Goal: Communication & Community: Answer question/provide support

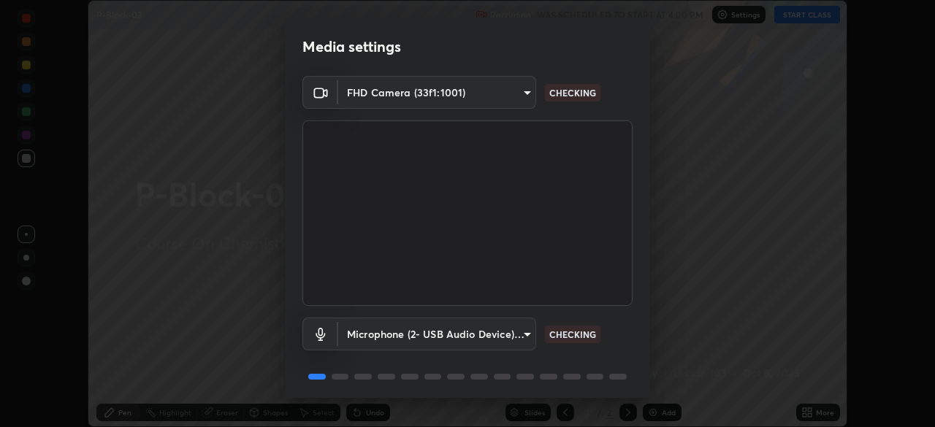
scroll to position [52, 0]
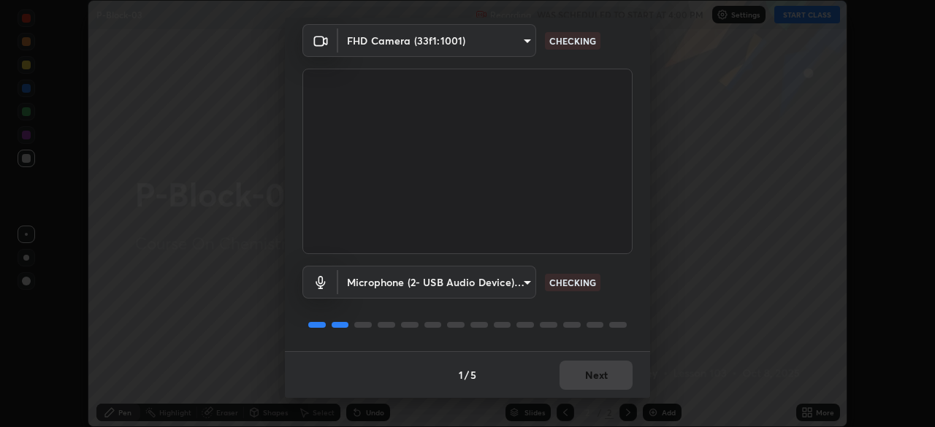
click at [597, 377] on div "1 / 5 Next" at bounding box center [467, 374] width 365 height 47
click at [601, 373] on div "1 / 5 Next" at bounding box center [467, 374] width 365 height 47
click at [602, 371] on div "1 / 5 Next" at bounding box center [467, 374] width 365 height 47
click at [605, 371] on div "1 / 5 Next" at bounding box center [467, 374] width 365 height 47
click at [607, 372] on div "1 / 5 Next" at bounding box center [467, 374] width 365 height 47
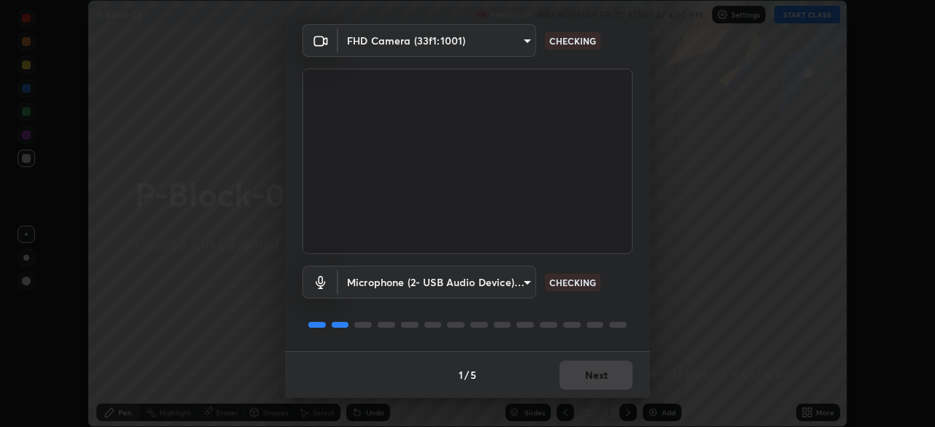
click at [609, 372] on div "1 / 5 Next" at bounding box center [467, 374] width 365 height 47
click at [609, 374] on div "1 / 5 Next" at bounding box center [467, 374] width 365 height 47
click at [609, 373] on div "1 / 5 Next" at bounding box center [467, 374] width 365 height 47
click at [610, 373] on div "1 / 5 Next" at bounding box center [467, 374] width 365 height 47
click at [611, 373] on div "1 / 5 Next" at bounding box center [467, 374] width 365 height 47
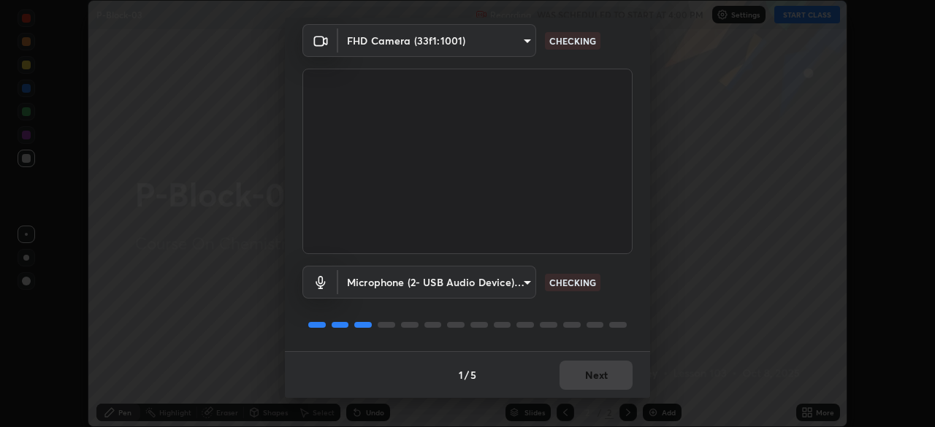
click at [611, 373] on div "1 / 5 Next" at bounding box center [467, 374] width 365 height 47
click at [612, 376] on div "1 / 5 Next" at bounding box center [467, 374] width 365 height 47
click at [612, 377] on div "1 / 5 Next" at bounding box center [467, 374] width 365 height 47
click at [614, 379] on div "1 / 5 Next" at bounding box center [467, 374] width 365 height 47
click at [615, 378] on div "1 / 5 Next" at bounding box center [467, 374] width 365 height 47
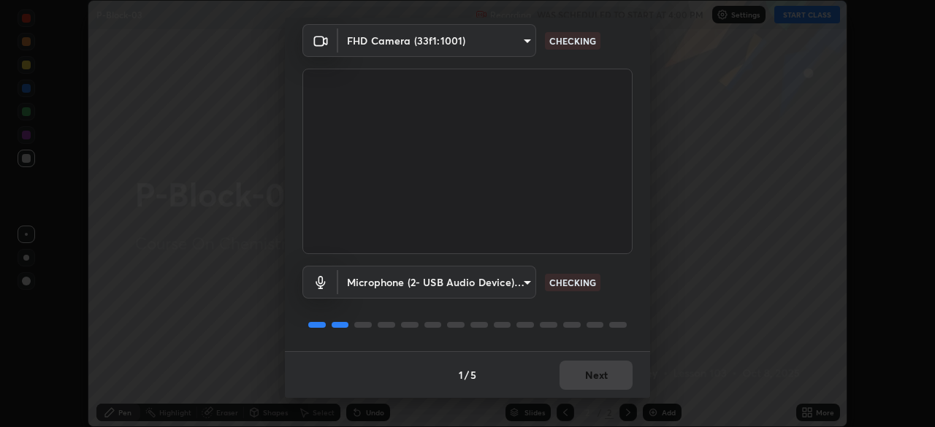
click at [615, 379] on div "1 / 5 Next" at bounding box center [467, 374] width 365 height 47
click at [614, 378] on div "1 / 5 Next" at bounding box center [467, 374] width 365 height 47
click at [614, 379] on div "1 / 5 Next" at bounding box center [467, 374] width 365 height 47
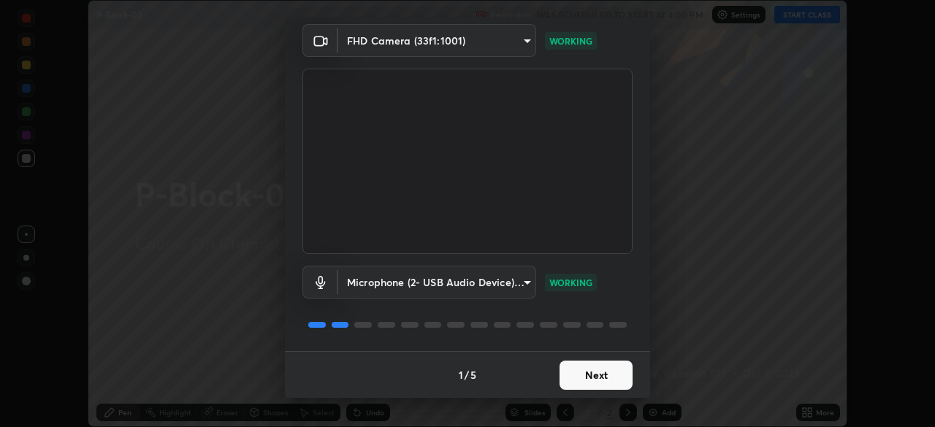
click at [614, 379] on button "Next" at bounding box center [596, 375] width 73 height 29
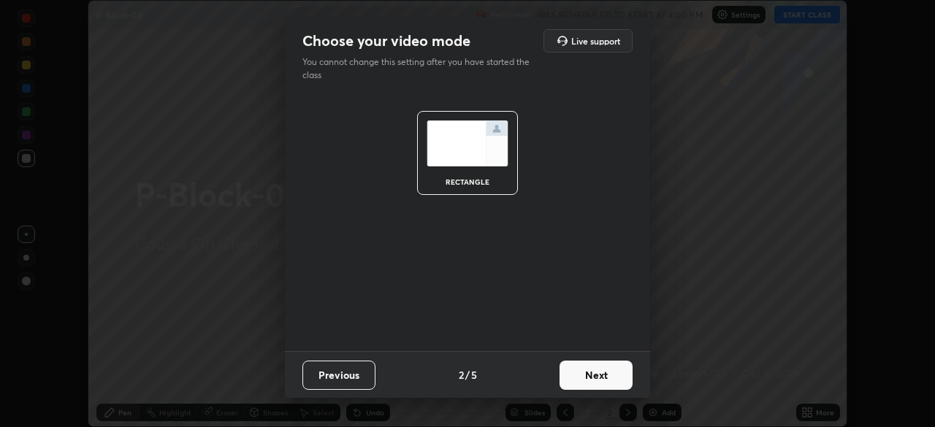
scroll to position [0, 0]
click at [603, 374] on button "Next" at bounding box center [596, 375] width 73 height 29
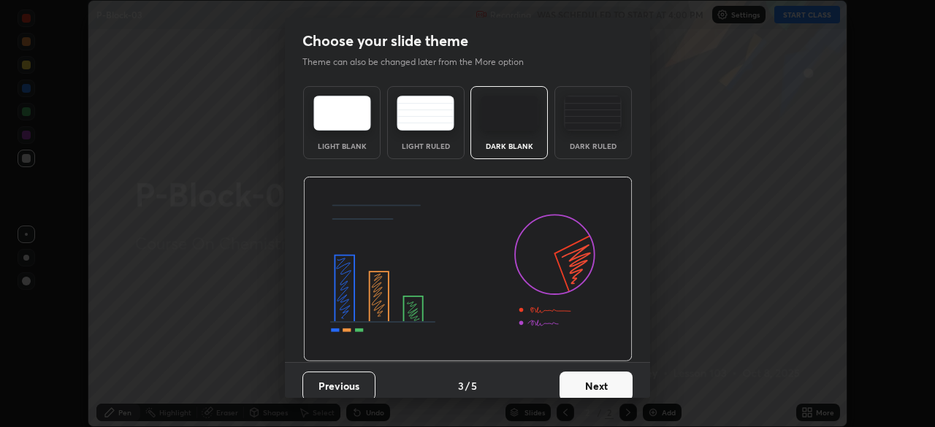
click at [611, 373] on button "Next" at bounding box center [596, 386] width 73 height 29
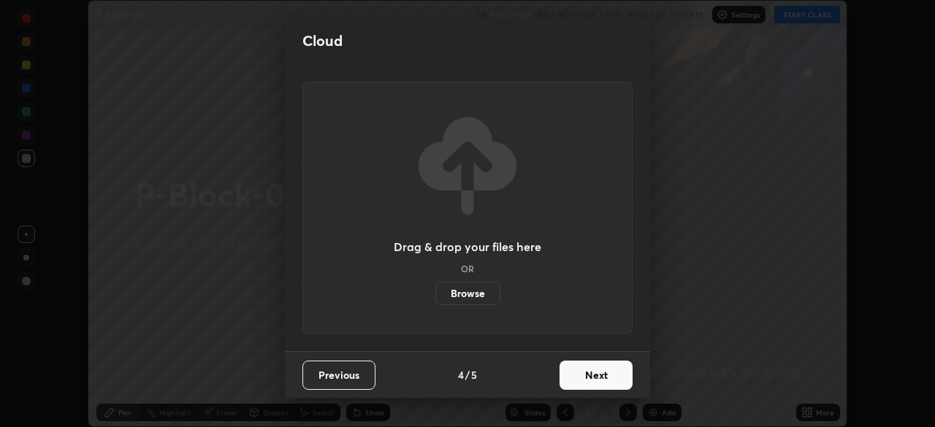
click at [616, 378] on button "Next" at bounding box center [596, 375] width 73 height 29
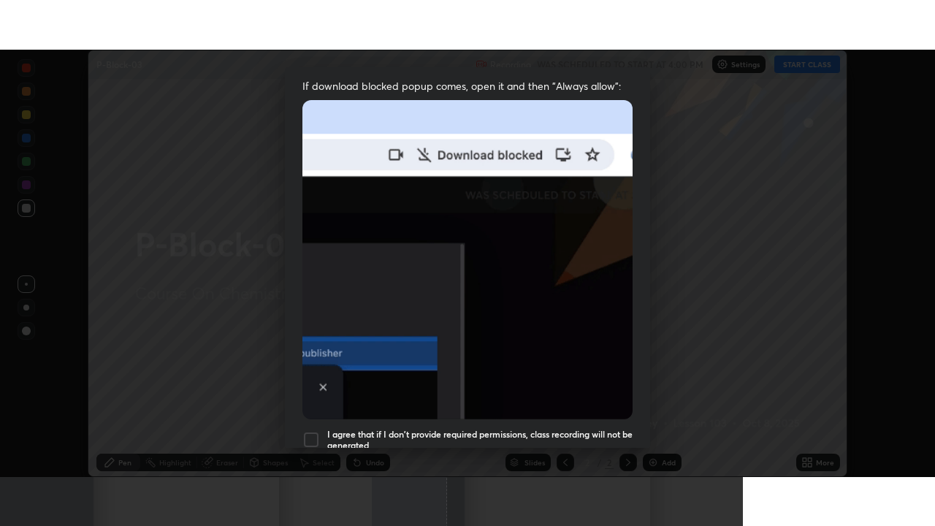
scroll to position [350, 0]
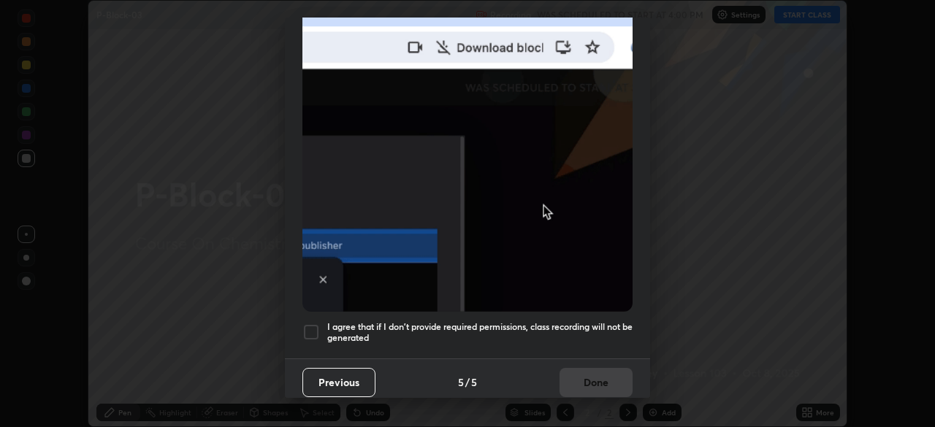
click at [404, 329] on h5 "I agree that if I don't provide required permissions, class recording will not …" at bounding box center [479, 333] width 305 height 23
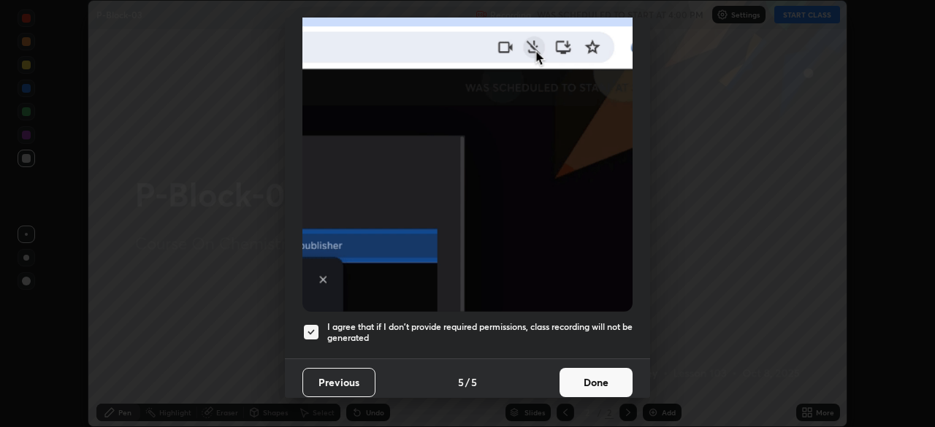
click at [605, 371] on button "Done" at bounding box center [596, 382] width 73 height 29
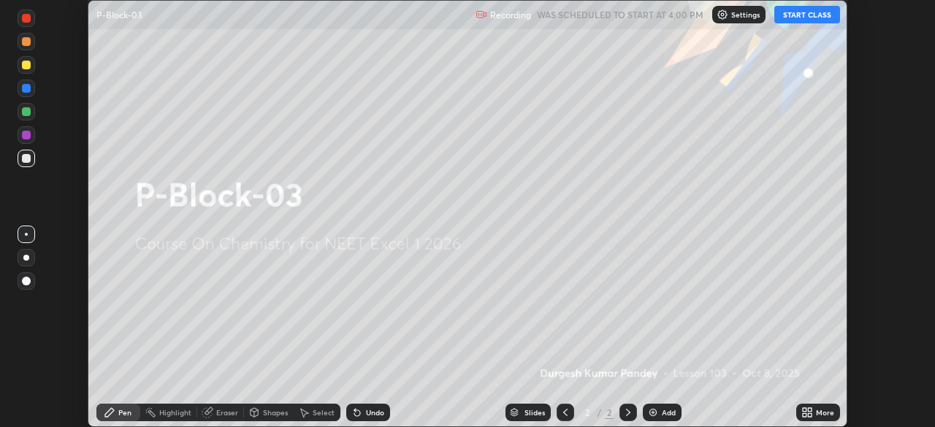
click at [823, 414] on div "More" at bounding box center [825, 412] width 18 height 7
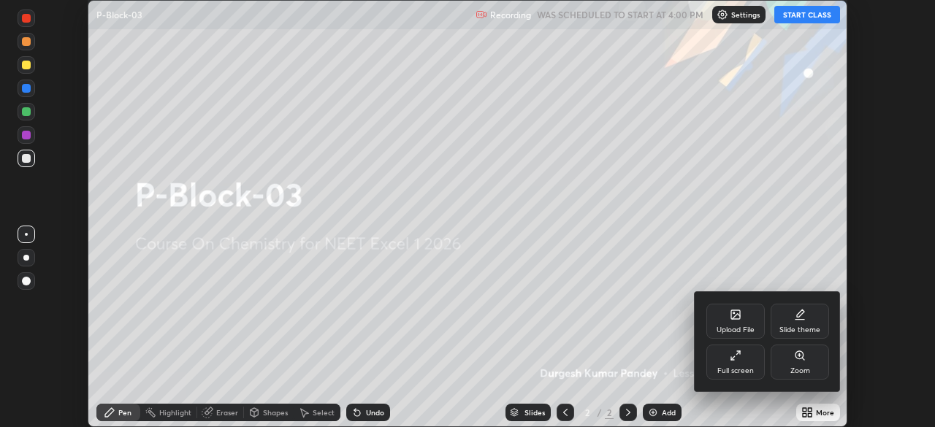
click at [746, 363] on div "Full screen" at bounding box center [736, 362] width 58 height 35
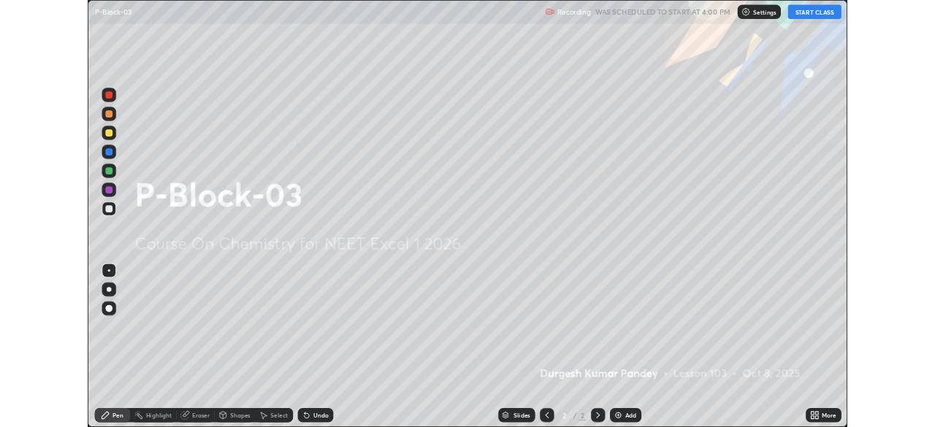
scroll to position [526, 935]
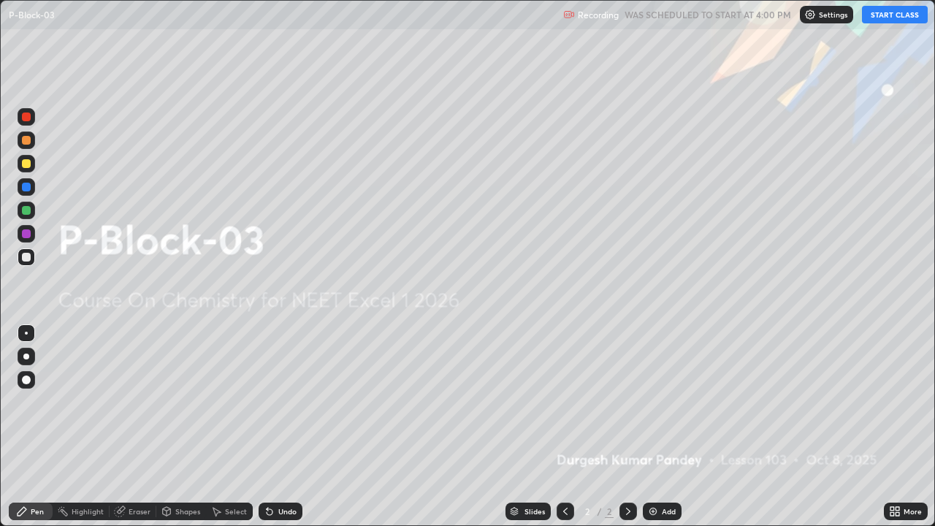
click at [908, 427] on div "More" at bounding box center [913, 511] width 18 height 7
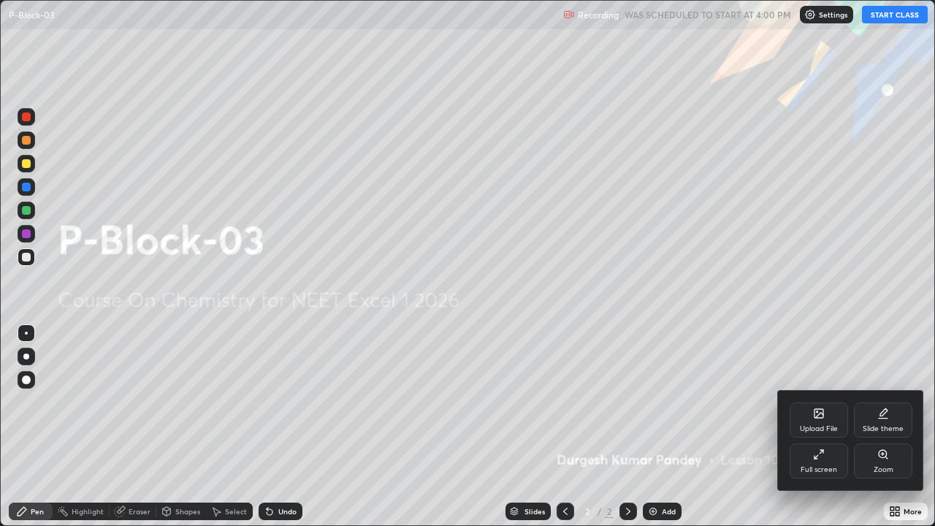
click at [874, 420] on div "Slide theme" at bounding box center [883, 420] width 58 height 35
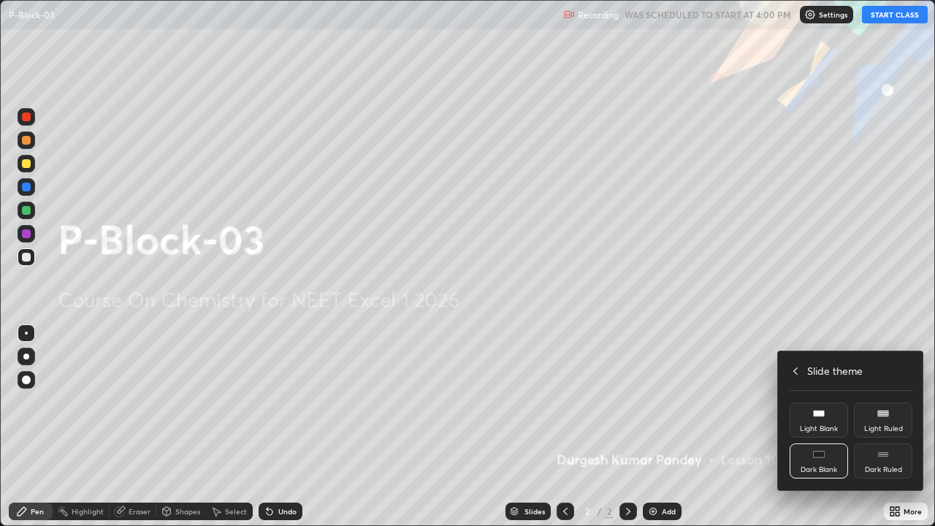
click at [883, 427] on div "Dark Ruled" at bounding box center [883, 469] width 37 height 7
click at [868, 320] on div at bounding box center [467, 263] width 935 height 526
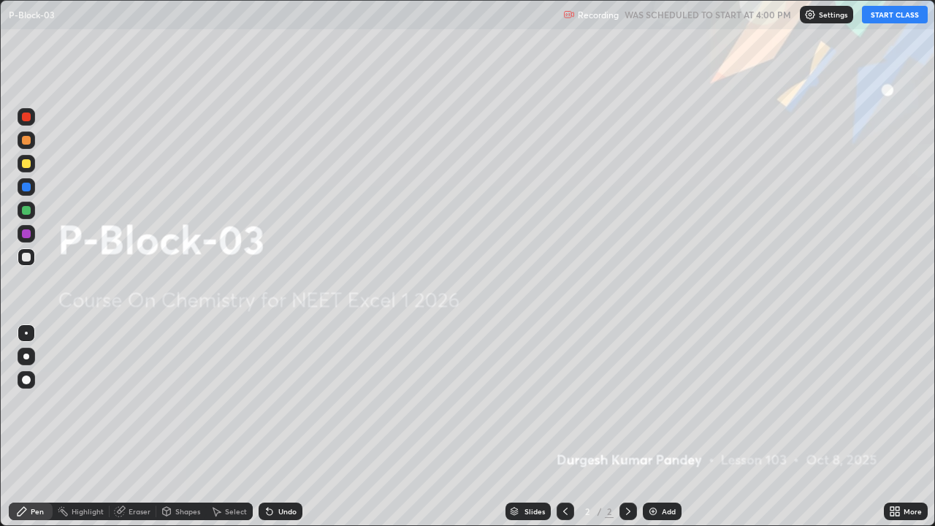
click at [664, 427] on div "Add" at bounding box center [669, 511] width 14 height 7
click at [660, 427] on div "Add" at bounding box center [662, 512] width 39 height 18
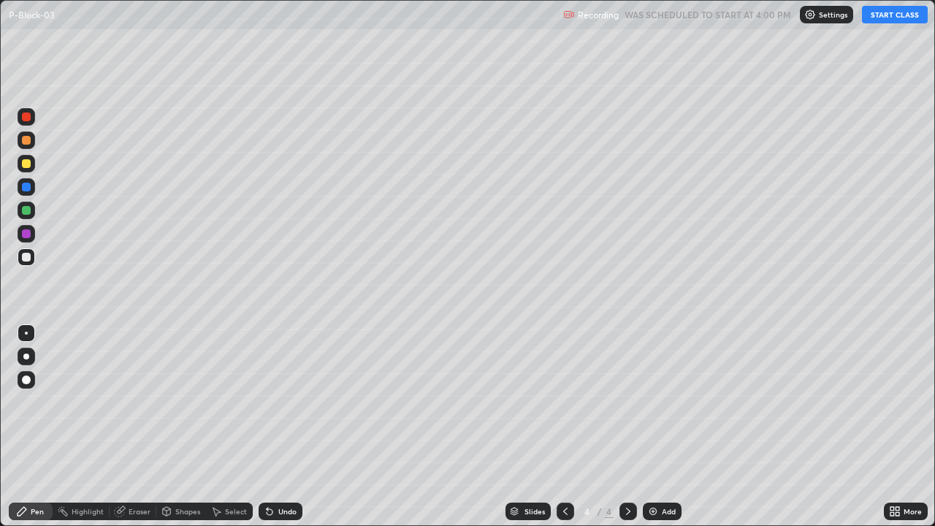
click at [664, 427] on div "Add" at bounding box center [662, 512] width 39 height 18
click at [663, 427] on div "Add" at bounding box center [662, 512] width 39 height 18
click at [661, 427] on div "Add" at bounding box center [662, 512] width 39 height 18
click at [660, 427] on div "Add" at bounding box center [662, 512] width 39 height 18
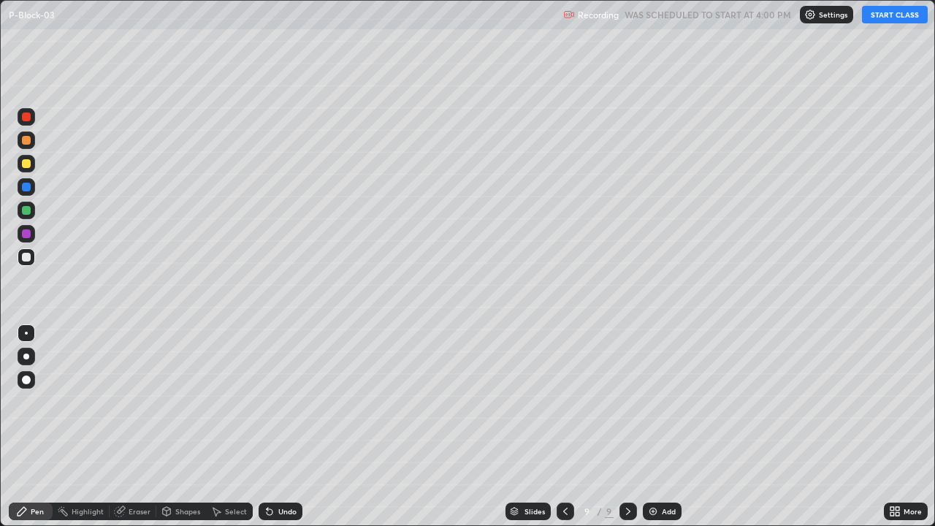
click at [564, 427] on icon at bounding box center [566, 512] width 12 height 12
click at [570, 427] on div at bounding box center [566, 512] width 18 height 18
click at [569, 427] on div at bounding box center [566, 512] width 18 height 18
click at [570, 427] on div at bounding box center [566, 512] width 18 height 18
click at [564, 427] on icon at bounding box center [566, 512] width 12 height 12
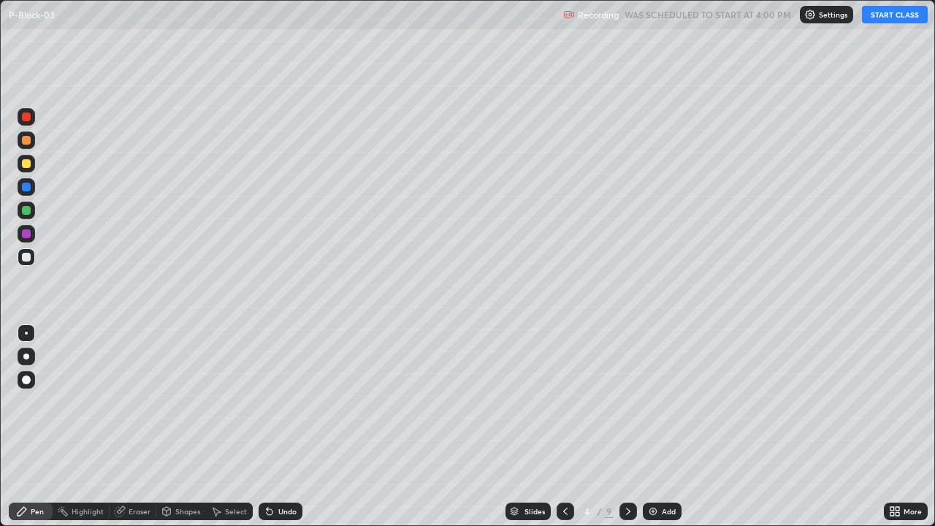
click at [569, 427] on icon at bounding box center [566, 512] width 12 height 12
click at [566, 427] on icon at bounding box center [566, 512] width 12 height 12
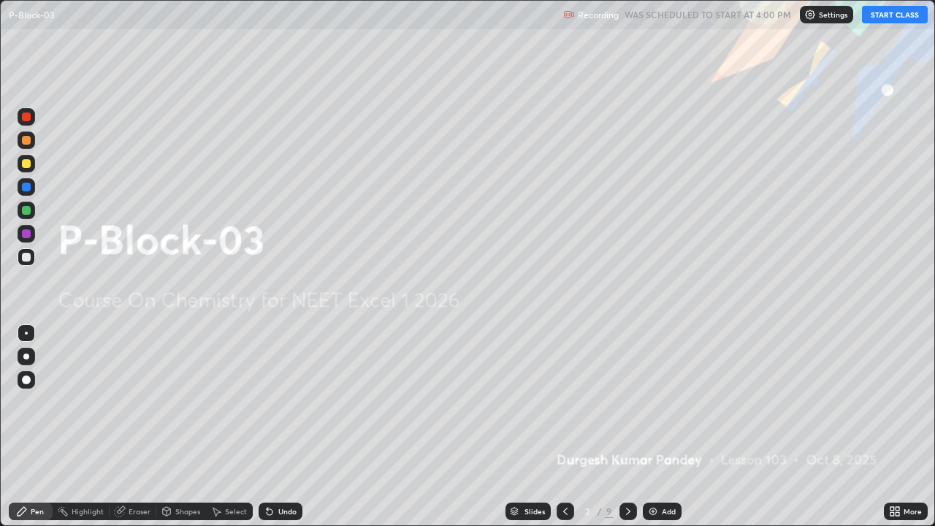
click at [627, 427] on icon at bounding box center [629, 512] width 12 height 12
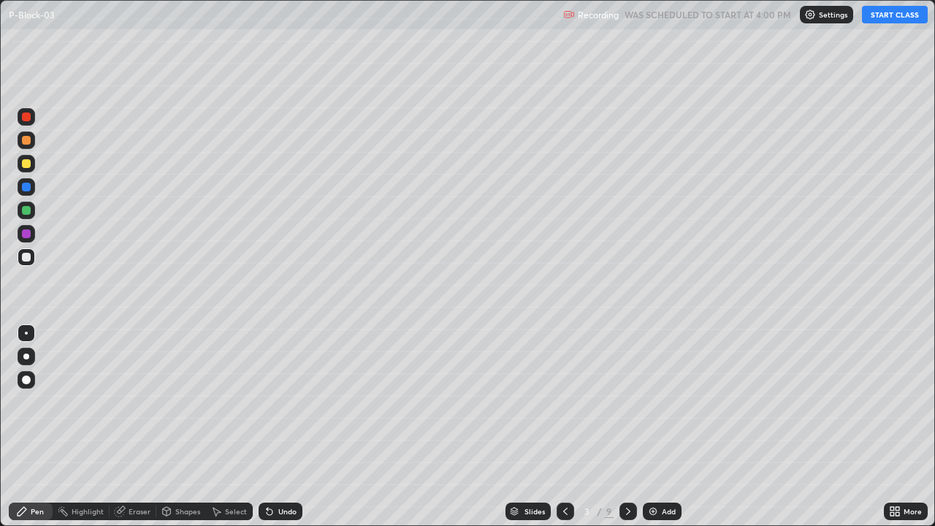
click at [564, 427] on icon at bounding box center [566, 512] width 12 height 12
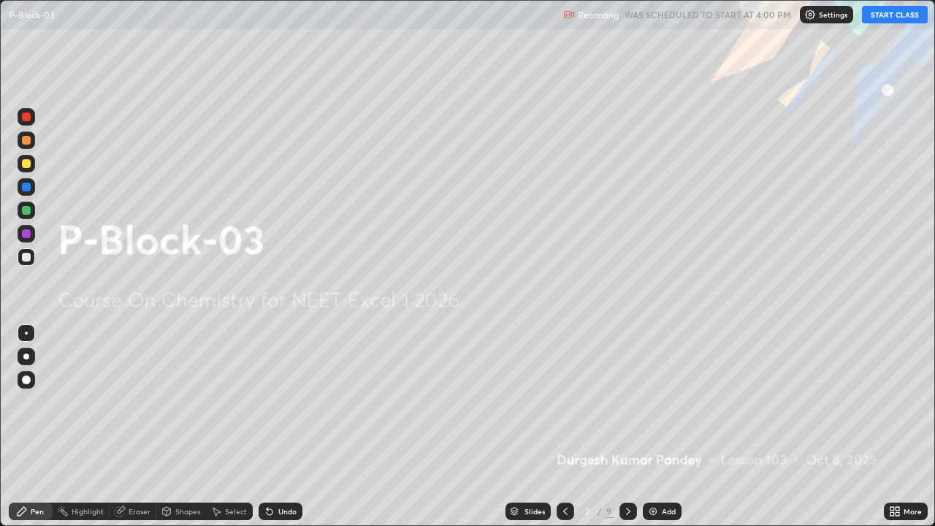
click at [26, 357] on div at bounding box center [26, 357] width 6 height 6
click at [30, 235] on div at bounding box center [26, 233] width 9 height 9
click at [627, 427] on icon at bounding box center [629, 512] width 12 height 12
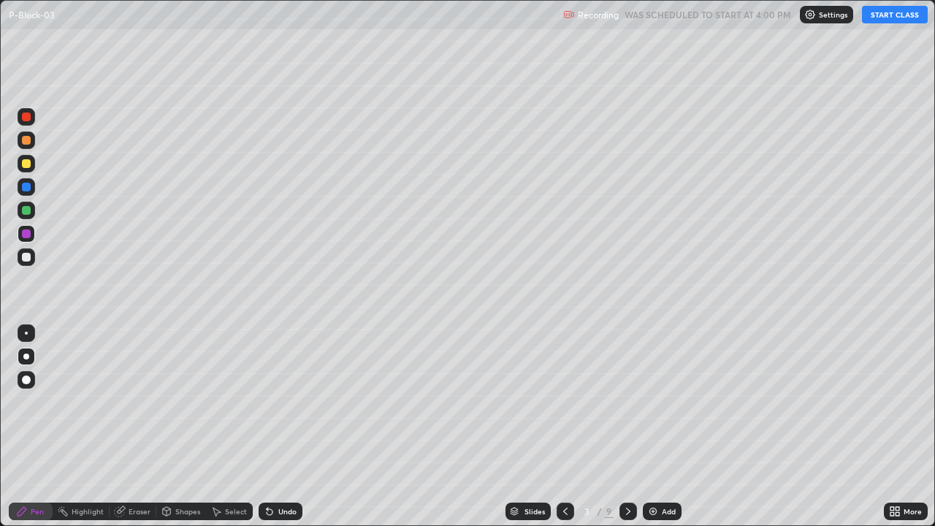
click at [877, 14] on button "START CLASS" at bounding box center [895, 15] width 66 height 18
click at [187, 427] on div "Shapes" at bounding box center [187, 511] width 25 height 7
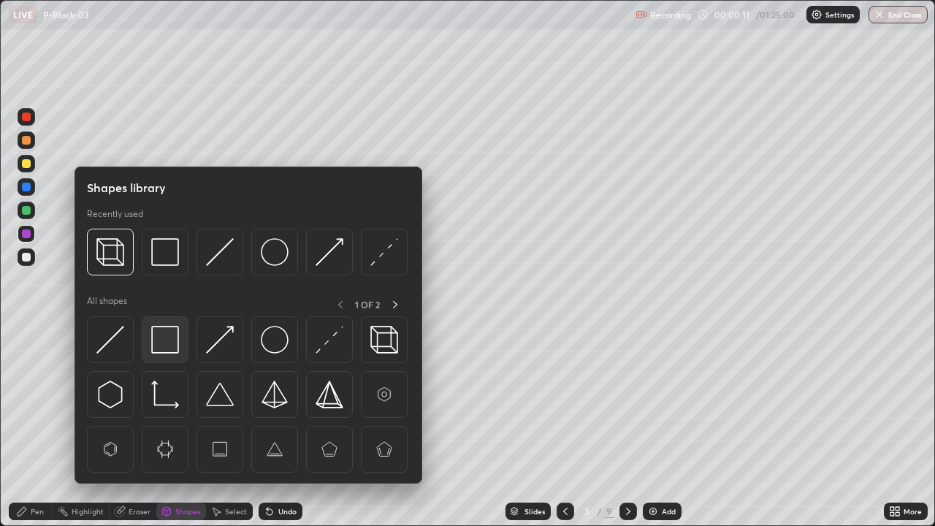
click at [173, 342] on img at bounding box center [165, 340] width 28 height 28
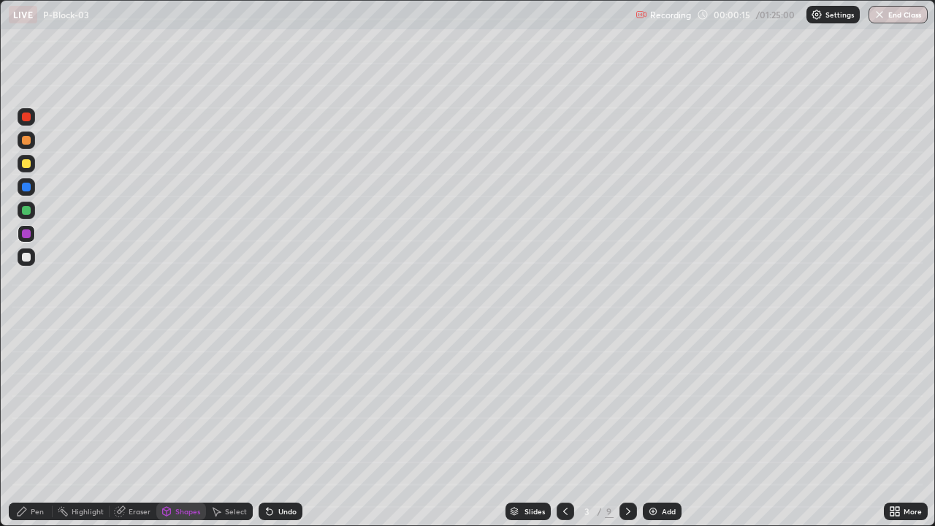
click at [235, 427] on div "Select" at bounding box center [236, 511] width 22 height 7
click at [441, 113] on div "0 ° Undo Copy Duplicate Duplicate to new slide Delete" at bounding box center [468, 263] width 934 height 525
click at [178, 427] on div "Shapes" at bounding box center [187, 511] width 25 height 7
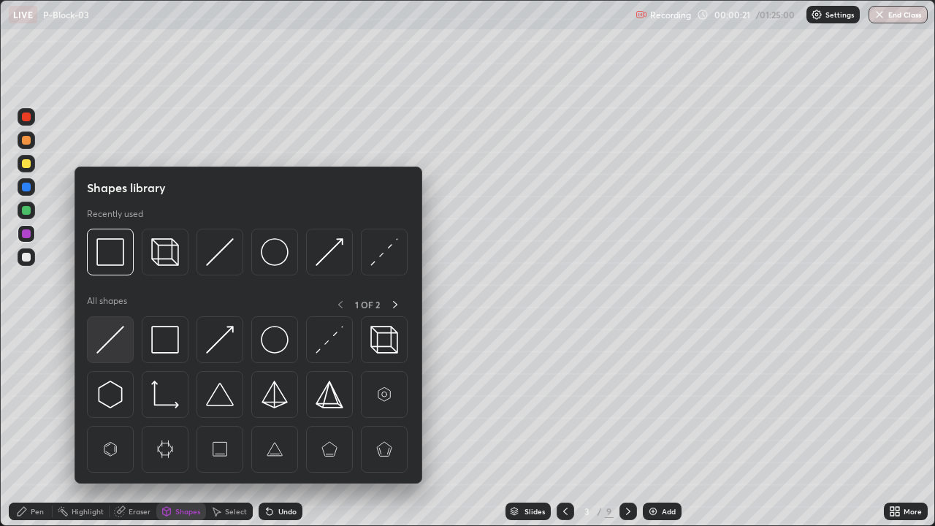
click at [117, 338] on img at bounding box center [110, 340] width 28 height 28
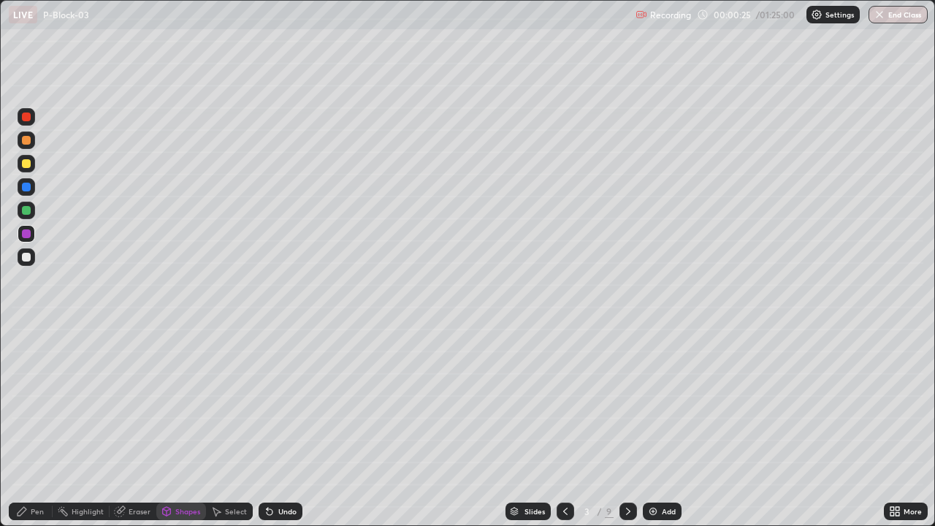
click at [40, 427] on div "Pen" at bounding box center [37, 511] width 13 height 7
click at [26, 164] on div at bounding box center [26, 163] width 9 height 9
click at [186, 427] on div "Shapes" at bounding box center [187, 511] width 25 height 7
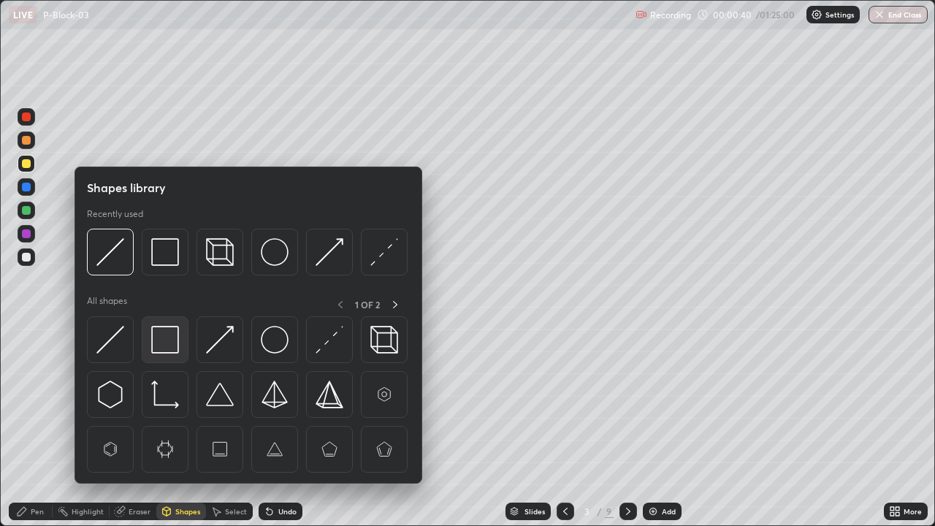
click at [175, 343] on img at bounding box center [165, 340] width 28 height 28
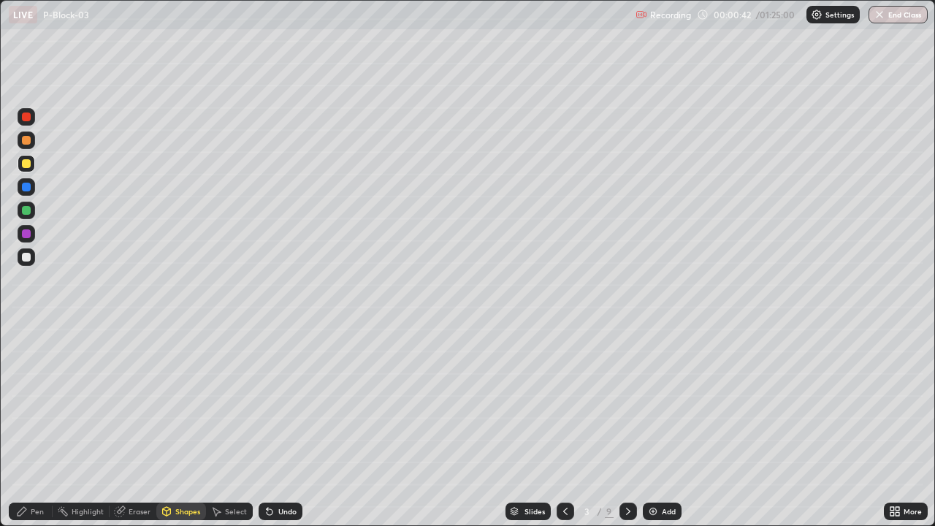
click at [283, 427] on div "Undo" at bounding box center [287, 511] width 18 height 7
click at [25, 118] on div at bounding box center [26, 117] width 9 height 9
click at [181, 427] on div "Shapes" at bounding box center [187, 511] width 25 height 7
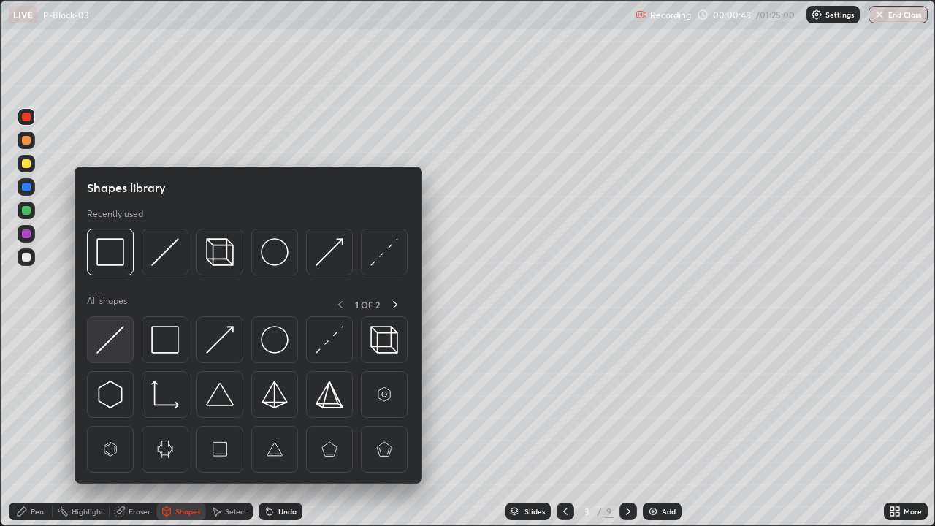
click at [124, 339] on div at bounding box center [110, 339] width 47 height 47
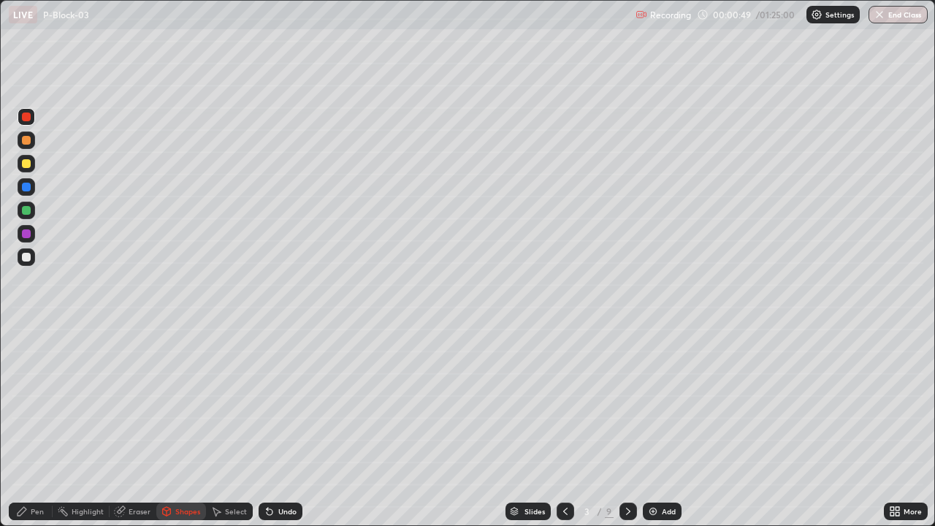
click at [31, 233] on div at bounding box center [27, 234] width 18 height 18
click at [34, 427] on div "Pen" at bounding box center [37, 511] width 13 height 7
click at [28, 169] on div at bounding box center [27, 164] width 18 height 18
click at [278, 427] on div "Undo" at bounding box center [287, 511] width 18 height 7
click at [194, 427] on div "Shapes" at bounding box center [187, 511] width 25 height 7
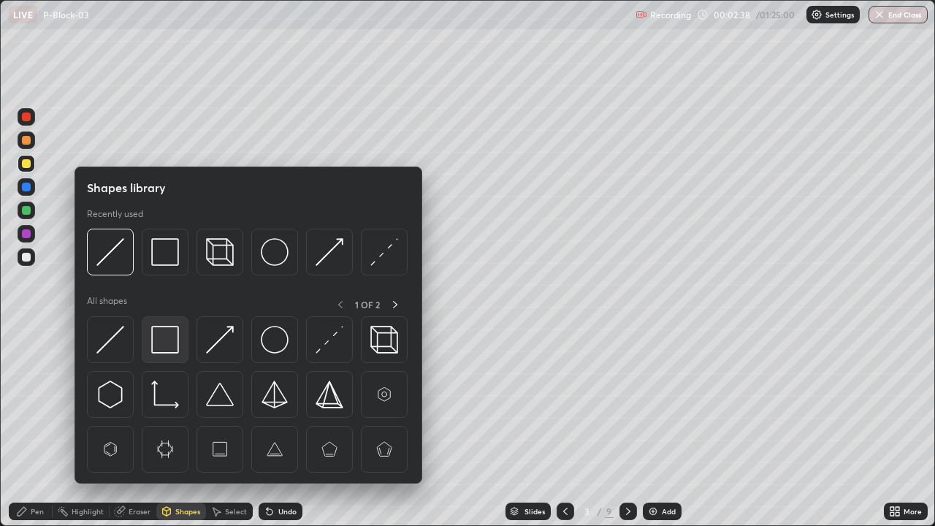
click at [170, 343] on img at bounding box center [165, 340] width 28 height 28
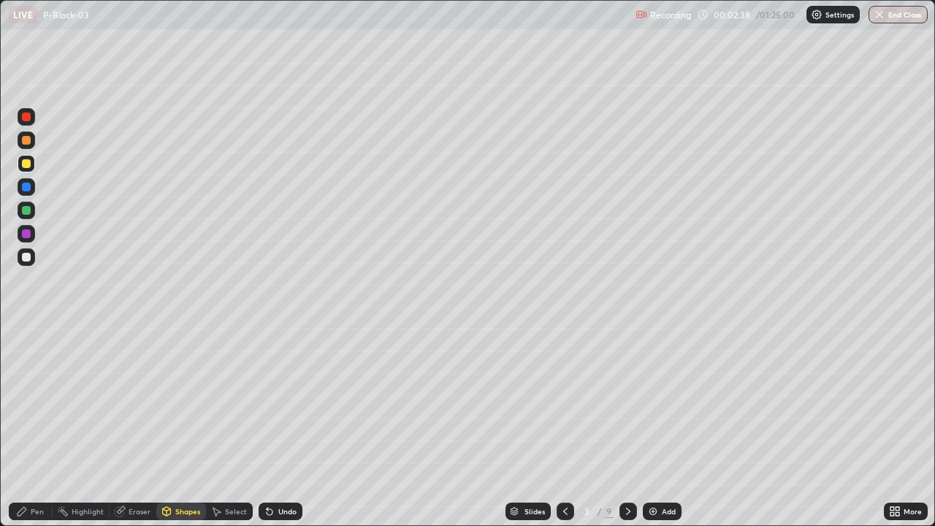
click at [27, 257] on div at bounding box center [26, 257] width 9 height 9
click at [33, 427] on div "Pen" at bounding box center [37, 511] width 13 height 7
click at [31, 235] on div at bounding box center [27, 234] width 18 height 18
click at [34, 169] on div at bounding box center [27, 164] width 18 height 18
click at [281, 427] on div "Undo" at bounding box center [287, 511] width 18 height 7
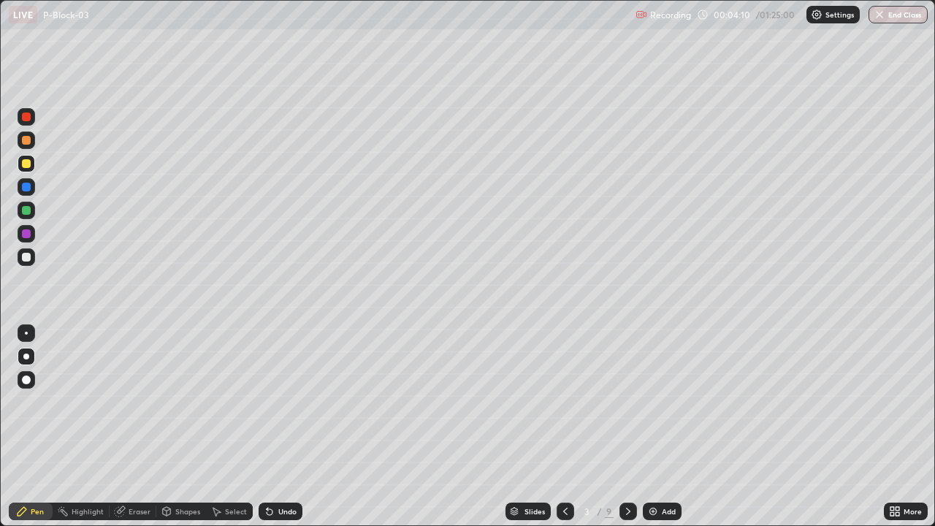
click at [189, 427] on div "Shapes" at bounding box center [187, 511] width 25 height 7
click at [27, 427] on icon at bounding box center [22, 512] width 12 height 12
click at [30, 231] on div at bounding box center [26, 233] width 9 height 9
click at [194, 427] on div "Shapes" at bounding box center [181, 512] width 50 height 18
click at [34, 427] on div "Pen" at bounding box center [37, 511] width 13 height 7
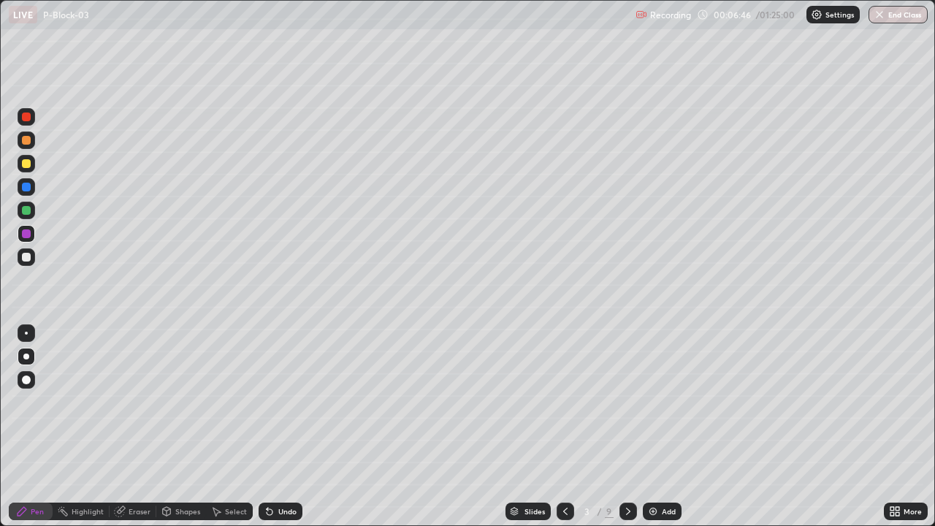
click at [281, 427] on div "Undo" at bounding box center [287, 511] width 18 height 7
click at [282, 427] on div "Undo" at bounding box center [287, 511] width 18 height 7
click at [285, 427] on div "Undo" at bounding box center [281, 512] width 44 height 18
click at [286, 427] on div "Undo" at bounding box center [287, 511] width 18 height 7
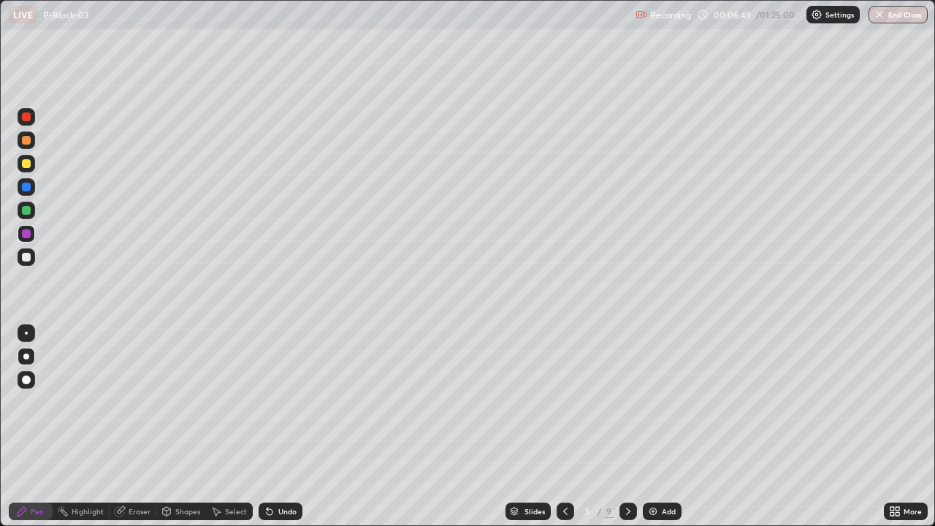
click at [280, 427] on div "Undo" at bounding box center [287, 511] width 18 height 7
click at [281, 427] on div "Undo" at bounding box center [287, 511] width 18 height 7
click at [655, 427] on img at bounding box center [653, 512] width 12 height 12
click at [184, 427] on div "Shapes" at bounding box center [187, 511] width 25 height 7
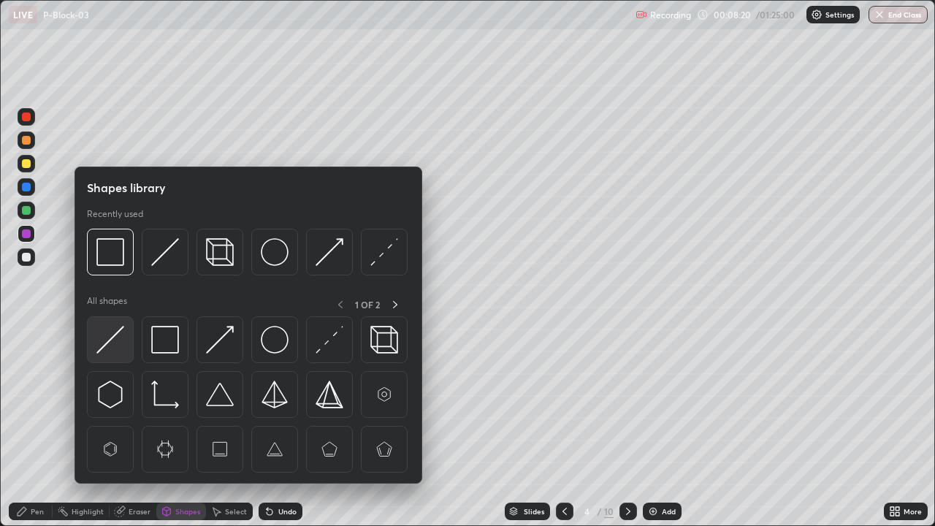
click at [122, 340] on img at bounding box center [110, 340] width 28 height 28
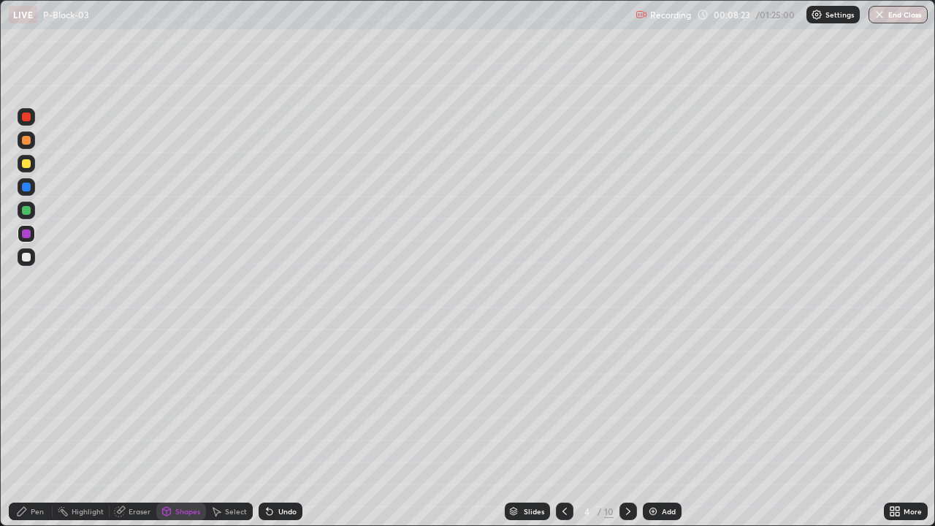
click at [31, 427] on div "Pen" at bounding box center [37, 511] width 13 height 7
click at [26, 258] on div at bounding box center [26, 257] width 9 height 9
click at [186, 427] on div "Shapes" at bounding box center [181, 512] width 50 height 18
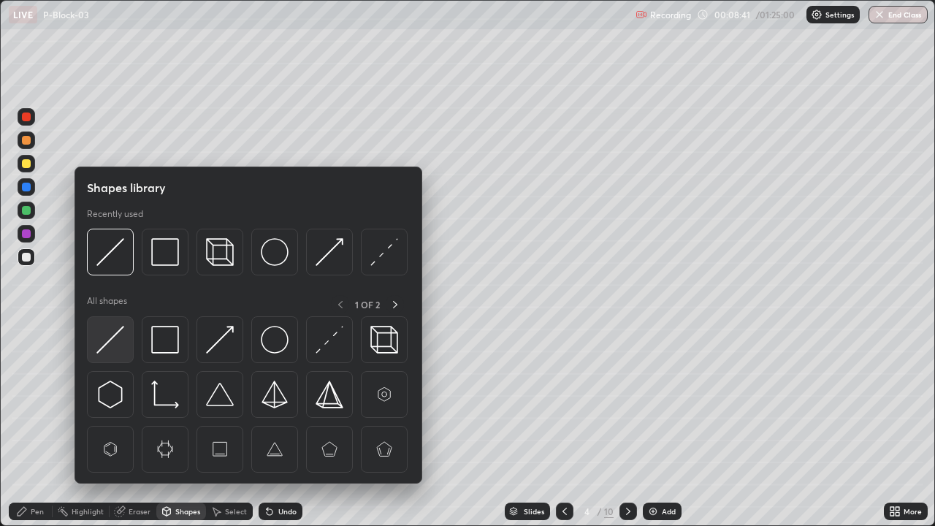
click at [115, 340] on img at bounding box center [110, 340] width 28 height 28
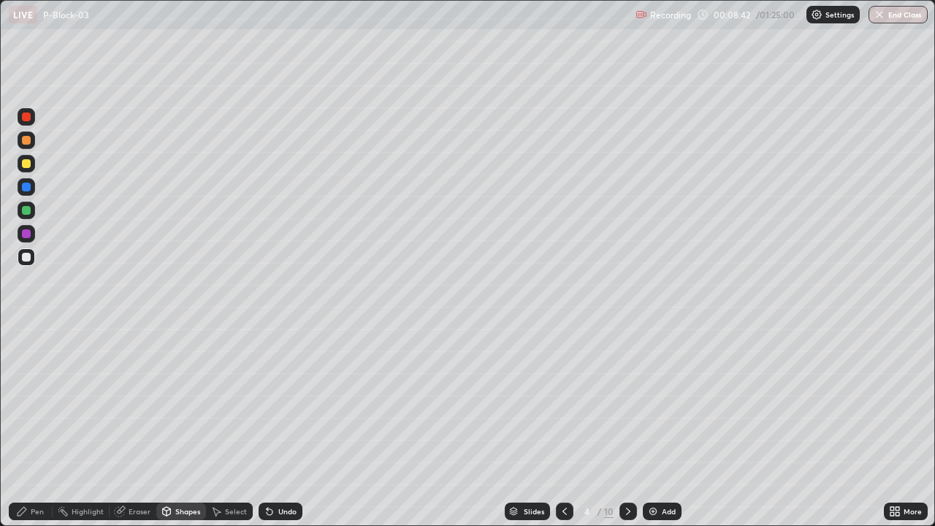
click at [27, 164] on div at bounding box center [26, 163] width 9 height 9
click at [26, 427] on div "Pen" at bounding box center [31, 512] width 44 height 18
click at [26, 235] on div at bounding box center [26, 233] width 9 height 9
click at [34, 261] on div at bounding box center [27, 257] width 18 height 18
click at [185, 427] on div "Shapes" at bounding box center [187, 511] width 25 height 7
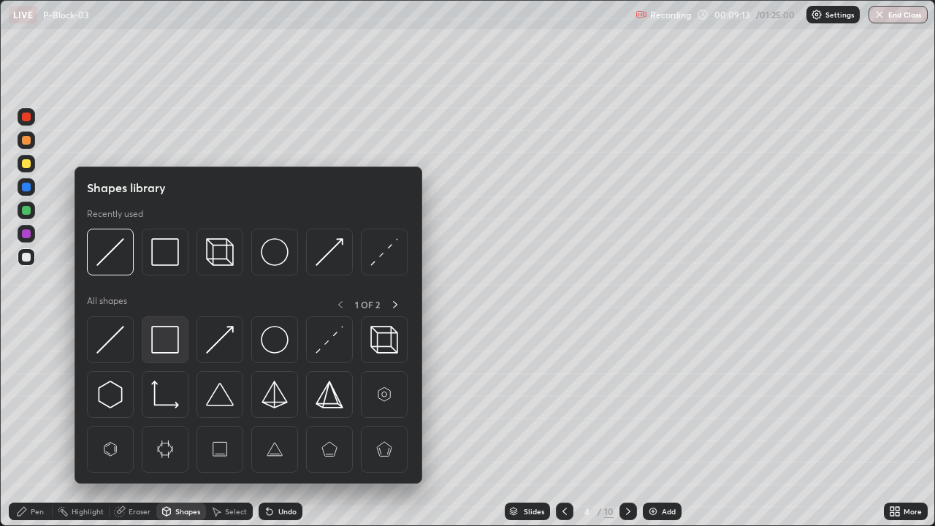
click at [166, 343] on img at bounding box center [165, 340] width 28 height 28
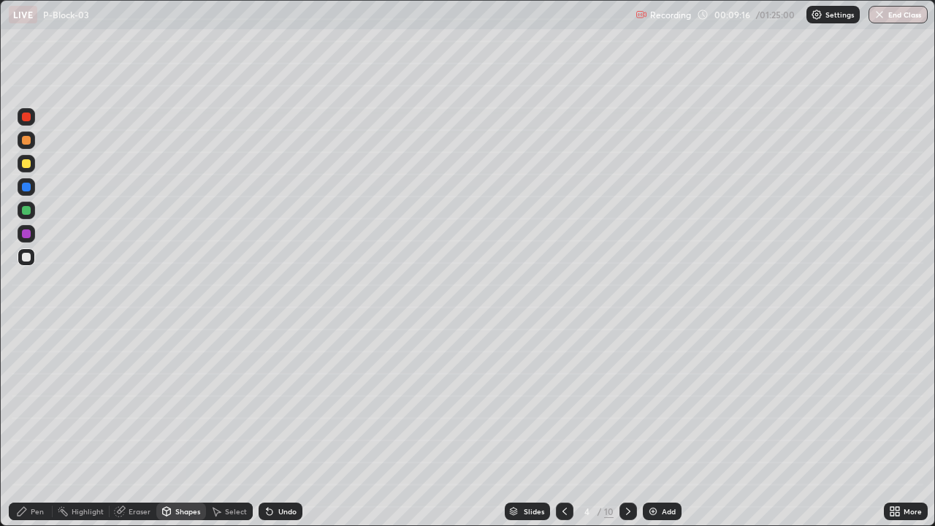
click at [36, 427] on div "Pen" at bounding box center [37, 511] width 13 height 7
click at [26, 333] on div at bounding box center [26, 333] width 3 height 3
click at [25, 163] on div at bounding box center [26, 163] width 9 height 9
click at [199, 427] on div "Shapes" at bounding box center [187, 511] width 25 height 7
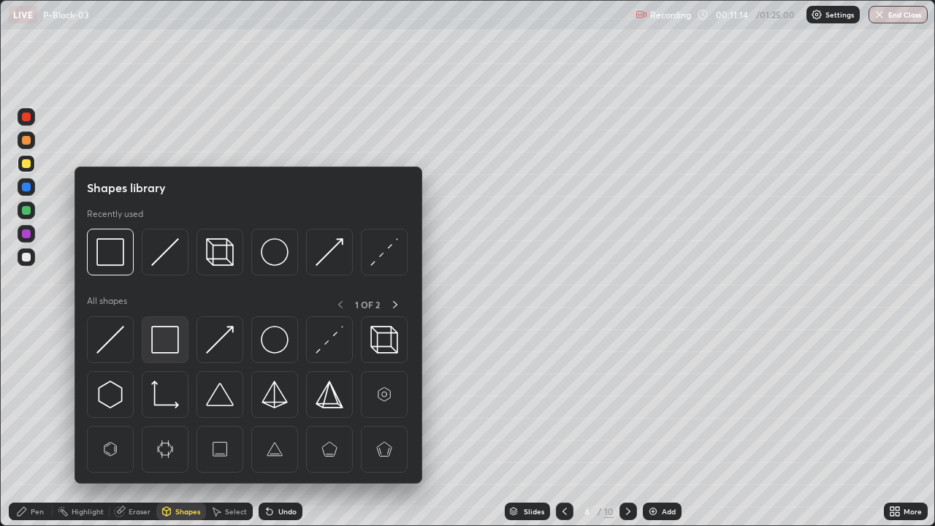
click at [164, 343] on img at bounding box center [165, 340] width 28 height 28
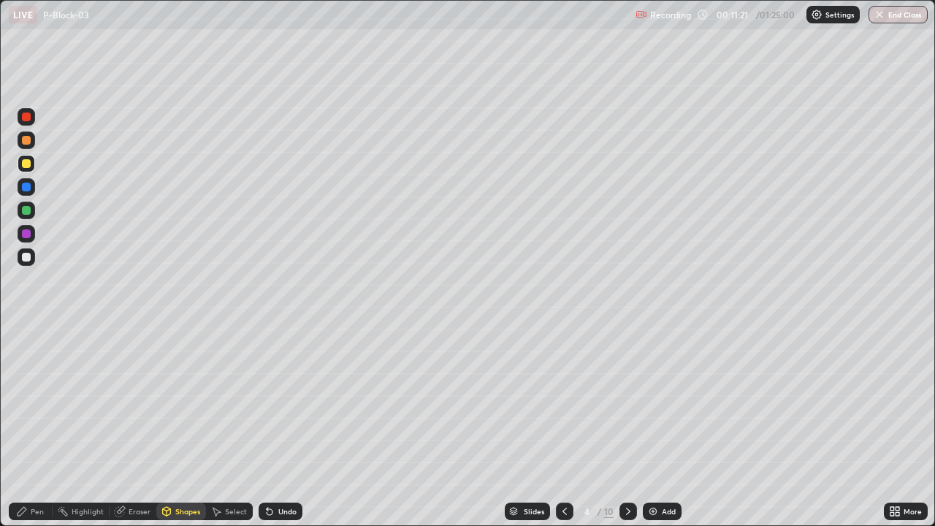
click at [38, 427] on div "Pen" at bounding box center [31, 512] width 44 height 18
click at [199, 427] on div "Shapes" at bounding box center [181, 512] width 50 height 18
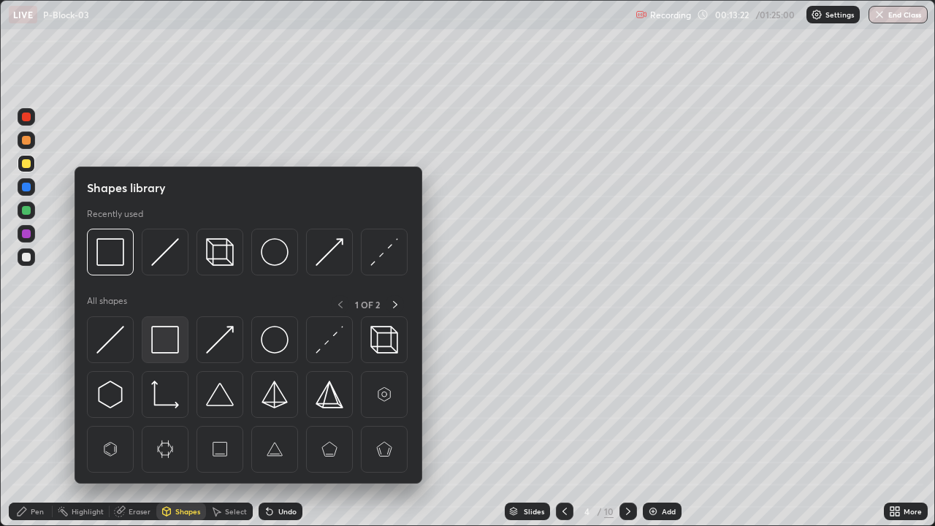
click at [170, 341] on img at bounding box center [165, 340] width 28 height 28
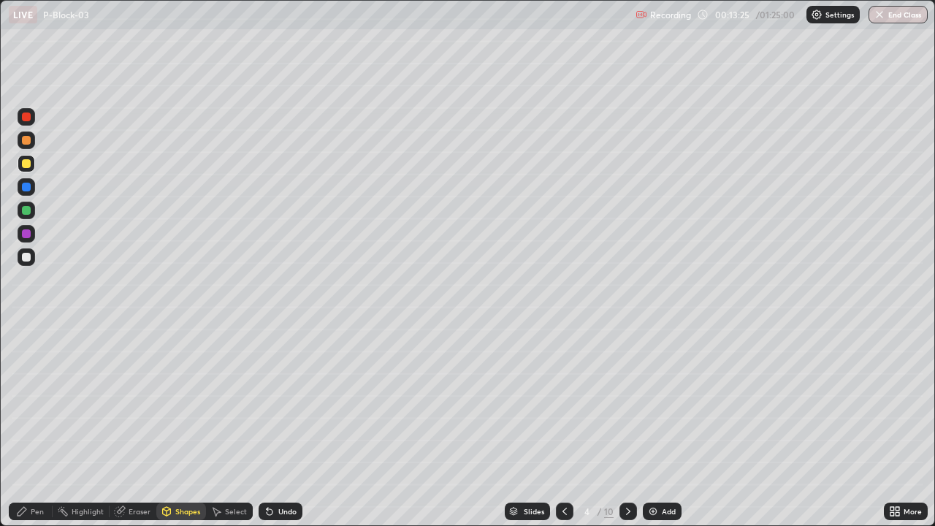
click at [289, 427] on div "Undo" at bounding box center [287, 511] width 18 height 7
click at [48, 427] on div "Pen" at bounding box center [31, 512] width 44 height 18
click at [31, 255] on div at bounding box center [27, 257] width 18 height 18
click at [26, 357] on div at bounding box center [26, 357] width 6 height 6
click at [30, 237] on div at bounding box center [27, 234] width 18 height 18
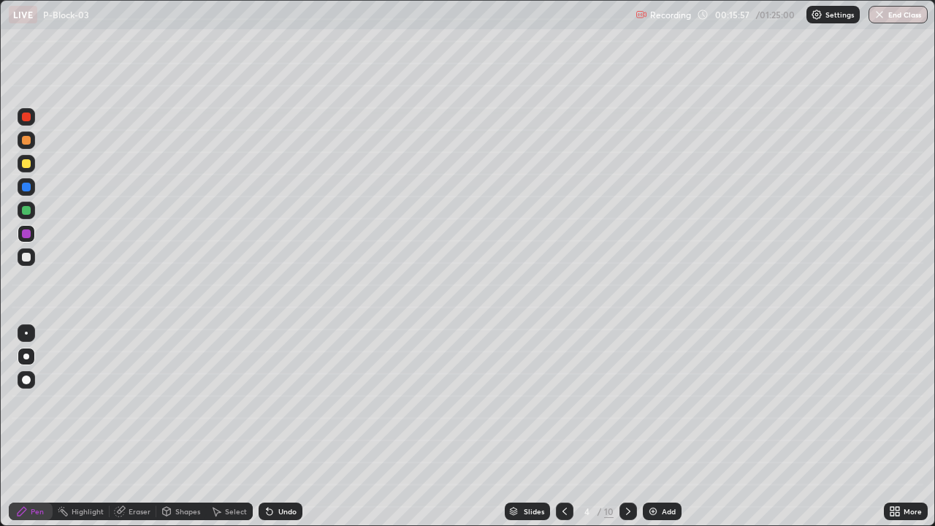
click at [283, 427] on div "Undo" at bounding box center [287, 511] width 18 height 7
click at [280, 427] on div "Undo" at bounding box center [281, 512] width 44 height 18
click at [657, 427] on img at bounding box center [653, 512] width 12 height 12
click at [189, 427] on div "Shapes" at bounding box center [187, 511] width 25 height 7
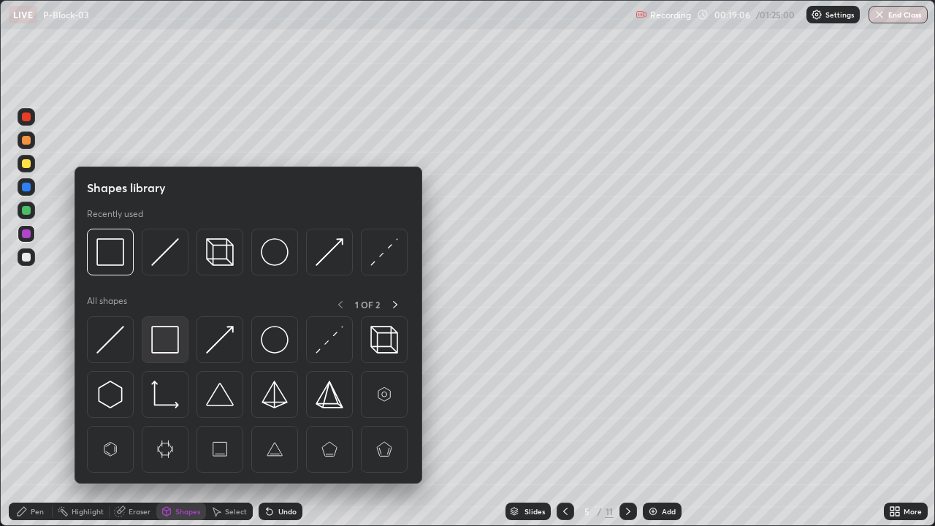
click at [161, 343] on img at bounding box center [165, 340] width 28 height 28
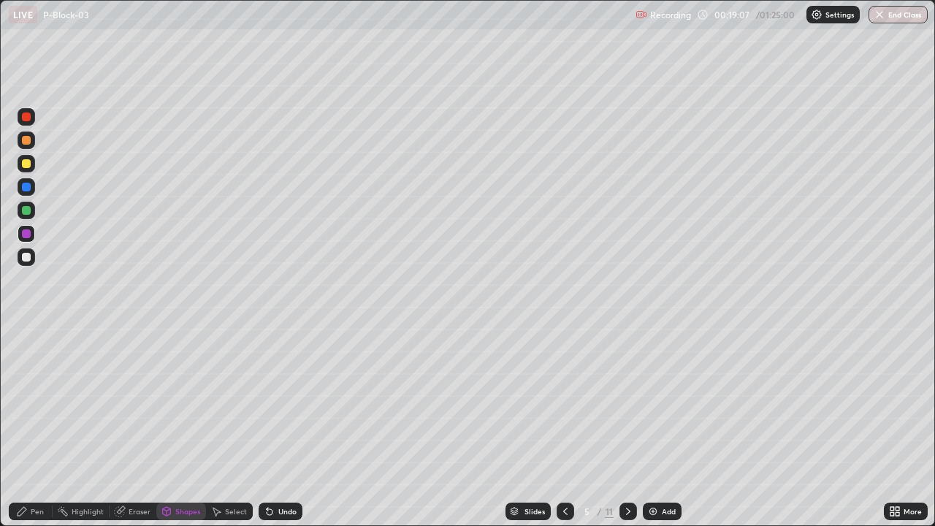
click at [26, 166] on div at bounding box center [26, 163] width 9 height 9
click at [28, 256] on div at bounding box center [26, 257] width 9 height 9
click at [26, 427] on icon at bounding box center [22, 512] width 12 height 12
click at [189, 427] on div "Shapes" at bounding box center [181, 512] width 50 height 18
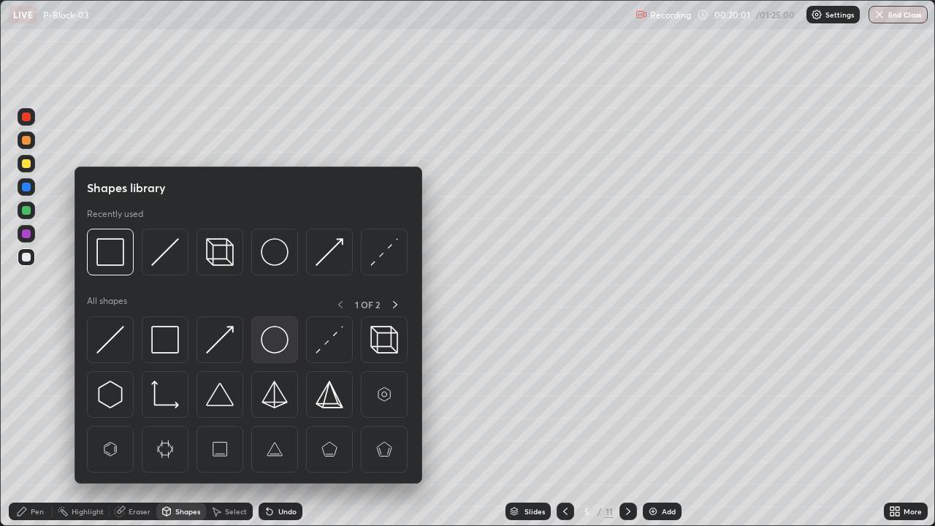
click at [273, 337] on img at bounding box center [275, 340] width 28 height 28
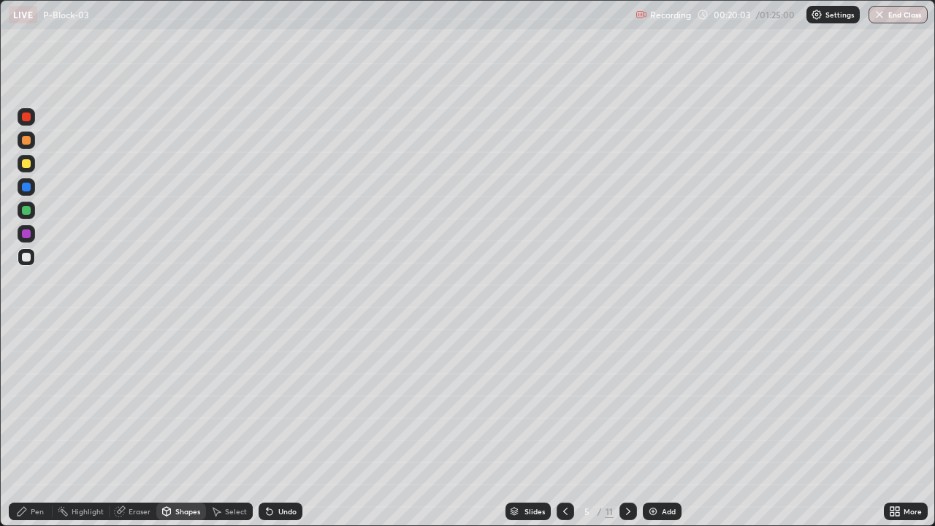
click at [24, 427] on icon at bounding box center [22, 511] width 9 height 9
click at [179, 427] on div "Shapes" at bounding box center [187, 511] width 25 height 7
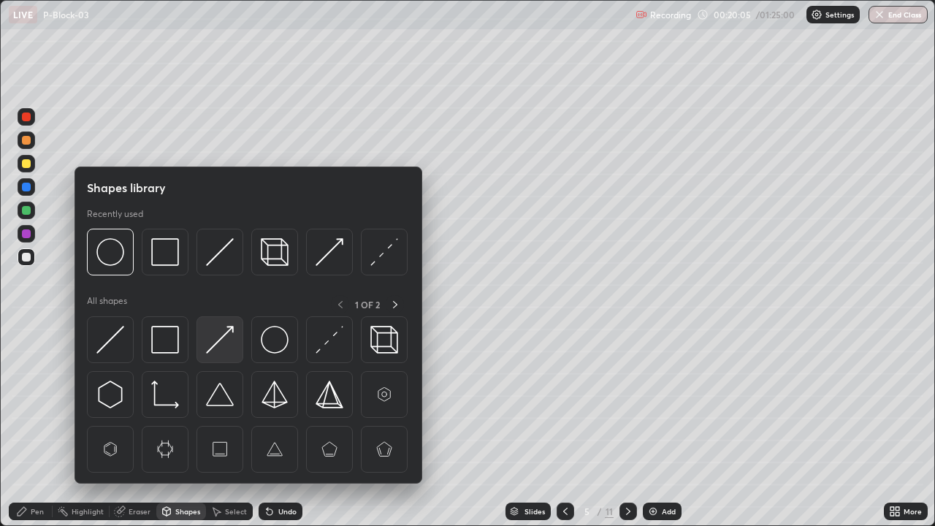
click at [211, 349] on img at bounding box center [220, 340] width 28 height 28
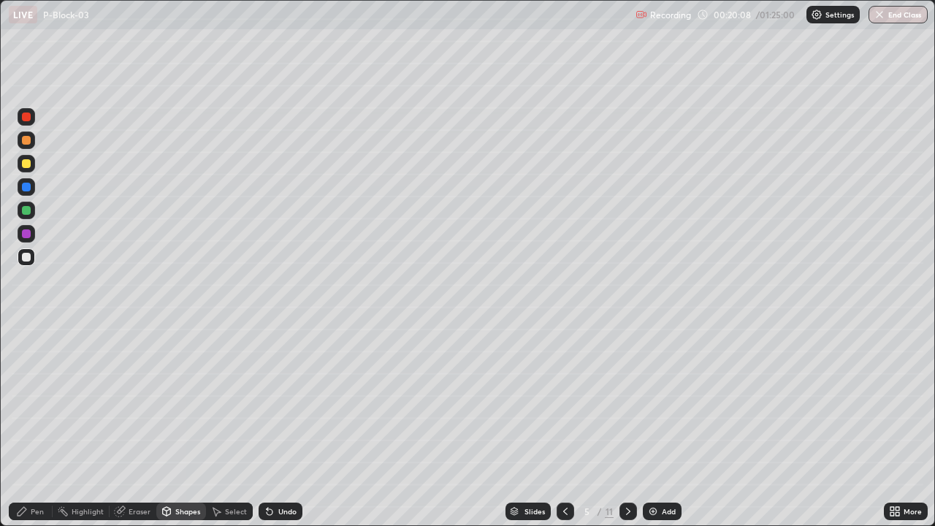
click at [26, 427] on icon at bounding box center [22, 512] width 12 height 12
click at [27, 164] on div at bounding box center [26, 163] width 9 height 9
click at [29, 265] on div at bounding box center [27, 257] width 18 height 18
click at [24, 235] on div at bounding box center [26, 233] width 9 height 9
click at [25, 164] on div at bounding box center [26, 163] width 9 height 9
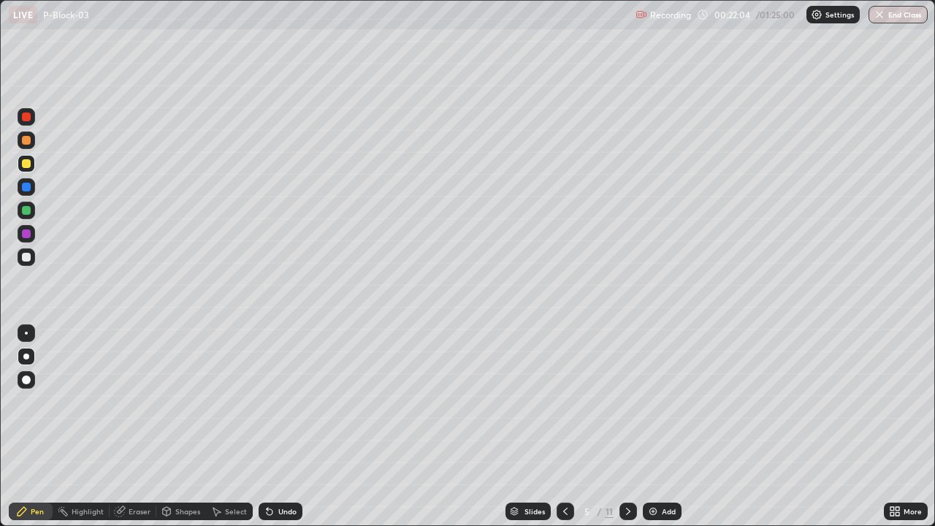
click at [269, 427] on icon at bounding box center [270, 512] width 6 height 6
click at [273, 427] on icon at bounding box center [270, 512] width 12 height 12
click at [271, 427] on icon at bounding box center [270, 512] width 12 height 12
click at [273, 427] on div "Undo" at bounding box center [281, 512] width 44 height 18
click at [275, 427] on div "Undo" at bounding box center [281, 512] width 44 height 18
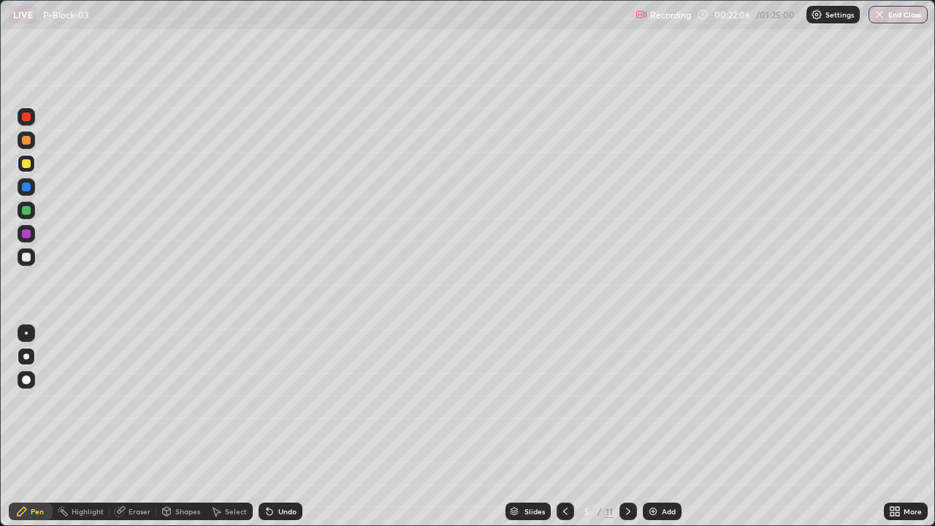
click at [278, 427] on div "Undo" at bounding box center [287, 511] width 18 height 7
click at [26, 239] on div at bounding box center [27, 234] width 18 height 18
click at [33, 208] on div at bounding box center [27, 211] width 18 height 18
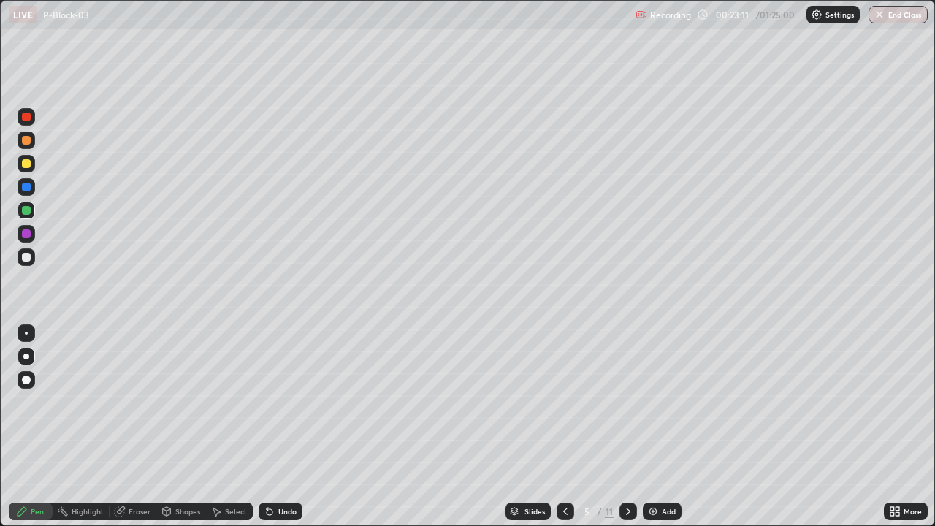
click at [31, 167] on div at bounding box center [27, 164] width 18 height 18
click at [26, 333] on div at bounding box center [26, 333] width 3 height 3
click at [667, 427] on div "Add" at bounding box center [669, 511] width 14 height 7
click at [566, 427] on icon at bounding box center [565, 511] width 4 height 7
click at [284, 427] on div "Undo" at bounding box center [287, 511] width 18 height 7
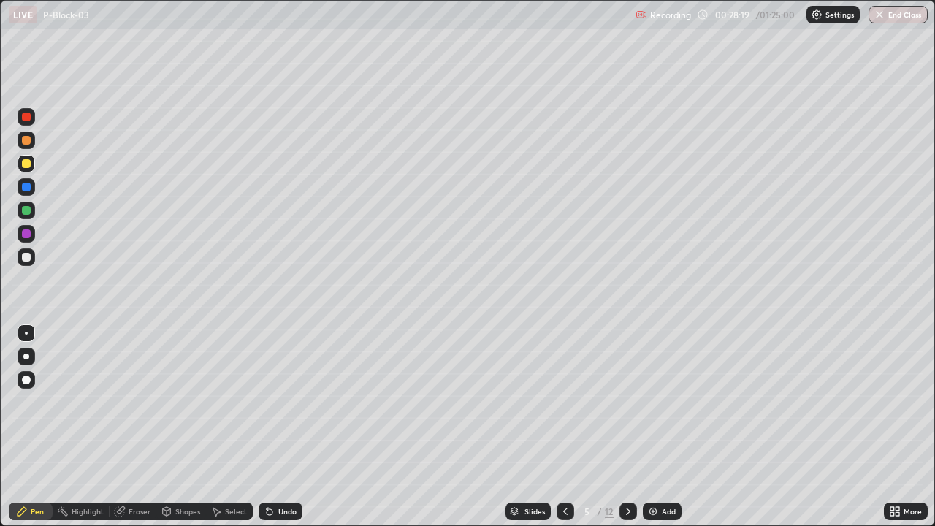
click at [279, 427] on div "Undo" at bounding box center [281, 512] width 44 height 18
click at [278, 427] on div "Undo" at bounding box center [281, 512] width 44 height 18
click at [279, 427] on div "Undo" at bounding box center [278, 511] width 50 height 29
click at [280, 427] on div "Undo" at bounding box center [281, 512] width 44 height 18
click at [29, 120] on div at bounding box center [26, 117] width 9 height 9
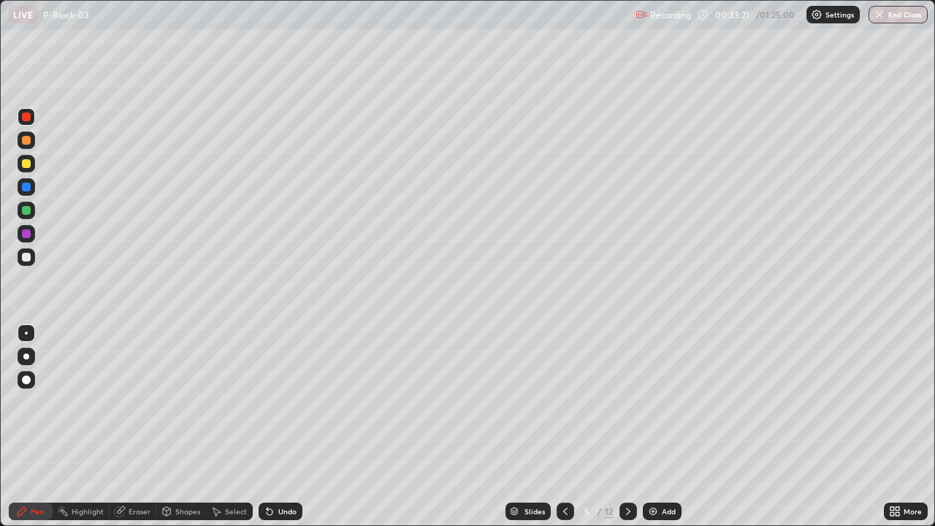
click at [633, 427] on div at bounding box center [629, 512] width 18 height 18
click at [189, 427] on div "Shapes" at bounding box center [187, 511] width 25 height 7
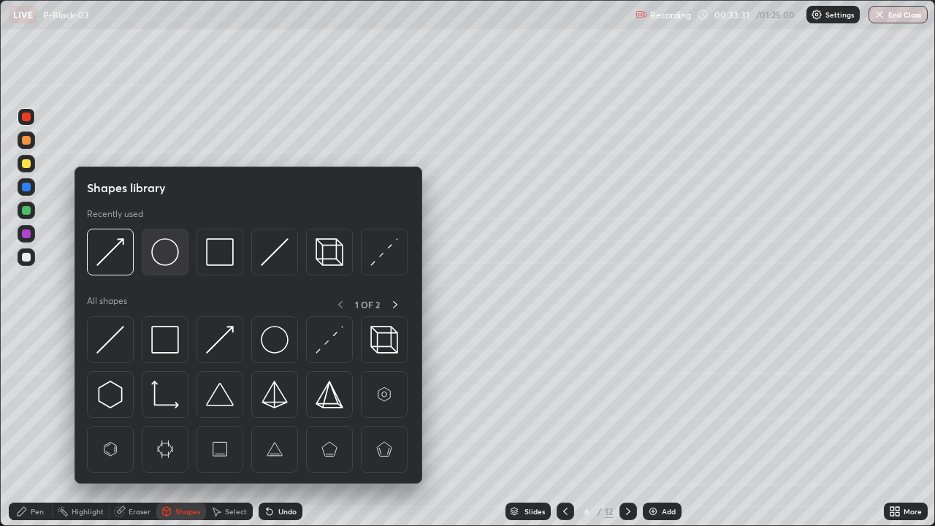
click at [170, 255] on img at bounding box center [165, 252] width 28 height 28
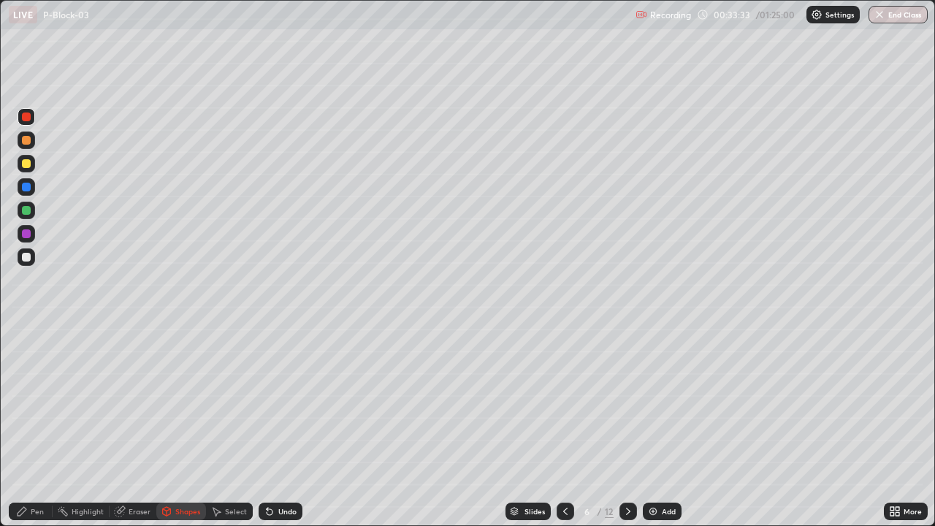
click at [33, 427] on div "Pen" at bounding box center [37, 511] width 13 height 7
click at [22, 167] on div at bounding box center [27, 164] width 18 height 18
click at [20, 233] on div at bounding box center [27, 234] width 18 height 18
click at [284, 427] on div "Undo" at bounding box center [287, 511] width 18 height 7
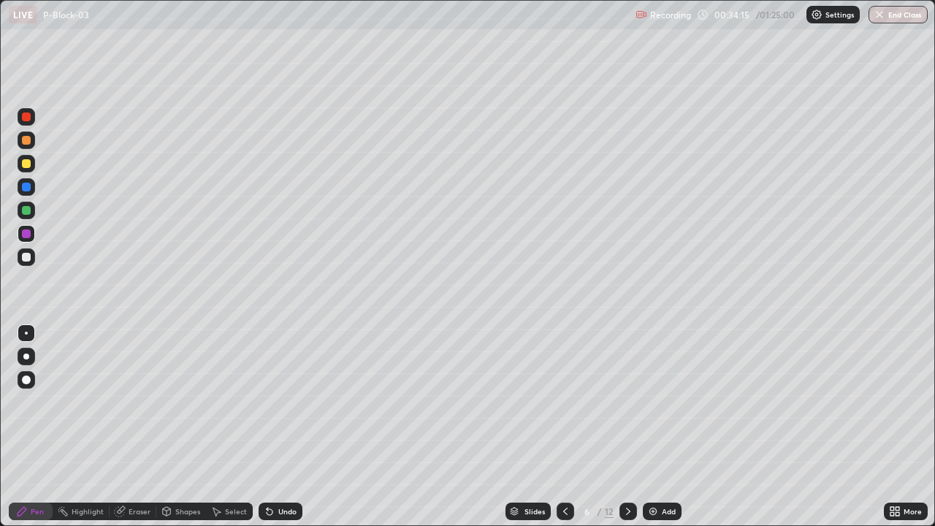
click at [284, 427] on div "Undo" at bounding box center [287, 511] width 18 height 7
click at [283, 427] on div "Undo" at bounding box center [287, 511] width 18 height 7
click at [279, 427] on div "Undo" at bounding box center [281, 512] width 44 height 18
click at [20, 163] on div at bounding box center [27, 164] width 18 height 18
click at [34, 120] on div at bounding box center [27, 117] width 18 height 18
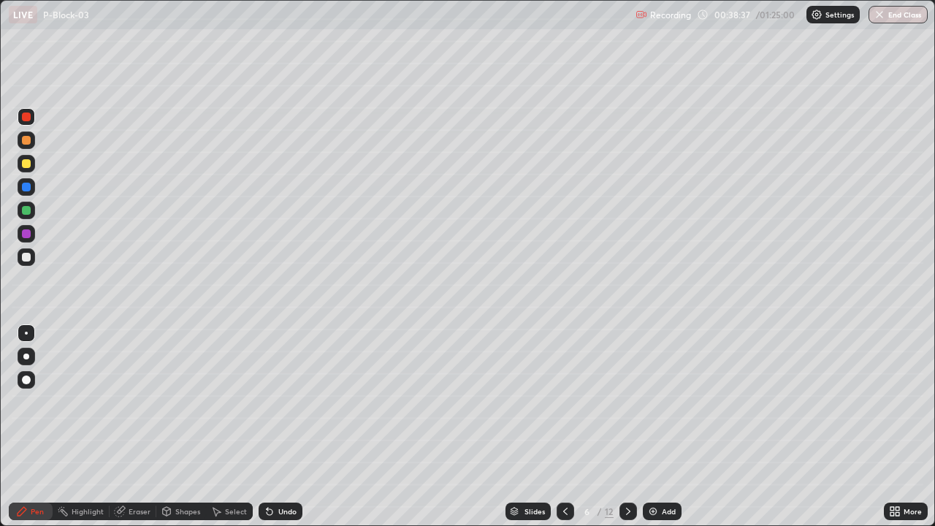
click at [655, 427] on img at bounding box center [653, 512] width 12 height 12
click at [182, 427] on div "Shapes" at bounding box center [187, 511] width 25 height 7
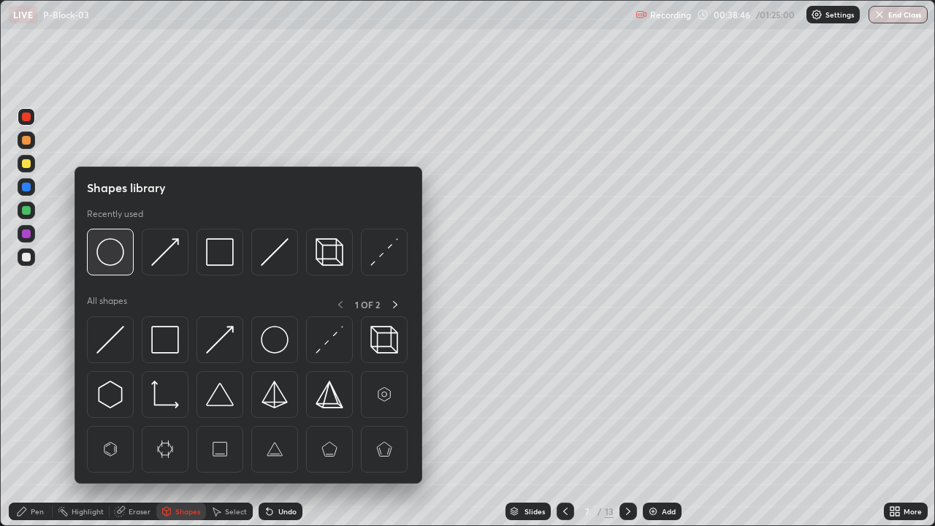
click at [113, 258] on img at bounding box center [110, 252] width 28 height 28
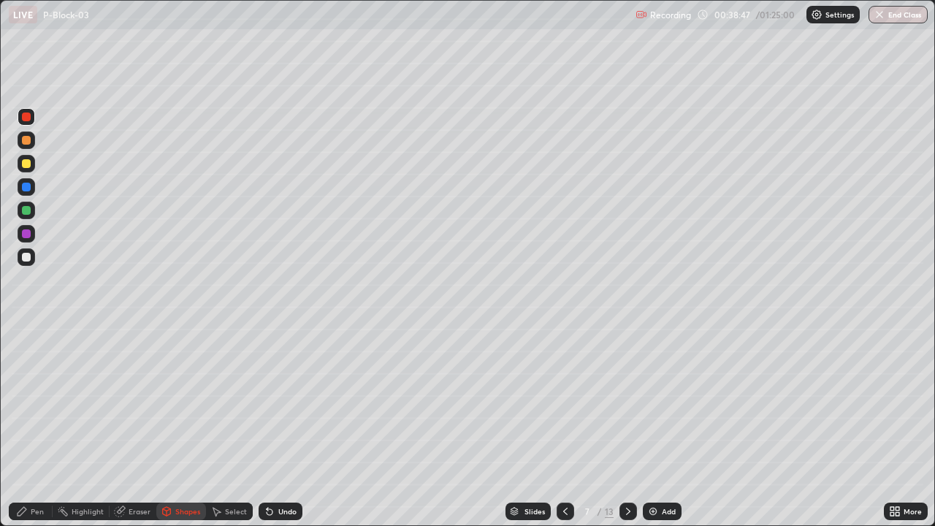
click at [26, 164] on div at bounding box center [26, 163] width 9 height 9
click at [185, 427] on div "Shapes" at bounding box center [187, 511] width 25 height 7
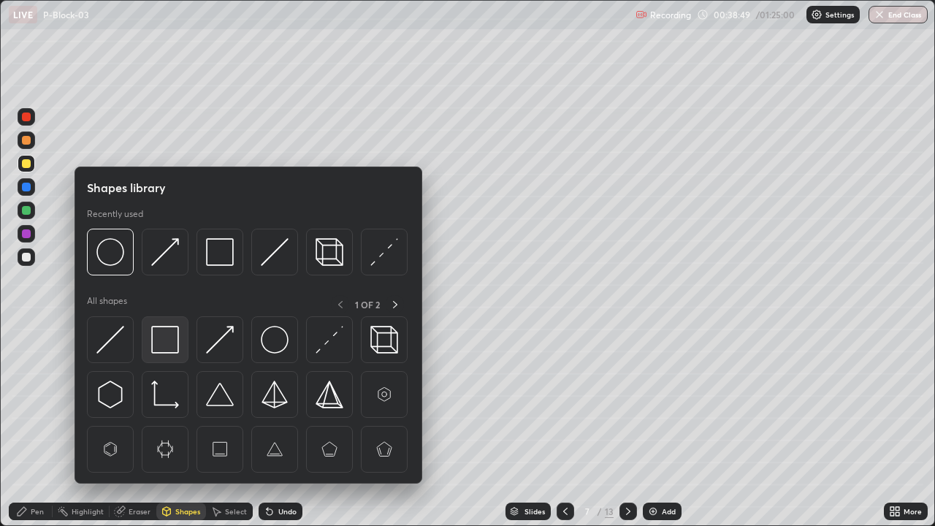
click at [172, 337] on img at bounding box center [165, 340] width 28 height 28
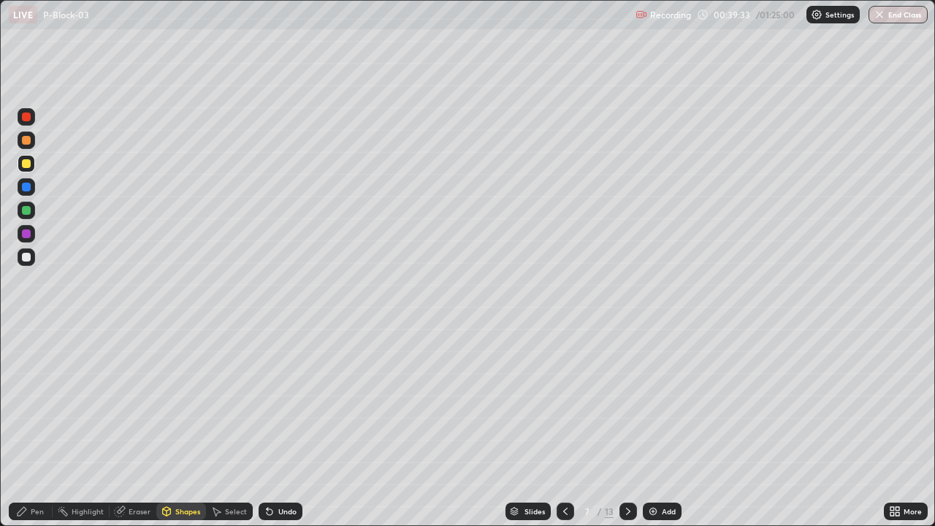
click at [37, 427] on div "Pen" at bounding box center [37, 511] width 13 height 7
click at [892, 18] on button "End Class" at bounding box center [898, 15] width 59 height 18
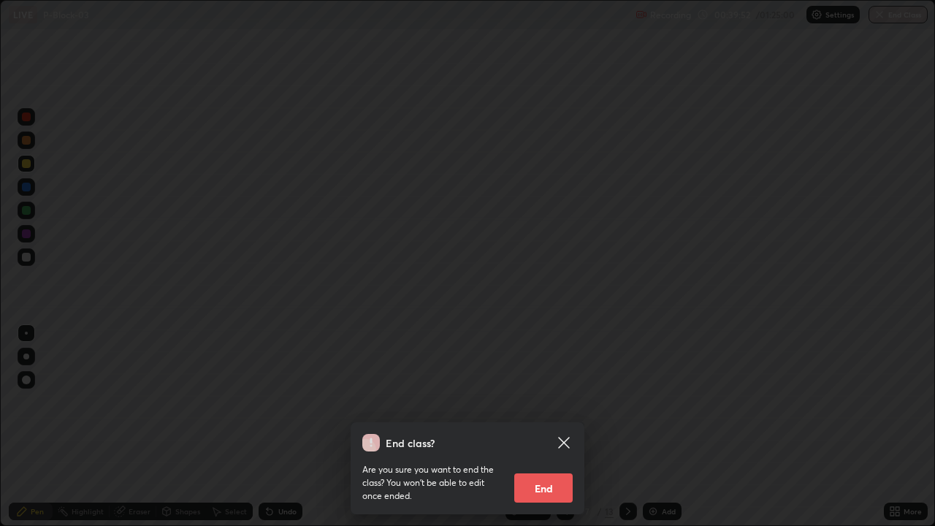
click at [560, 427] on button "End" at bounding box center [543, 488] width 58 height 29
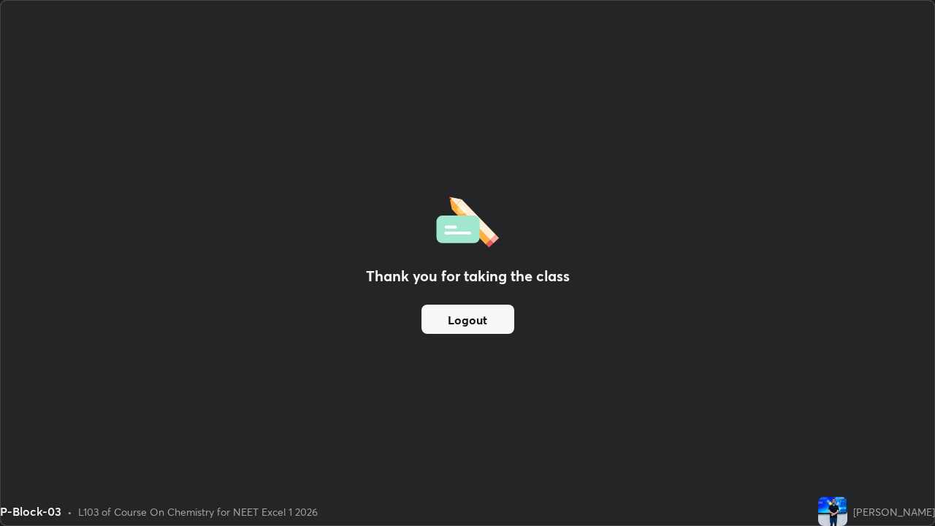
click at [533, 98] on div "Thank you for taking the class Logout" at bounding box center [468, 263] width 934 height 525
click at [469, 72] on div "Thank you for taking the class Logout" at bounding box center [468, 263] width 934 height 525
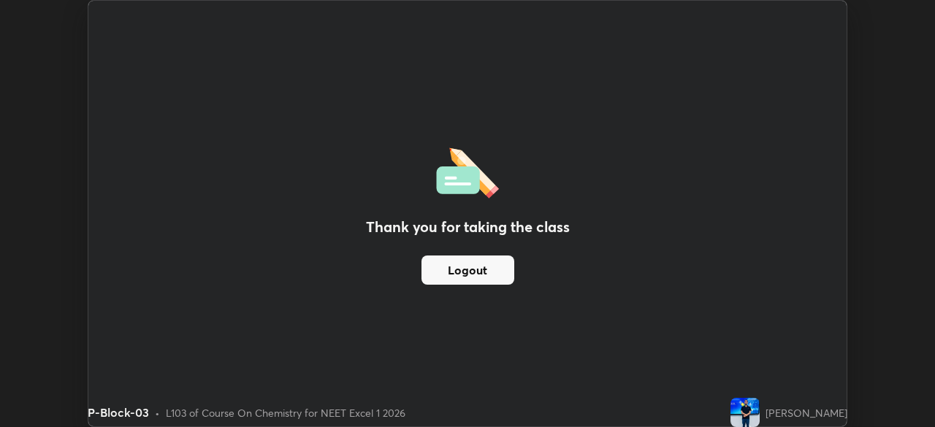
scroll to position [72648, 72140]
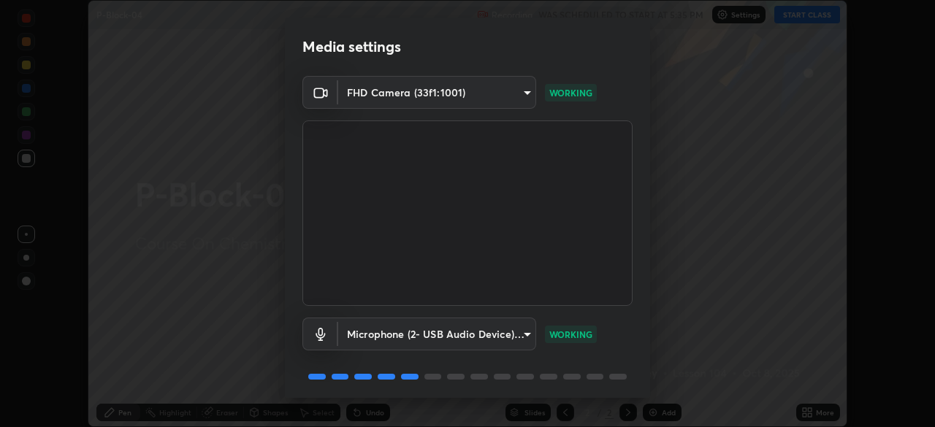
scroll to position [52, 0]
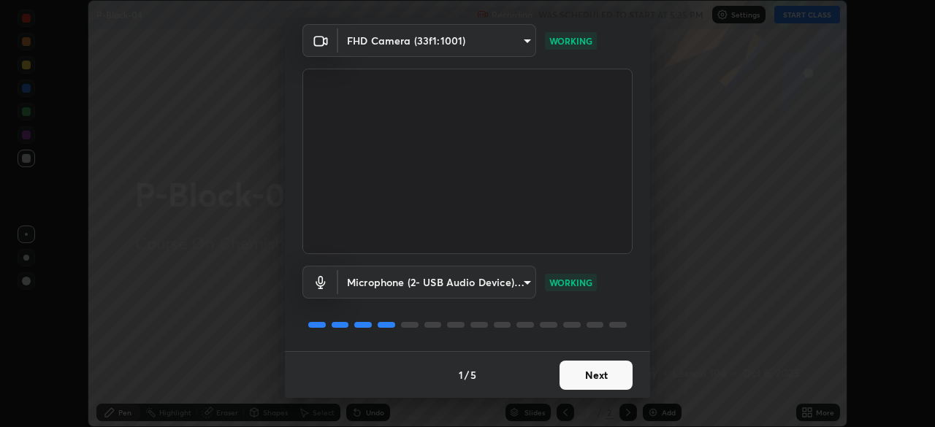
click at [596, 375] on button "Next" at bounding box center [596, 375] width 73 height 29
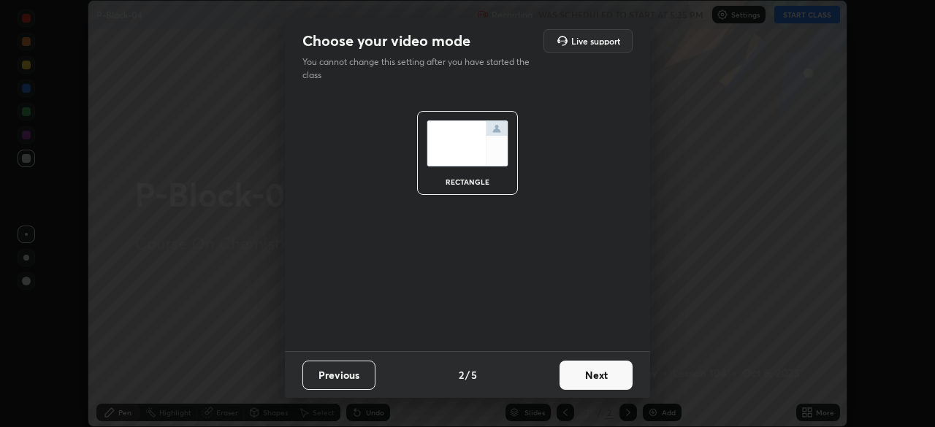
scroll to position [0, 0]
click at [597, 375] on button "Next" at bounding box center [596, 375] width 73 height 29
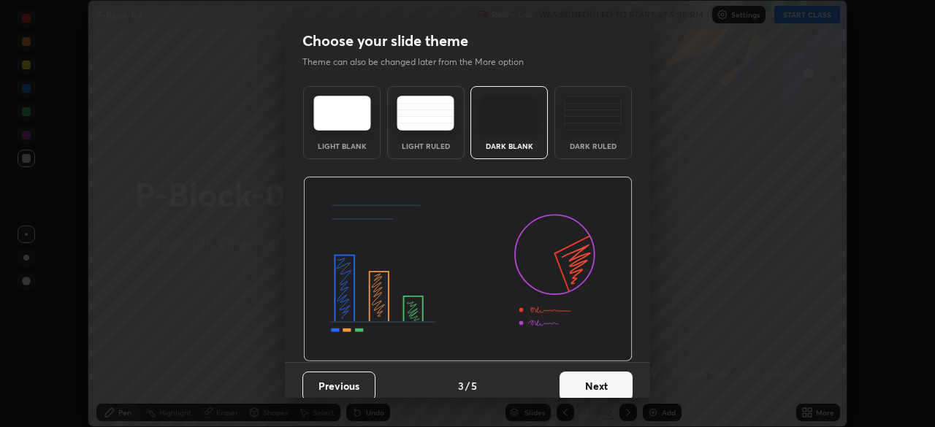
click at [592, 115] on img at bounding box center [593, 113] width 58 height 35
click at [585, 387] on button "Next" at bounding box center [596, 386] width 73 height 29
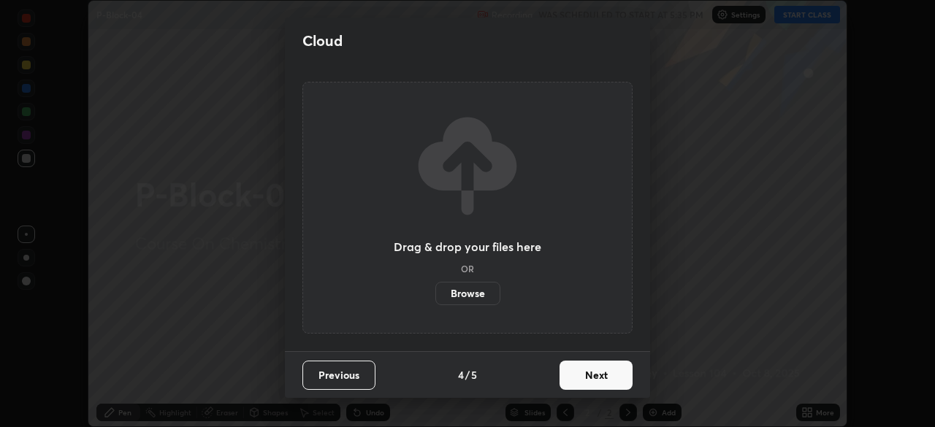
click at [593, 381] on button "Next" at bounding box center [596, 375] width 73 height 29
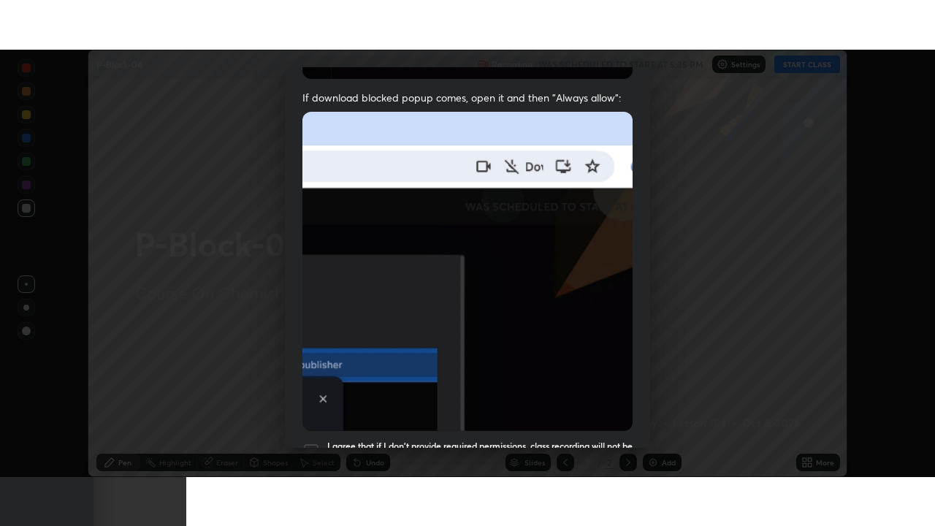
scroll to position [350, 0]
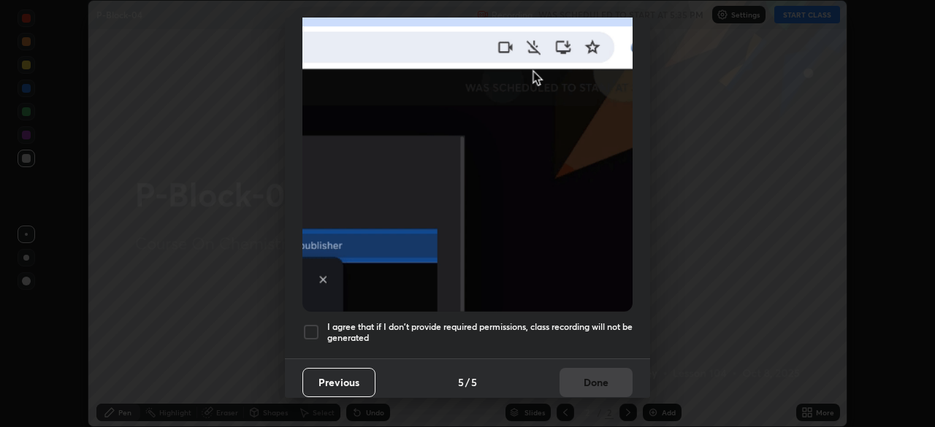
click at [591, 333] on h5 "I agree that if I don't provide required permissions, class recording will not …" at bounding box center [479, 333] width 305 height 23
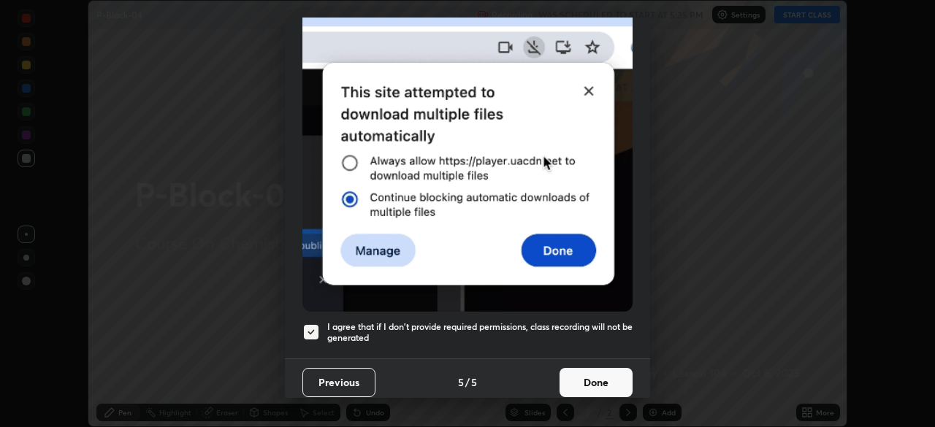
click at [590, 382] on button "Done" at bounding box center [596, 382] width 73 height 29
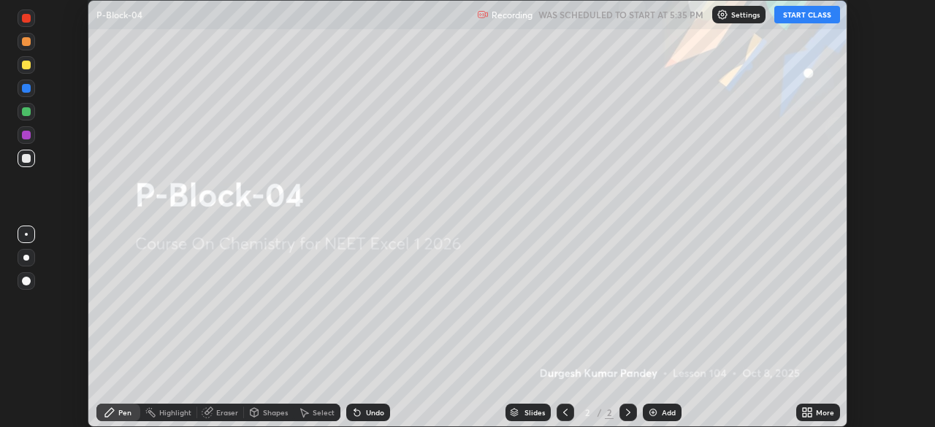
click at [805, 20] on button "START CLASS" at bounding box center [808, 15] width 66 height 18
click at [653, 414] on img at bounding box center [653, 413] width 12 height 12
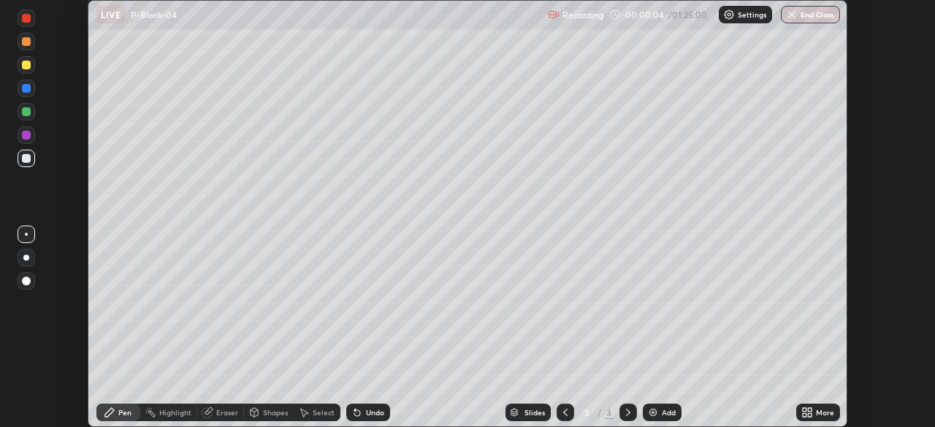
click at [658, 413] on img at bounding box center [653, 413] width 12 height 12
click at [662, 411] on div "Add" at bounding box center [669, 412] width 14 height 7
click at [663, 409] on div "Add" at bounding box center [669, 412] width 14 height 7
click at [664, 410] on div "Add" at bounding box center [669, 412] width 14 height 7
click at [664, 409] on div "Add" at bounding box center [669, 412] width 14 height 7
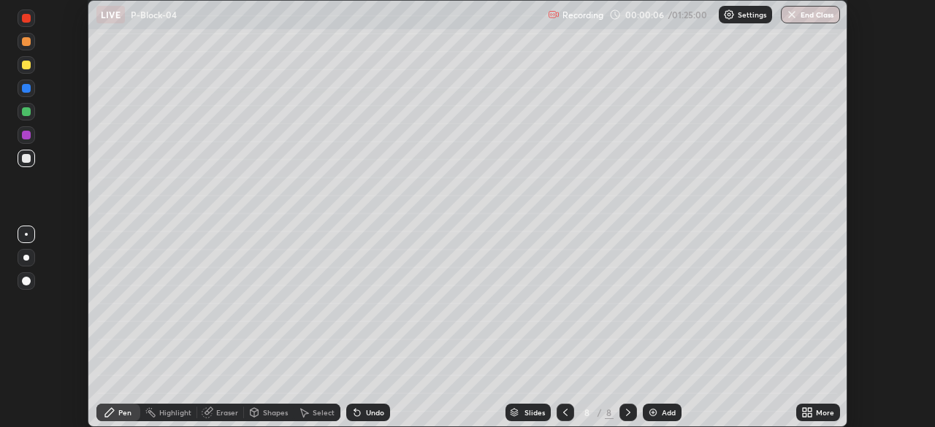
click at [665, 409] on div "Add" at bounding box center [669, 412] width 14 height 7
click at [667, 412] on div "Add" at bounding box center [669, 412] width 14 height 7
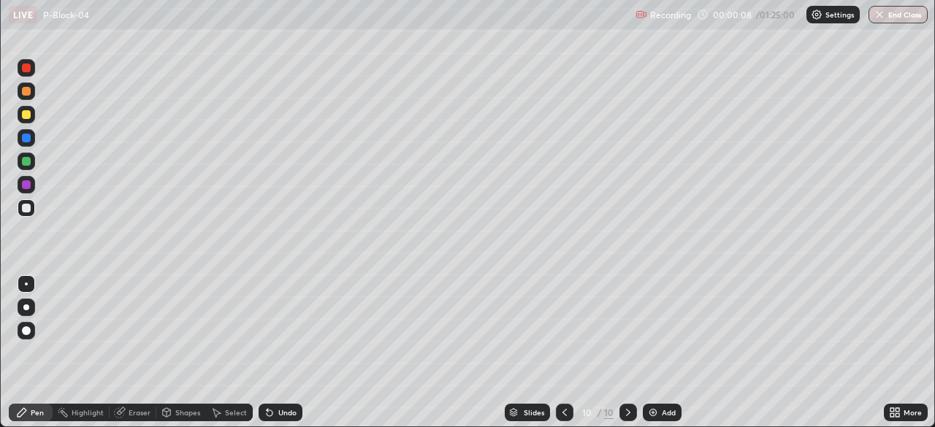
scroll to position [526, 935]
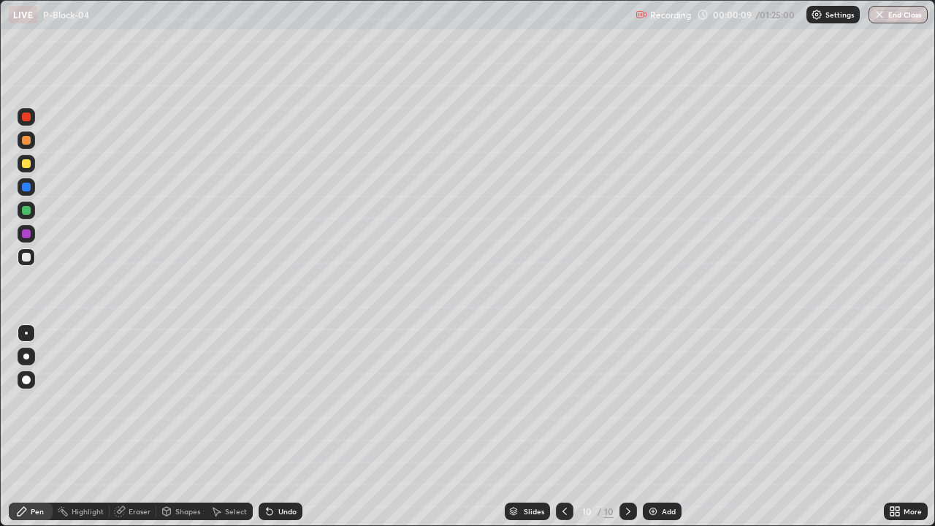
click at [563, 427] on icon at bounding box center [565, 512] width 12 height 12
click at [571, 427] on div at bounding box center [565, 512] width 18 height 18
click at [563, 427] on icon at bounding box center [565, 512] width 12 height 12
click at [565, 427] on icon at bounding box center [565, 512] width 12 height 12
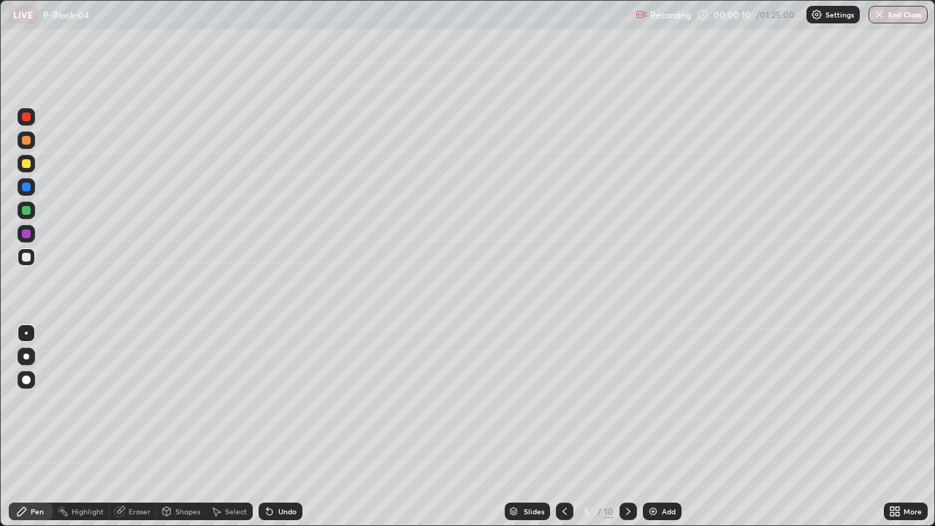
click at [566, 427] on icon at bounding box center [565, 511] width 4 height 7
click at [563, 427] on icon at bounding box center [565, 511] width 4 height 7
click at [564, 427] on icon at bounding box center [565, 512] width 12 height 12
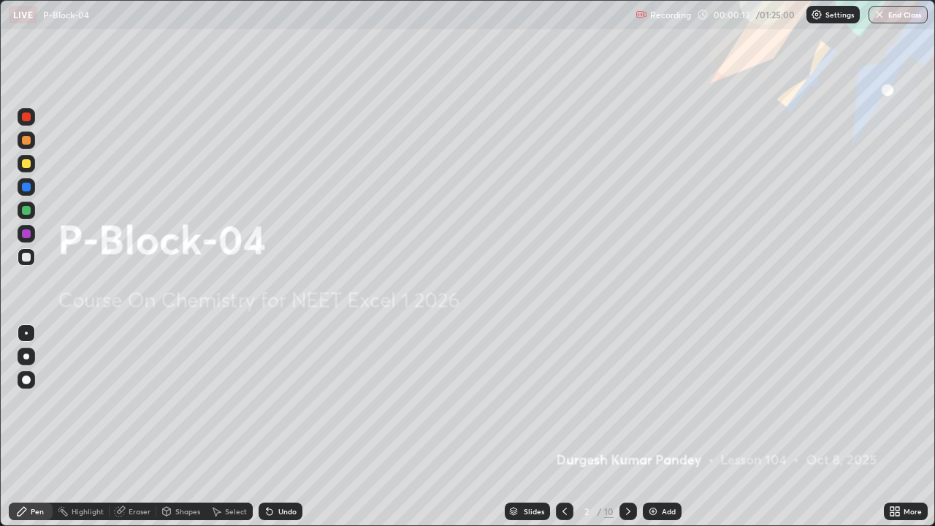
click at [627, 427] on icon at bounding box center [629, 512] width 12 height 12
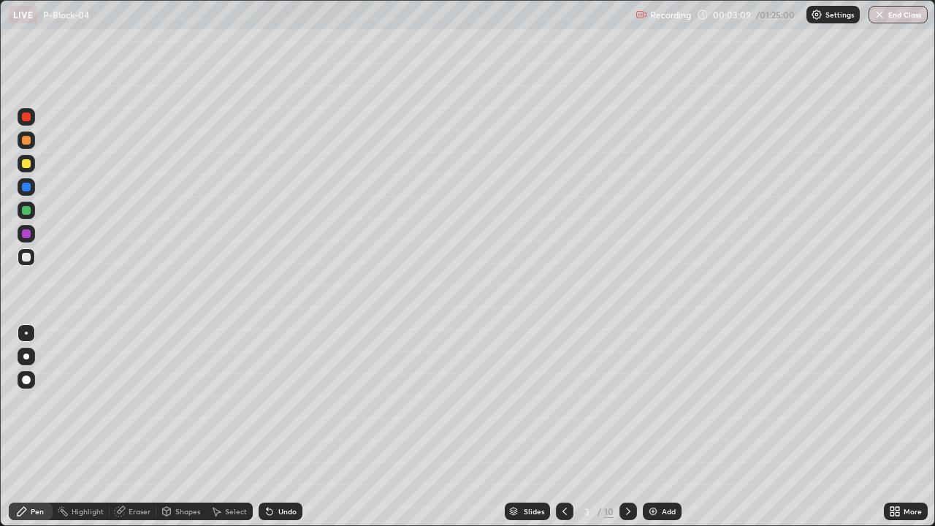
click at [26, 357] on div at bounding box center [26, 357] width 6 height 6
click at [28, 167] on div at bounding box center [26, 163] width 9 height 9
click at [190, 427] on div "Shapes" at bounding box center [187, 511] width 25 height 7
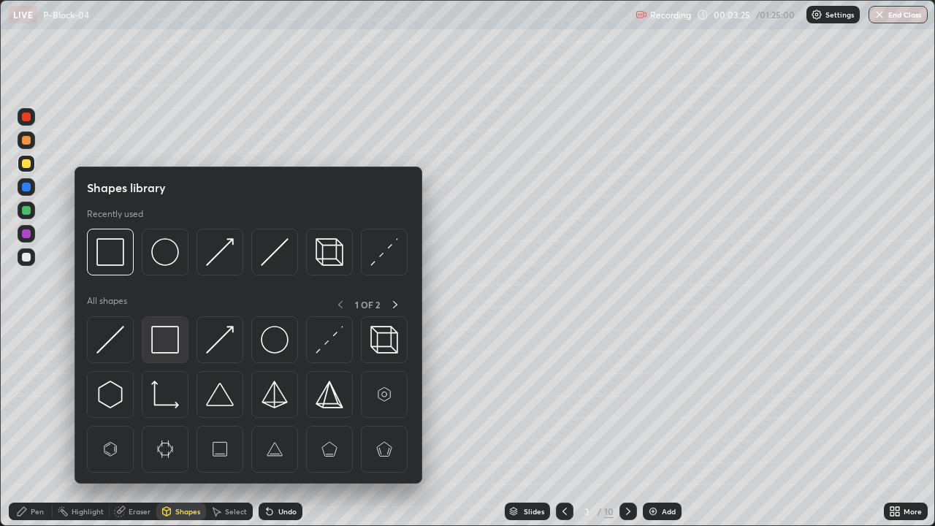
click at [166, 349] on img at bounding box center [165, 340] width 28 height 28
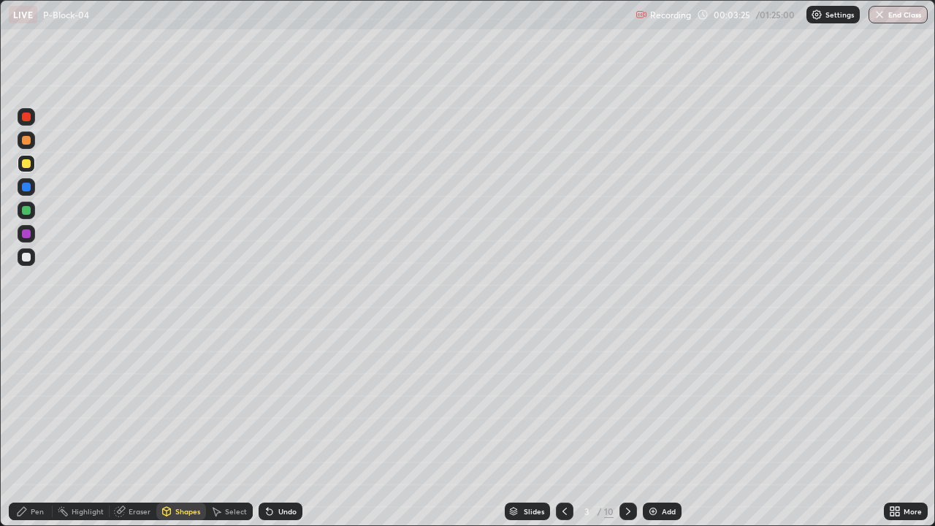
click at [23, 264] on div at bounding box center [27, 257] width 18 height 18
click at [231, 427] on div "Select" at bounding box center [236, 511] width 22 height 7
click at [452, 103] on div "0 ° Undo Copy Duplicate Duplicate to new slide Delete" at bounding box center [468, 263] width 934 height 525
click at [41, 427] on div "Pen" at bounding box center [37, 511] width 13 height 7
click at [279, 427] on div "Undo" at bounding box center [287, 511] width 18 height 7
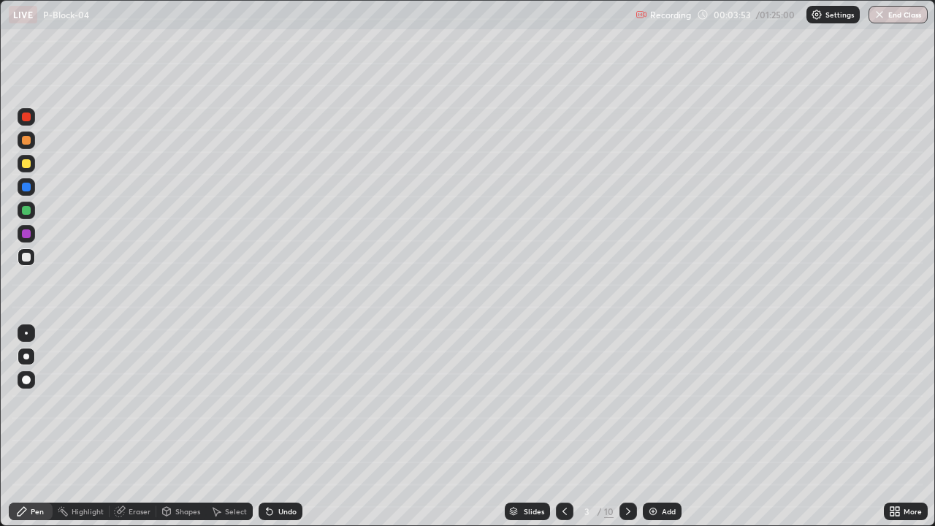
click at [183, 427] on div "Shapes" at bounding box center [187, 511] width 25 height 7
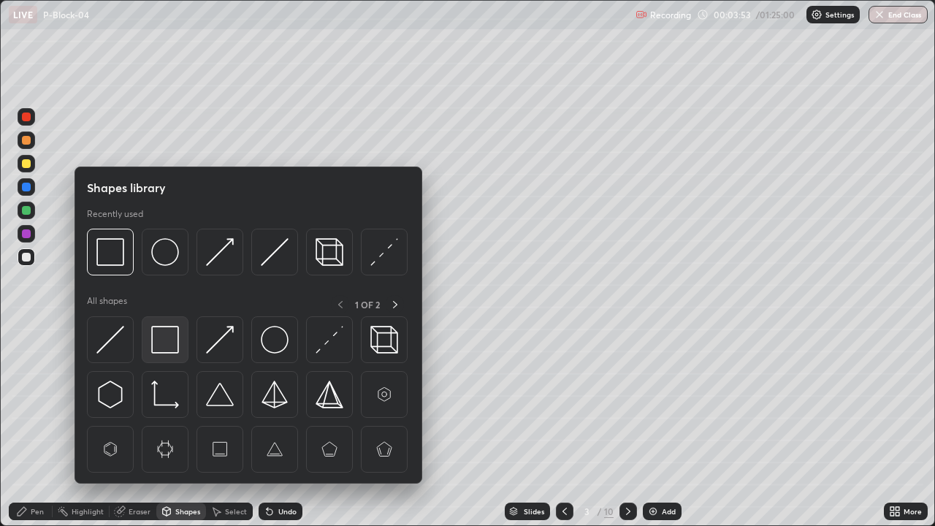
click at [169, 343] on img at bounding box center [165, 340] width 28 height 28
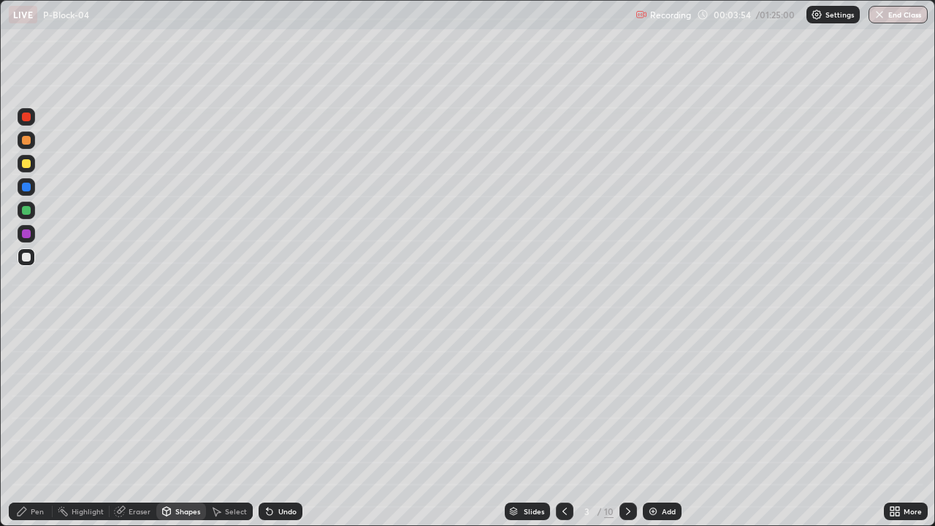
click at [27, 234] on div at bounding box center [26, 233] width 9 height 9
click at [32, 427] on div "Pen" at bounding box center [37, 511] width 13 height 7
click at [28, 264] on div at bounding box center [27, 257] width 18 height 18
click at [186, 427] on div "Shapes" at bounding box center [187, 511] width 25 height 7
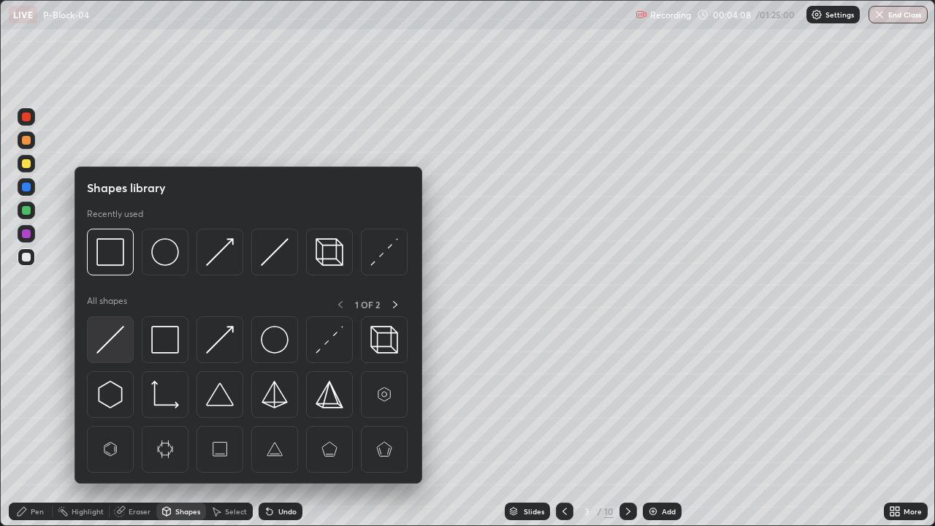
click at [118, 338] on img at bounding box center [110, 340] width 28 height 28
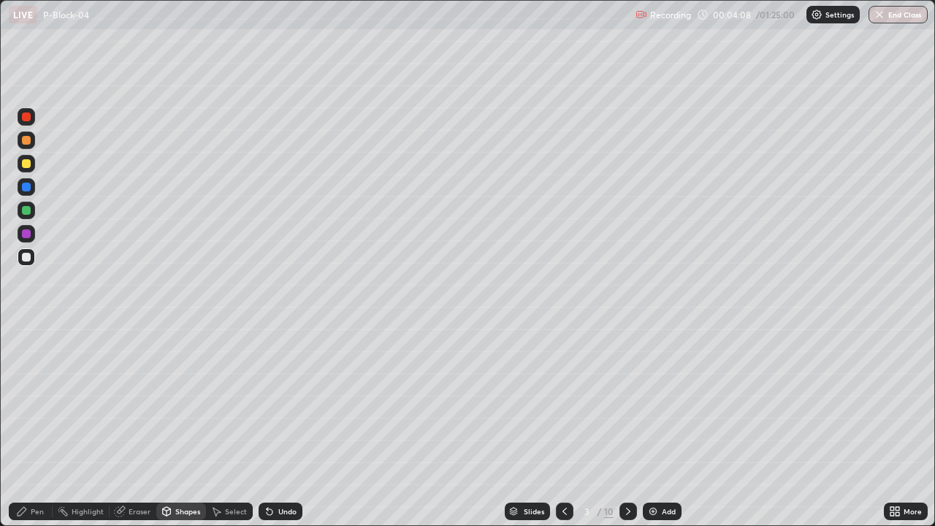
click at [27, 163] on div at bounding box center [26, 163] width 9 height 9
click at [32, 427] on div "Pen" at bounding box center [37, 511] width 13 height 7
click at [184, 427] on div "Shapes" at bounding box center [187, 511] width 25 height 7
click at [37, 427] on div "Pen" at bounding box center [31, 512] width 44 height 18
click at [26, 213] on div at bounding box center [26, 210] width 9 height 9
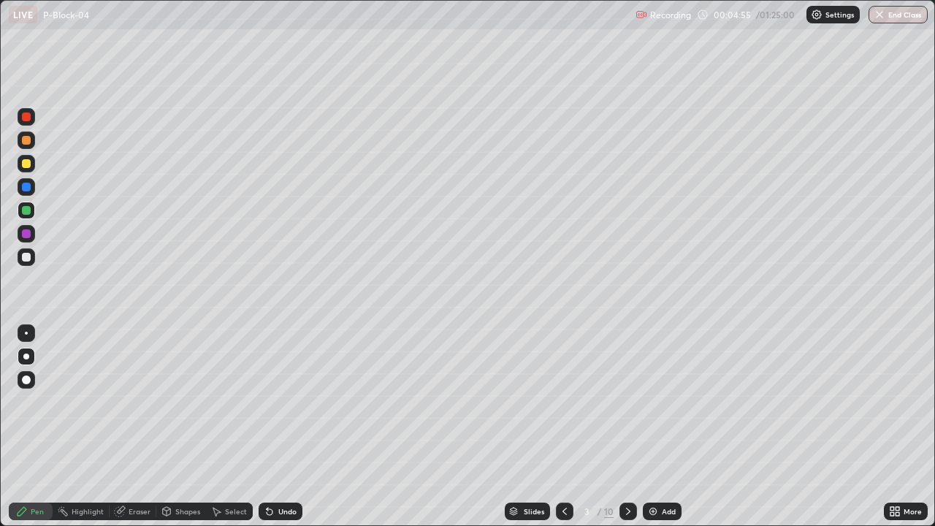
click at [26, 164] on div at bounding box center [26, 163] width 9 height 9
click at [185, 427] on div "Shapes" at bounding box center [187, 511] width 25 height 7
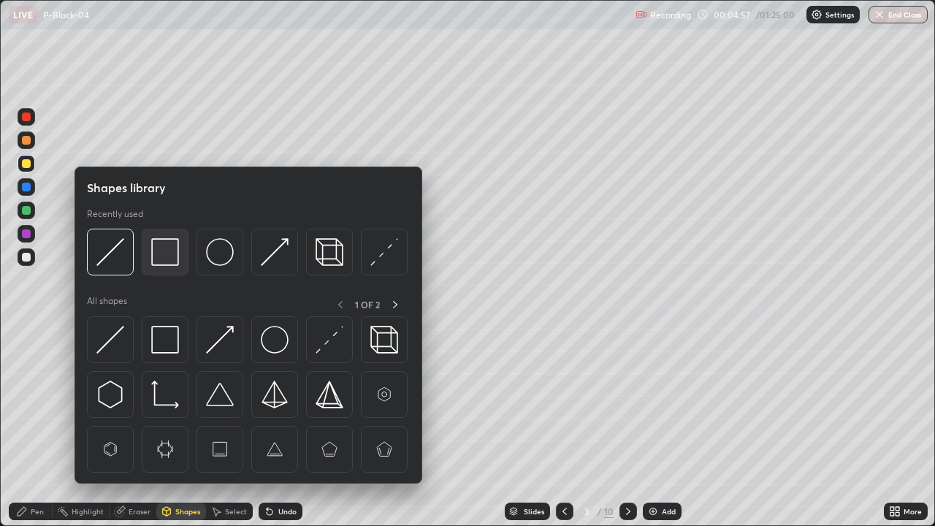
click at [161, 255] on img at bounding box center [165, 252] width 28 height 28
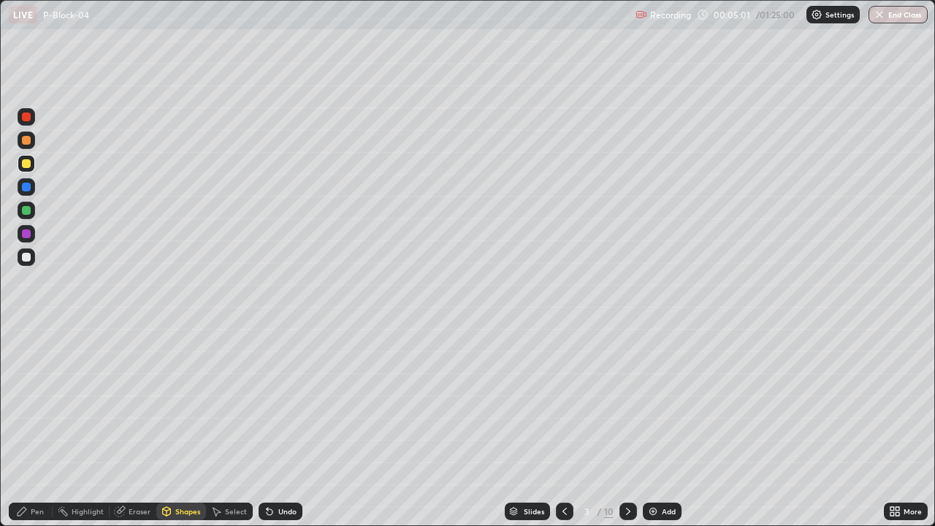
click at [22, 159] on div at bounding box center [27, 164] width 18 height 18
click at [23, 120] on div at bounding box center [26, 117] width 9 height 9
click at [189, 427] on div "Shapes" at bounding box center [187, 511] width 25 height 7
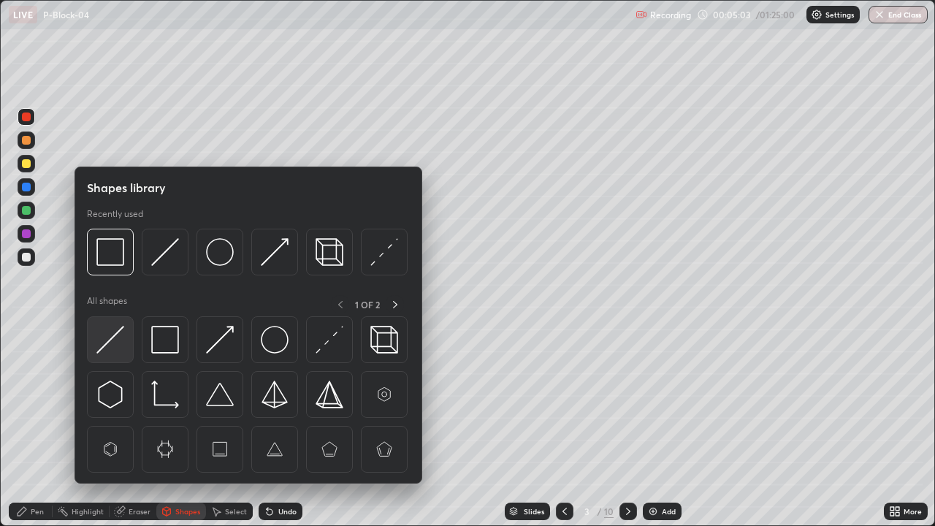
click at [120, 341] on img at bounding box center [110, 340] width 28 height 28
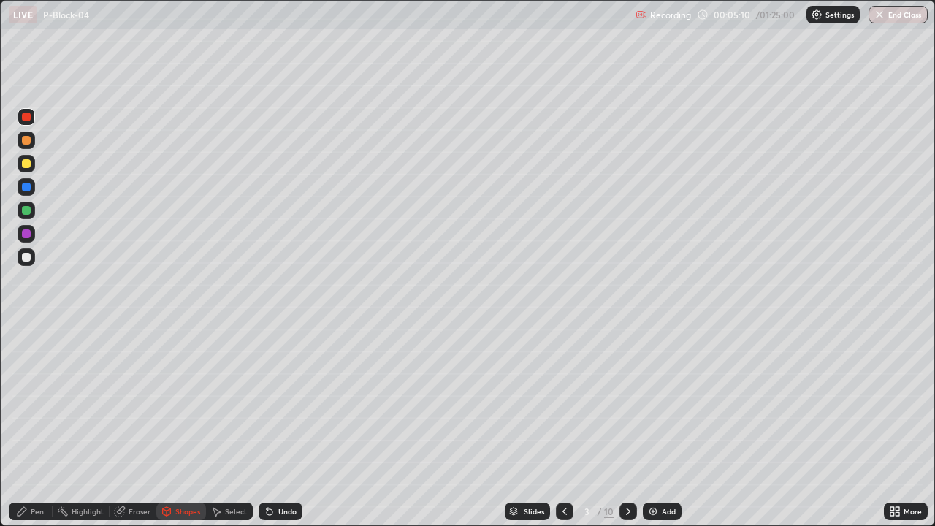
click at [31, 427] on div "Pen" at bounding box center [37, 511] width 13 height 7
click at [26, 256] on div at bounding box center [26, 257] width 9 height 9
click at [28, 239] on div at bounding box center [27, 234] width 18 height 18
click at [26, 333] on div at bounding box center [26, 333] width 3 height 3
click at [182, 427] on div "Shapes" at bounding box center [187, 511] width 25 height 7
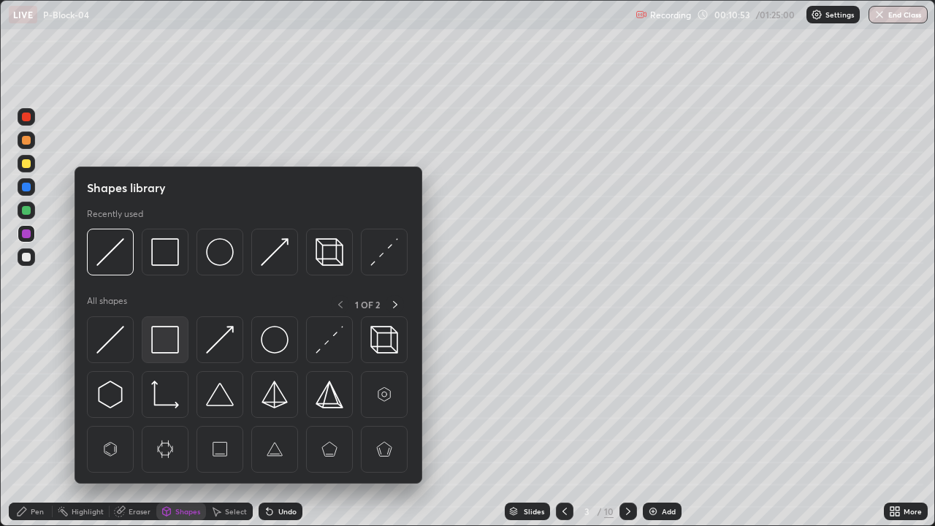
click at [169, 343] on img at bounding box center [165, 340] width 28 height 28
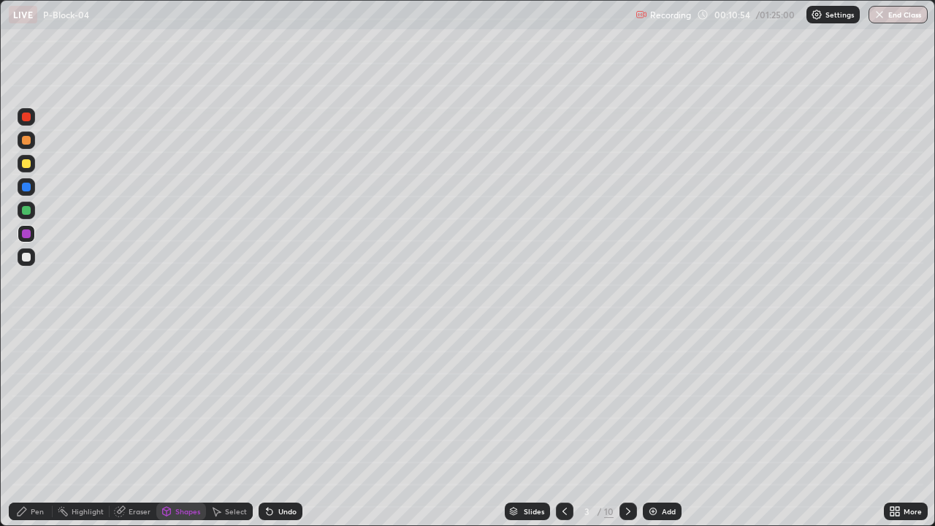
click at [28, 263] on div at bounding box center [27, 257] width 18 height 18
click at [34, 427] on div "Pen" at bounding box center [37, 511] width 13 height 7
click at [26, 164] on div at bounding box center [26, 163] width 9 height 9
click at [23, 259] on div at bounding box center [26, 257] width 9 height 9
click at [23, 115] on div at bounding box center [26, 117] width 9 height 9
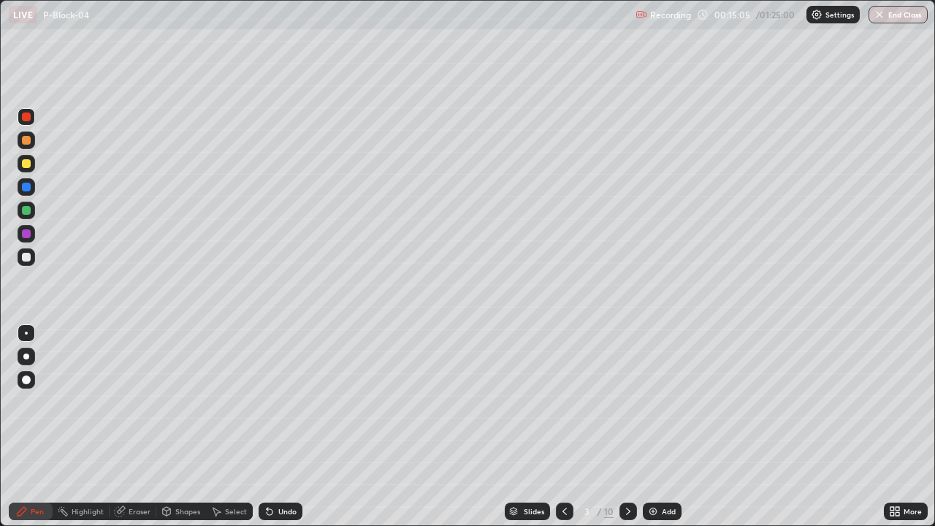
click at [197, 427] on div "Shapes" at bounding box center [187, 511] width 25 height 7
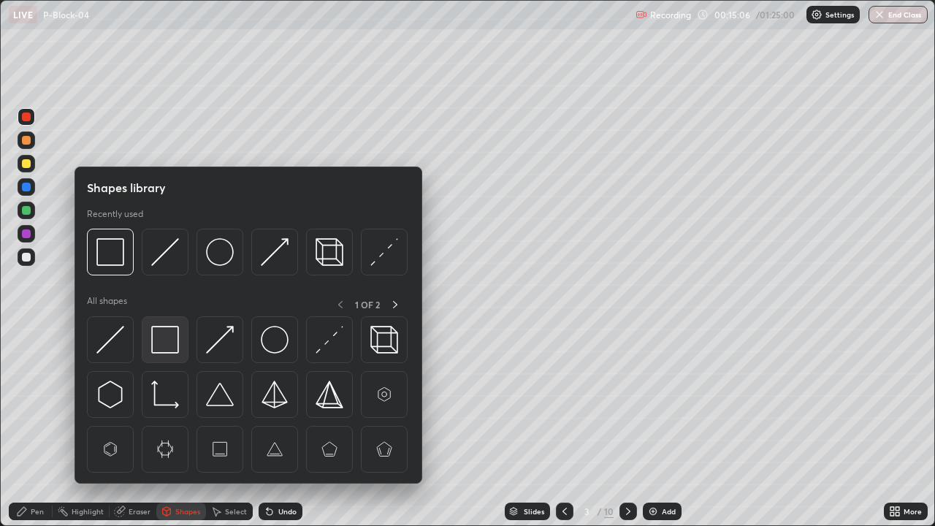
click at [167, 346] on img at bounding box center [165, 340] width 28 height 28
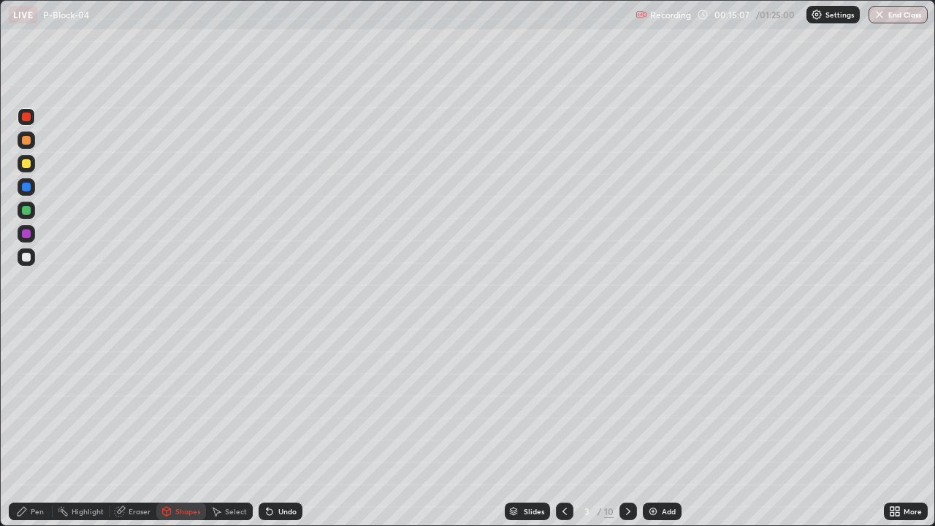
click at [28, 165] on div at bounding box center [26, 163] width 9 height 9
click at [31, 259] on div at bounding box center [27, 257] width 18 height 18
click at [32, 427] on div "Pen" at bounding box center [37, 511] width 13 height 7
click at [189, 427] on div "Shapes" at bounding box center [187, 511] width 25 height 7
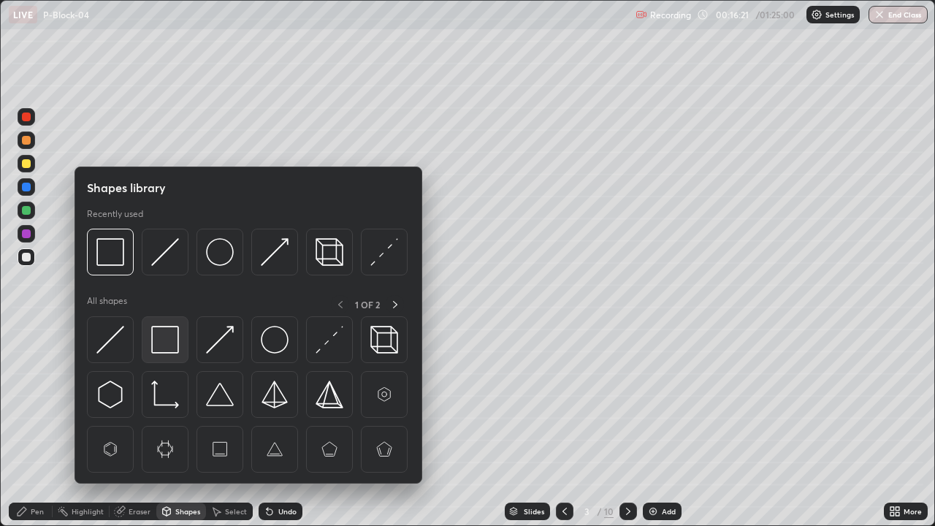
click at [161, 344] on img at bounding box center [165, 340] width 28 height 28
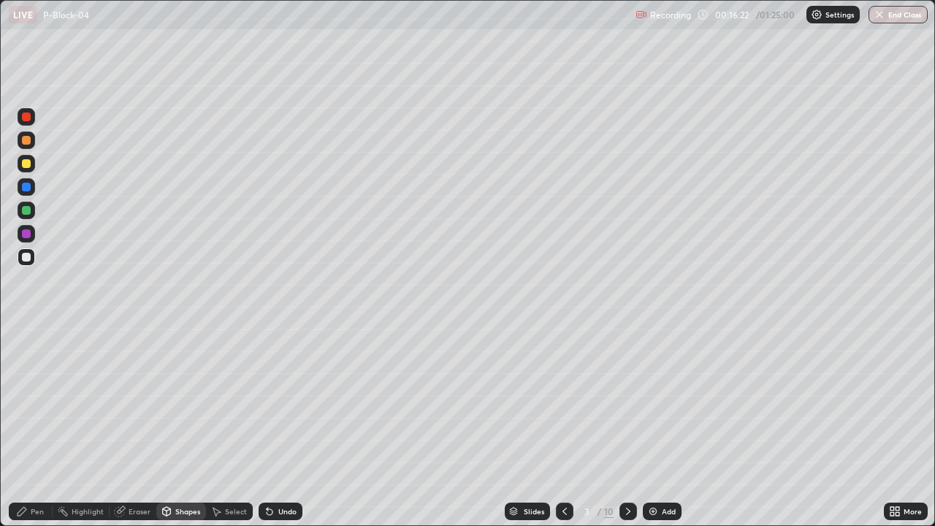
click at [26, 188] on div at bounding box center [26, 187] width 9 height 9
click at [41, 427] on div "Pen" at bounding box center [37, 511] width 13 height 7
click at [27, 257] on div at bounding box center [26, 257] width 9 height 9
click at [284, 427] on div "Undo" at bounding box center [281, 512] width 44 height 18
click at [280, 427] on div "Undo" at bounding box center [281, 512] width 44 height 18
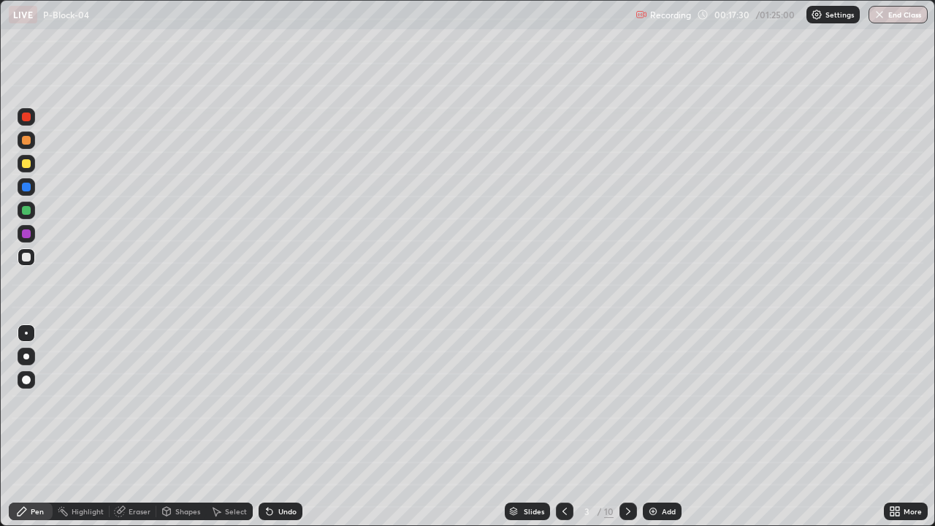
click at [280, 427] on div "Undo" at bounding box center [281, 512] width 44 height 18
click at [278, 427] on div "Undo" at bounding box center [281, 512] width 44 height 18
click at [277, 427] on div "Undo" at bounding box center [281, 512] width 44 height 18
click at [278, 427] on div "Undo" at bounding box center [281, 512] width 44 height 18
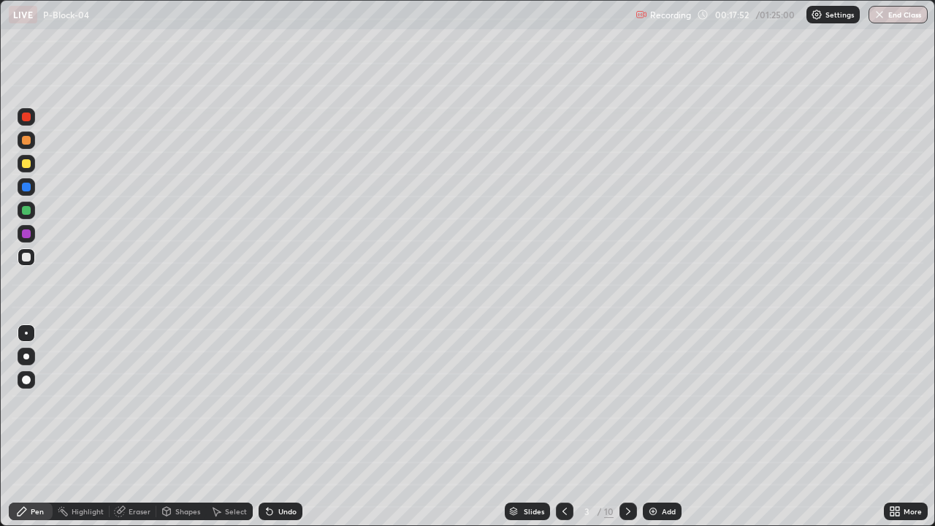
click at [273, 427] on div "Undo" at bounding box center [281, 512] width 44 height 18
click at [275, 427] on div "Undo" at bounding box center [281, 512] width 44 height 18
click at [34, 145] on div at bounding box center [27, 141] width 18 height 18
click at [26, 117] on div at bounding box center [26, 117] width 9 height 9
click at [658, 427] on div "Add" at bounding box center [662, 512] width 39 height 18
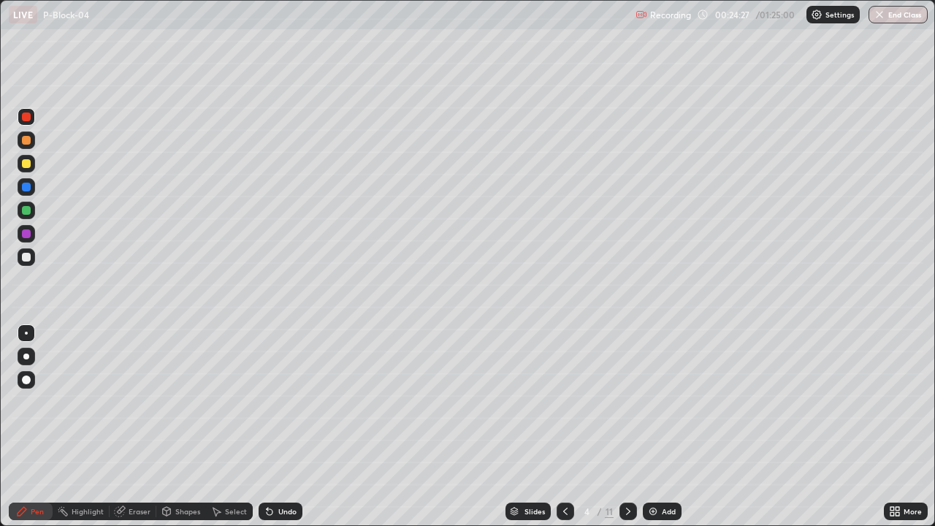
click at [185, 427] on div "Shapes" at bounding box center [187, 511] width 25 height 7
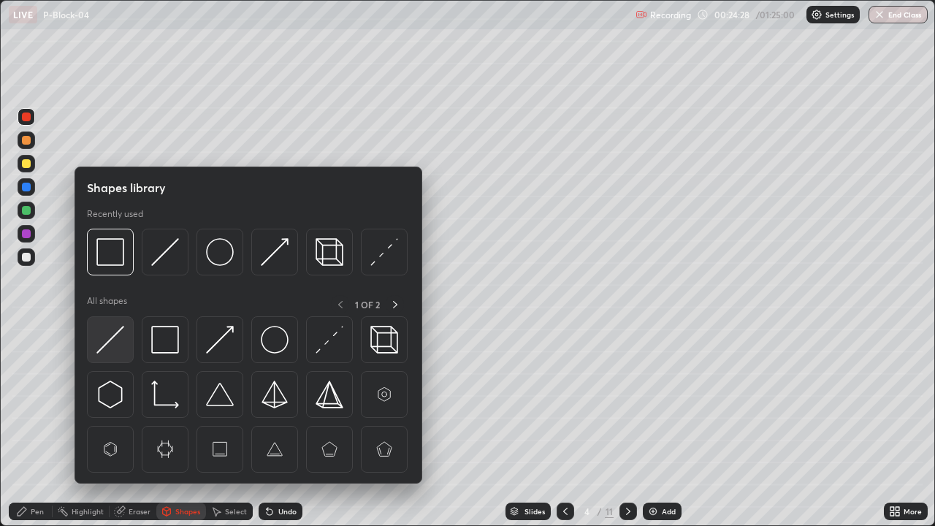
click at [113, 343] on img at bounding box center [110, 340] width 28 height 28
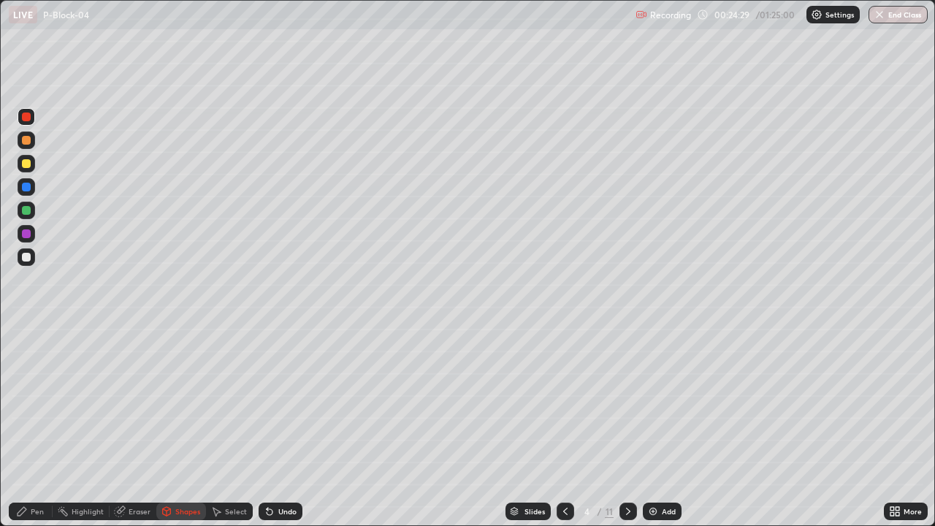
click at [27, 213] on div at bounding box center [26, 210] width 9 height 9
click at [36, 427] on div "Pen" at bounding box center [37, 511] width 13 height 7
click at [26, 258] on div at bounding box center [26, 257] width 9 height 9
click at [28, 362] on div at bounding box center [27, 357] width 18 height 18
click at [188, 427] on div "Shapes" at bounding box center [187, 511] width 25 height 7
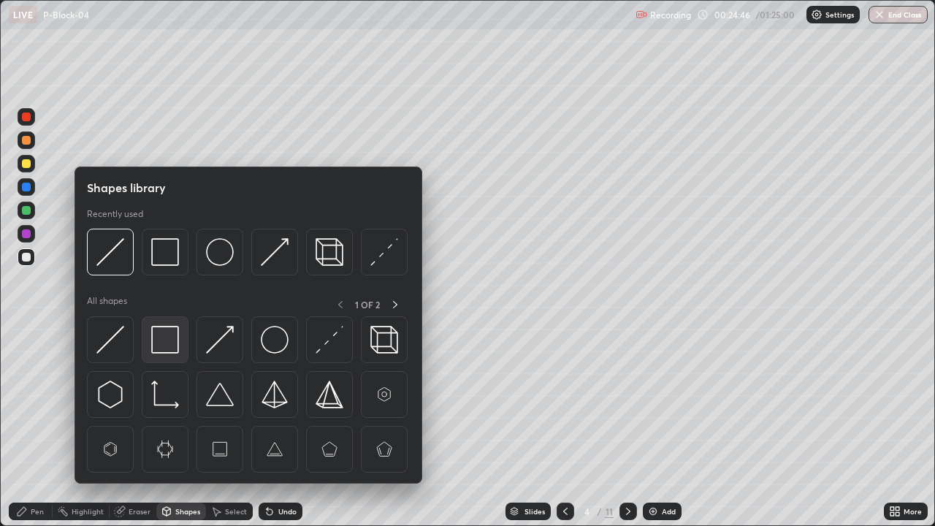
click at [164, 342] on img at bounding box center [165, 340] width 28 height 28
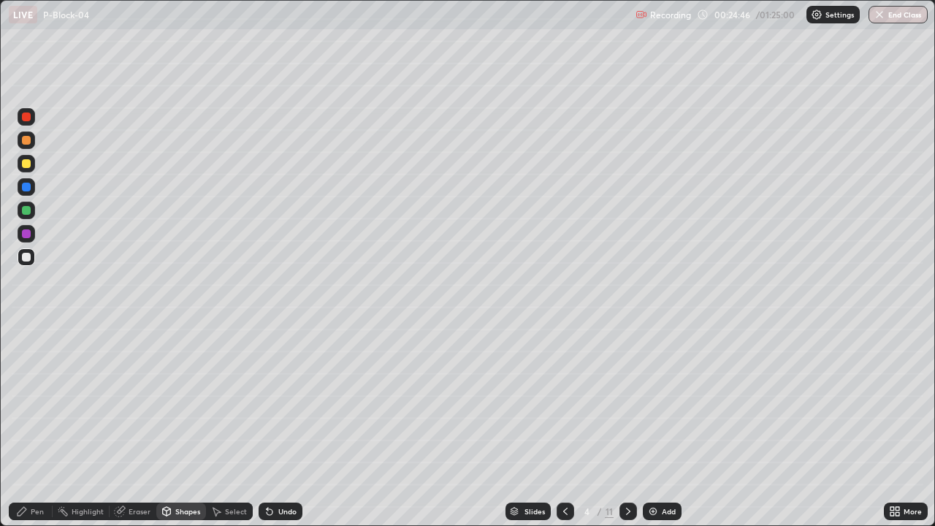
click at [26, 232] on div at bounding box center [26, 233] width 9 height 9
click at [36, 427] on div "Pen" at bounding box center [37, 511] width 13 height 7
click at [27, 163] on div at bounding box center [26, 163] width 9 height 9
click at [191, 427] on div "Shapes" at bounding box center [187, 511] width 25 height 7
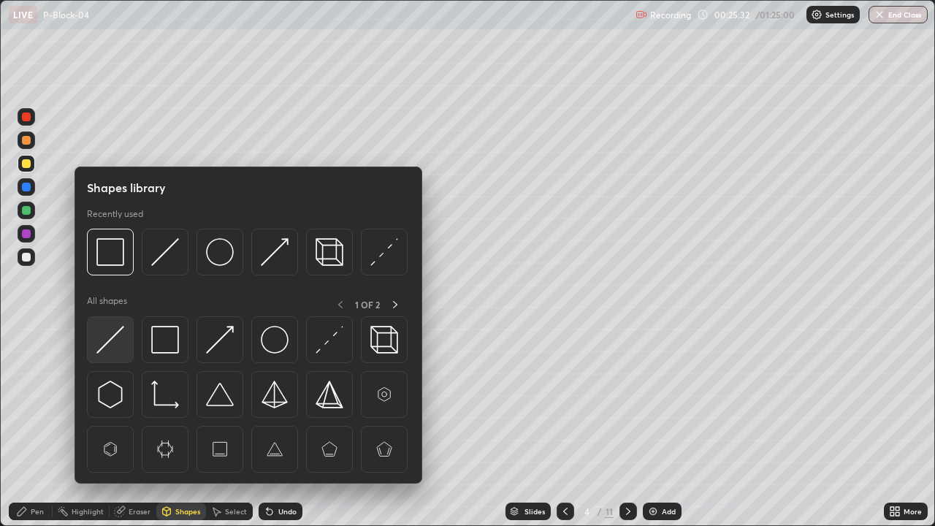
click at [118, 337] on img at bounding box center [110, 340] width 28 height 28
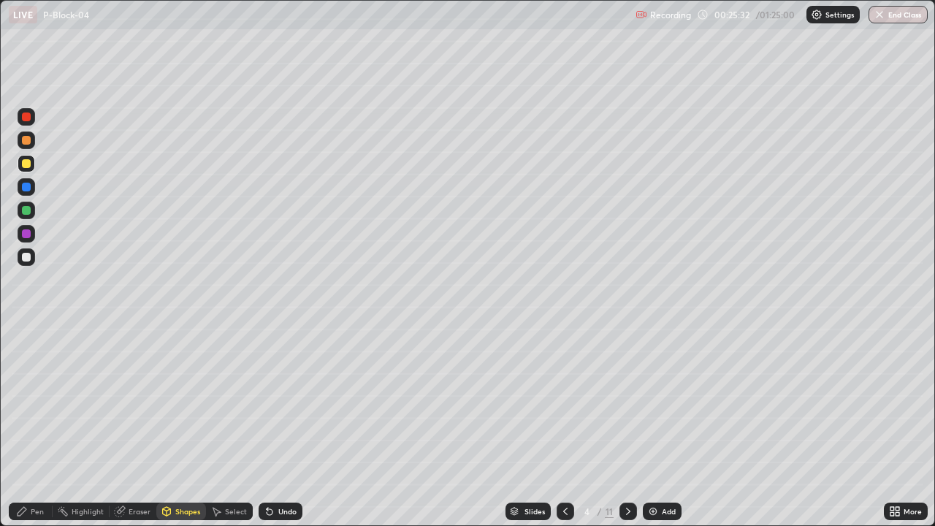
click at [32, 234] on div at bounding box center [27, 234] width 18 height 18
click at [31, 427] on div "Pen" at bounding box center [31, 512] width 44 height 18
click at [27, 262] on div at bounding box center [27, 257] width 18 height 18
click at [25, 164] on div at bounding box center [26, 163] width 9 height 9
click at [179, 427] on div "Shapes" at bounding box center [187, 511] width 25 height 7
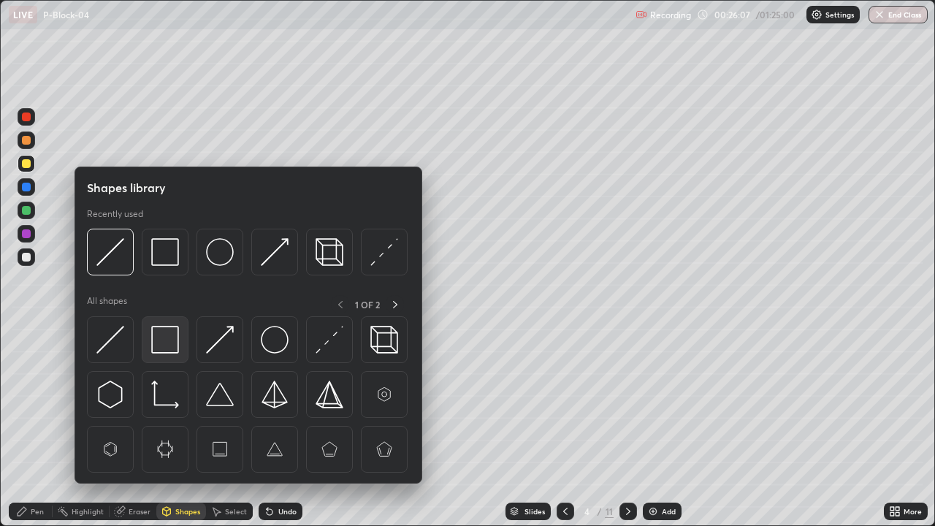
click at [165, 345] on img at bounding box center [165, 340] width 28 height 28
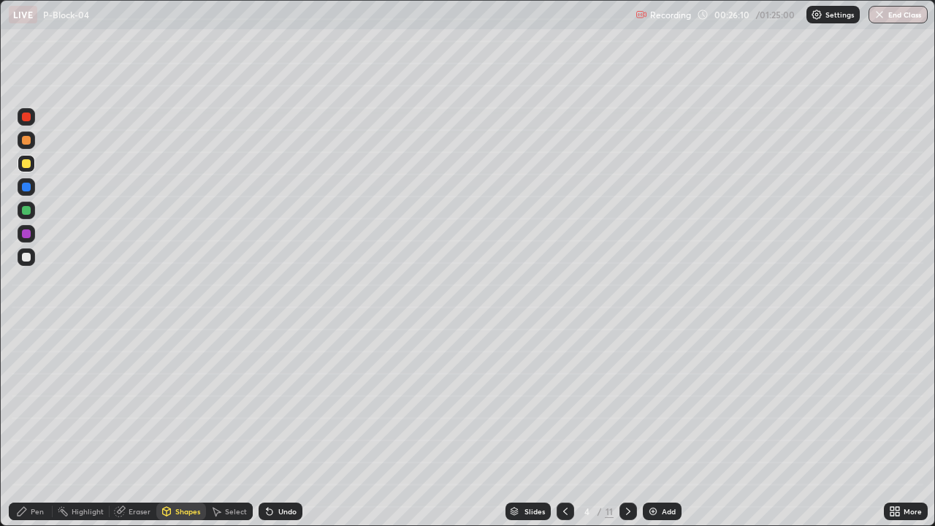
click at [34, 427] on div "Pen" at bounding box center [31, 512] width 44 height 18
click at [20, 240] on div at bounding box center [27, 234] width 18 height 18
click at [26, 117] on div at bounding box center [26, 117] width 9 height 9
click at [28, 235] on div at bounding box center [26, 233] width 9 height 9
click at [26, 114] on div at bounding box center [26, 117] width 9 height 9
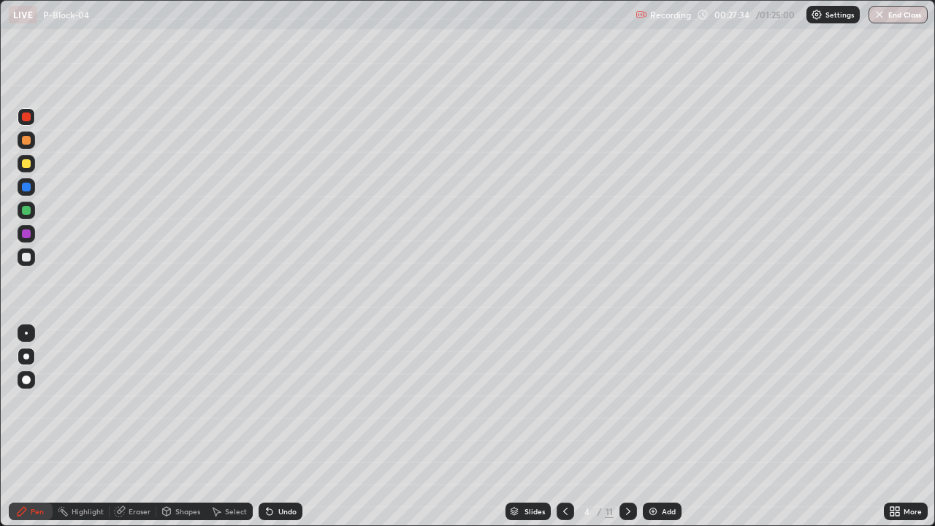
click at [191, 427] on div "Shapes" at bounding box center [187, 511] width 25 height 7
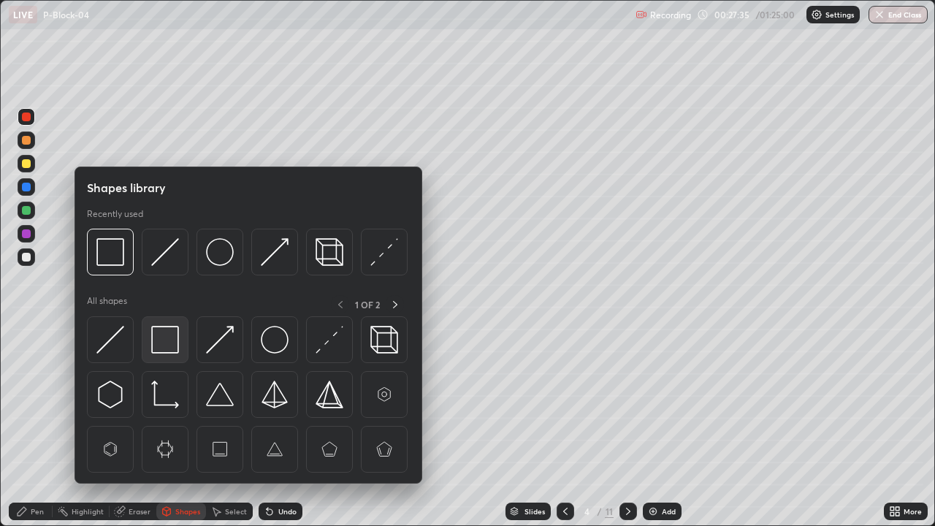
click at [168, 340] on img at bounding box center [165, 340] width 28 height 28
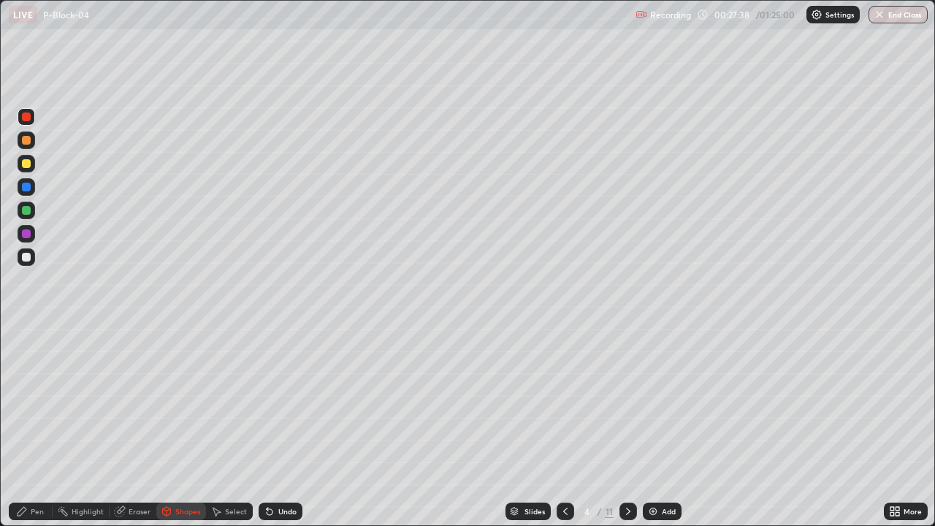
click at [31, 427] on div "Pen" at bounding box center [37, 511] width 13 height 7
click at [21, 256] on div at bounding box center [27, 257] width 18 height 18
click at [29, 237] on div at bounding box center [26, 233] width 9 height 9
click at [23, 258] on div at bounding box center [26, 257] width 9 height 9
click at [26, 164] on div at bounding box center [26, 163] width 9 height 9
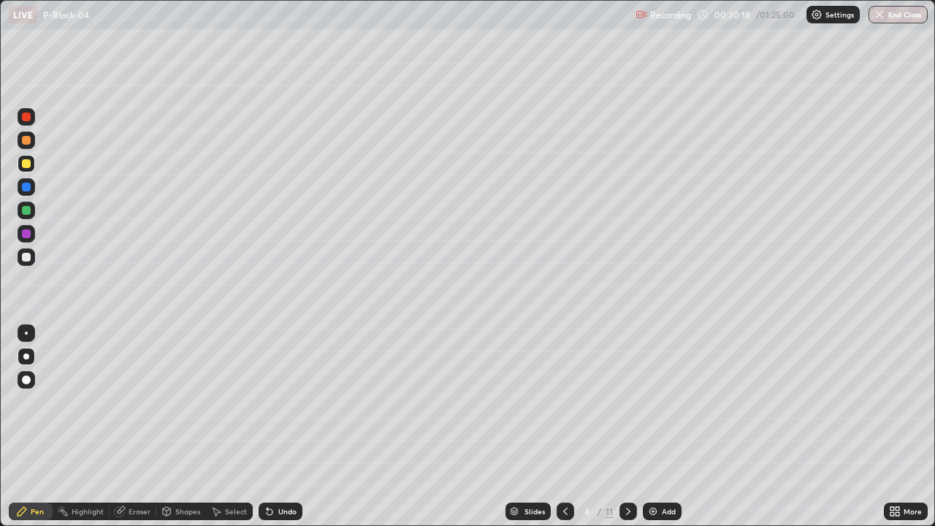
click at [297, 427] on div "Undo" at bounding box center [281, 512] width 44 height 18
click at [285, 427] on div "Undo" at bounding box center [281, 512] width 44 height 18
click at [284, 427] on div "Undo" at bounding box center [281, 512] width 44 height 18
click at [34, 379] on div at bounding box center [27, 380] width 18 height 18
click at [34, 353] on div at bounding box center [27, 357] width 18 height 18
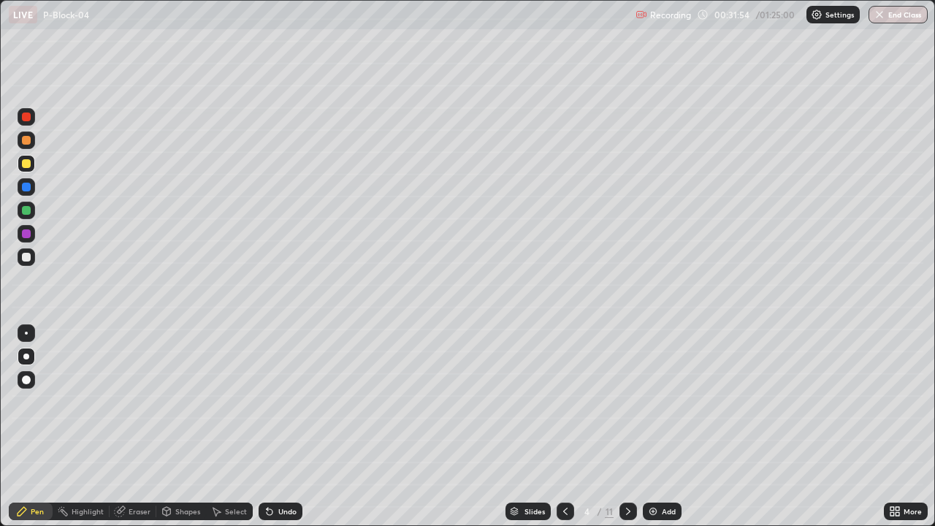
click at [26, 242] on div at bounding box center [27, 234] width 18 height 18
click at [20, 257] on div at bounding box center [27, 257] width 18 height 18
click at [650, 427] on img at bounding box center [653, 512] width 12 height 12
click at [26, 118] on div at bounding box center [26, 117] width 9 height 9
click at [28, 214] on div at bounding box center [26, 210] width 9 height 9
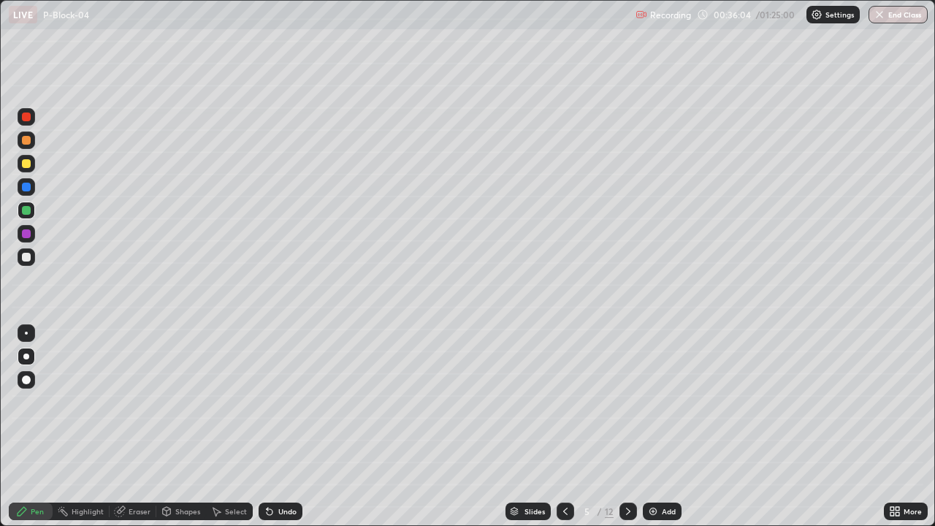
click at [288, 427] on div "Undo" at bounding box center [281, 512] width 44 height 18
click at [287, 427] on div "Undo" at bounding box center [281, 512] width 44 height 18
click at [287, 427] on div "Undo" at bounding box center [287, 511] width 18 height 7
click at [189, 427] on div "Shapes" at bounding box center [187, 511] width 25 height 7
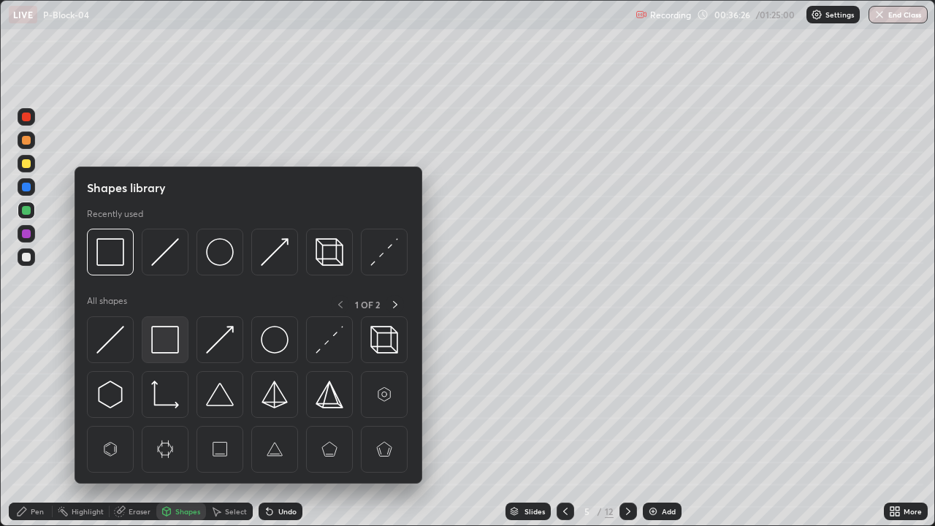
click at [171, 351] on img at bounding box center [165, 340] width 28 height 28
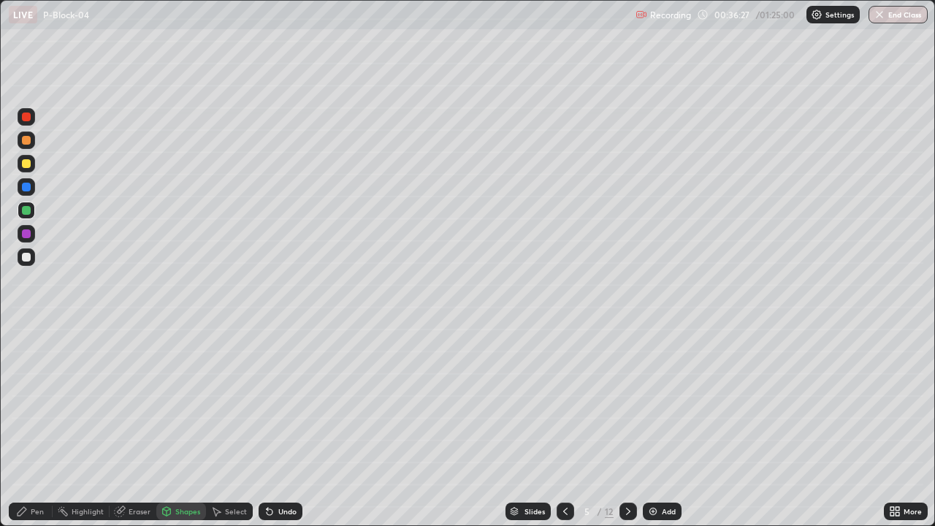
click at [23, 259] on div at bounding box center [26, 257] width 9 height 9
click at [31, 427] on div "Pen" at bounding box center [37, 511] width 13 height 7
click at [181, 427] on div "Shapes" at bounding box center [187, 511] width 25 height 7
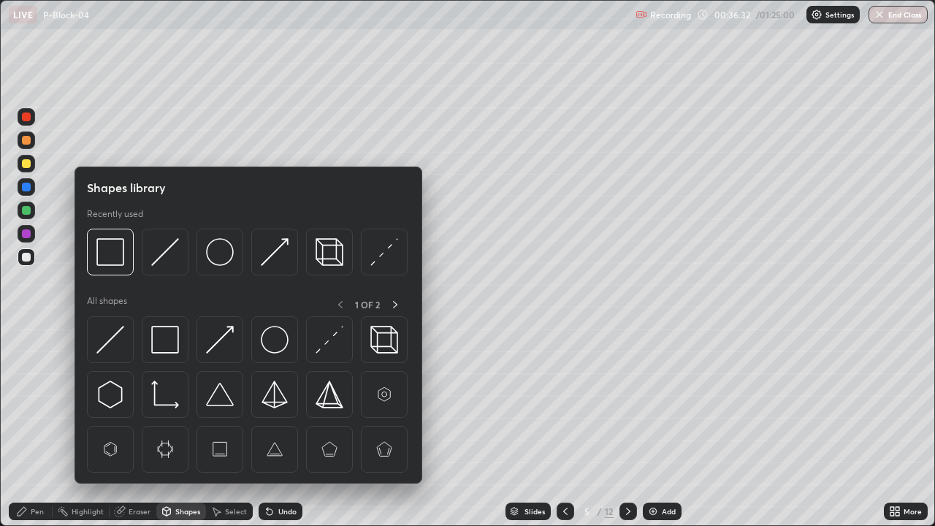
click at [26, 162] on div at bounding box center [26, 163] width 9 height 9
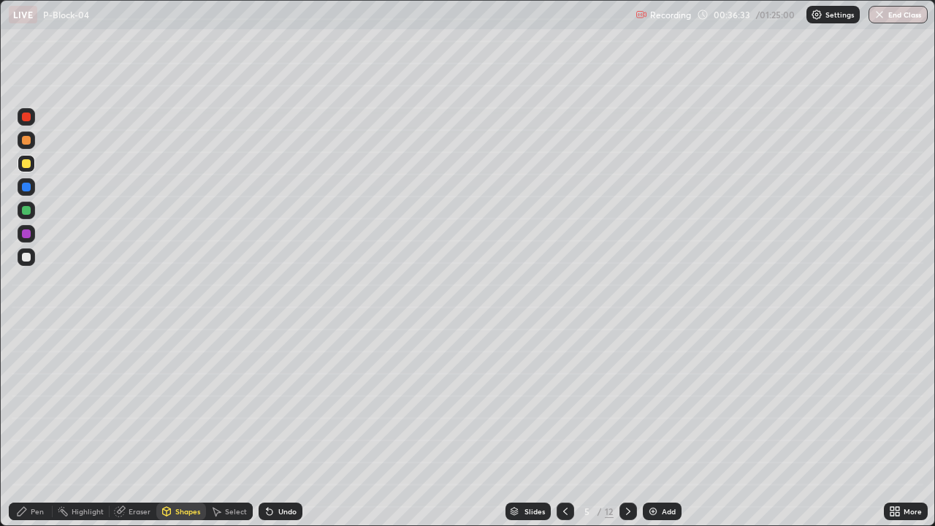
click at [182, 427] on div "Shapes" at bounding box center [181, 512] width 50 height 18
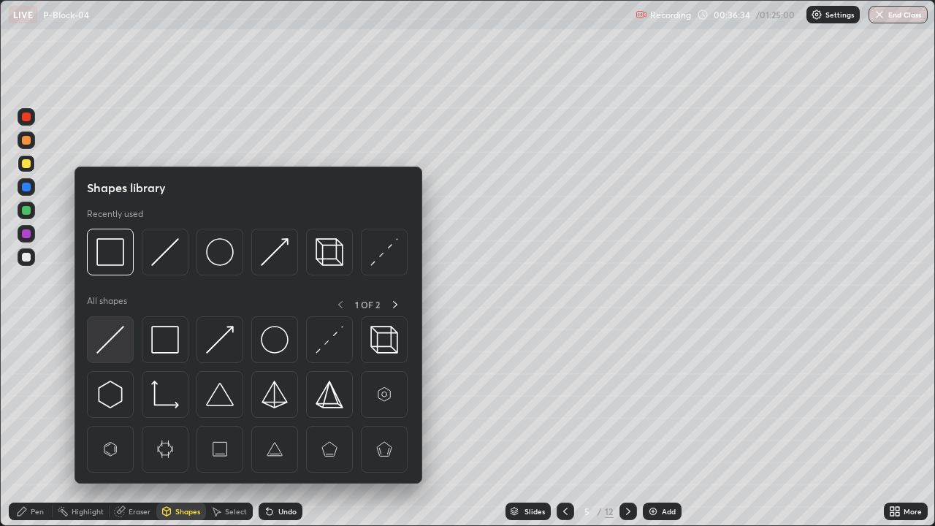
click at [123, 338] on img at bounding box center [110, 340] width 28 height 28
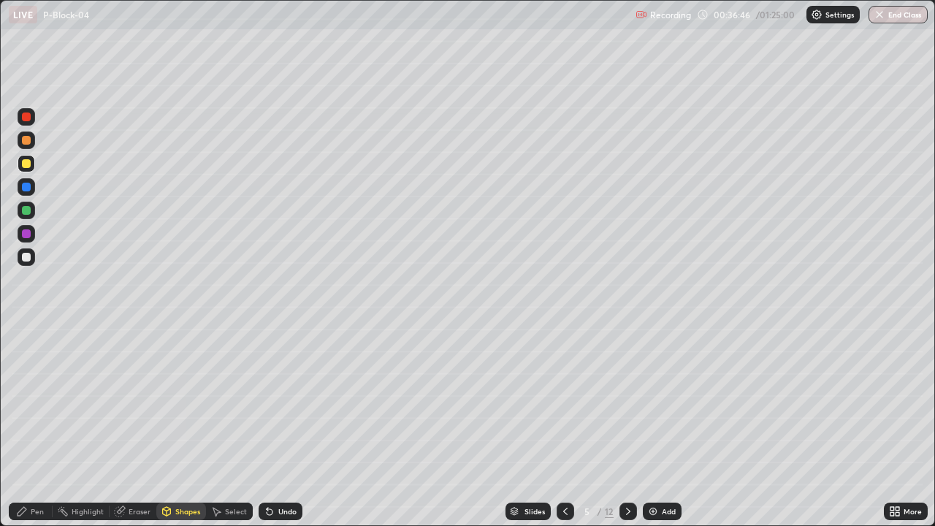
click at [26, 427] on icon at bounding box center [22, 512] width 12 height 12
click at [26, 333] on div at bounding box center [26, 333] width 3 height 3
click at [25, 257] on div at bounding box center [26, 257] width 9 height 9
click at [26, 164] on div at bounding box center [26, 163] width 9 height 9
click at [186, 427] on div "Shapes" at bounding box center [187, 511] width 25 height 7
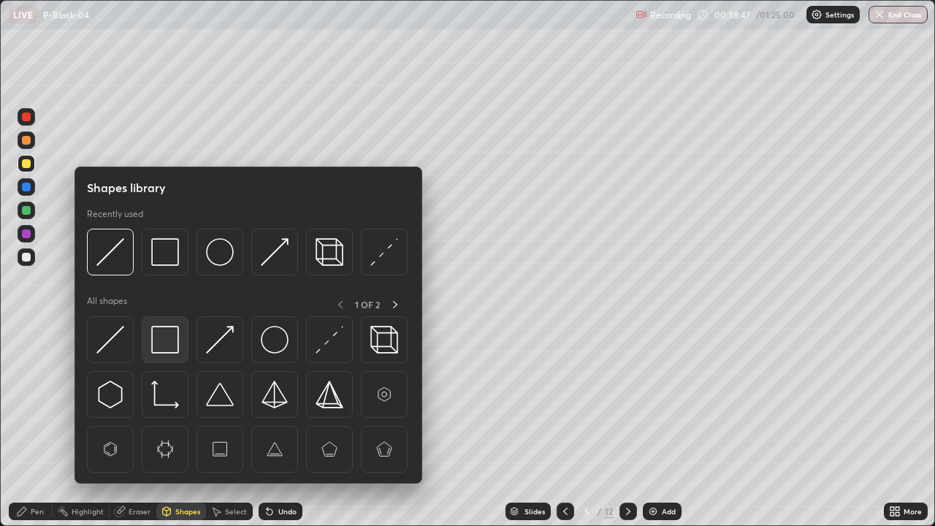
click at [165, 349] on img at bounding box center [165, 340] width 28 height 28
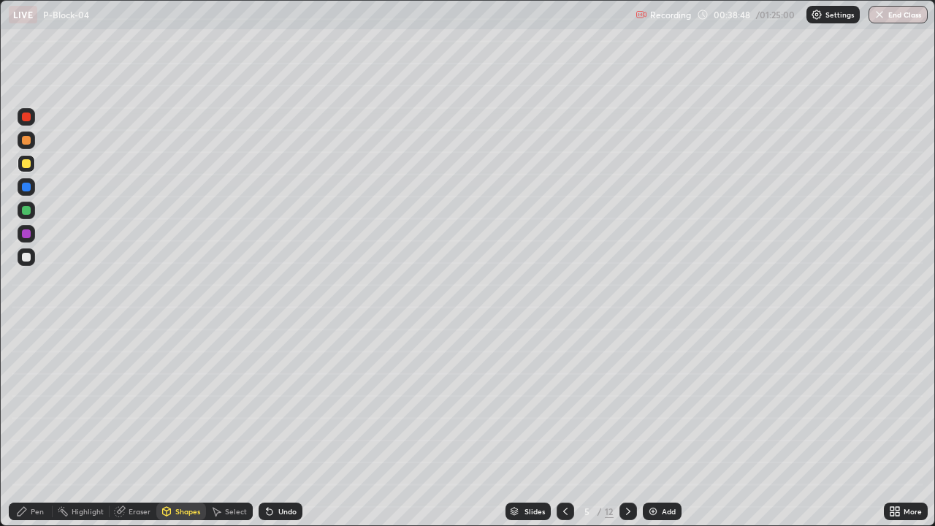
click at [26, 259] on div at bounding box center [26, 257] width 9 height 9
click at [36, 427] on div "Pen" at bounding box center [37, 511] width 13 height 7
click at [33, 237] on div at bounding box center [27, 234] width 18 height 18
click at [182, 427] on div "Shapes" at bounding box center [187, 511] width 25 height 7
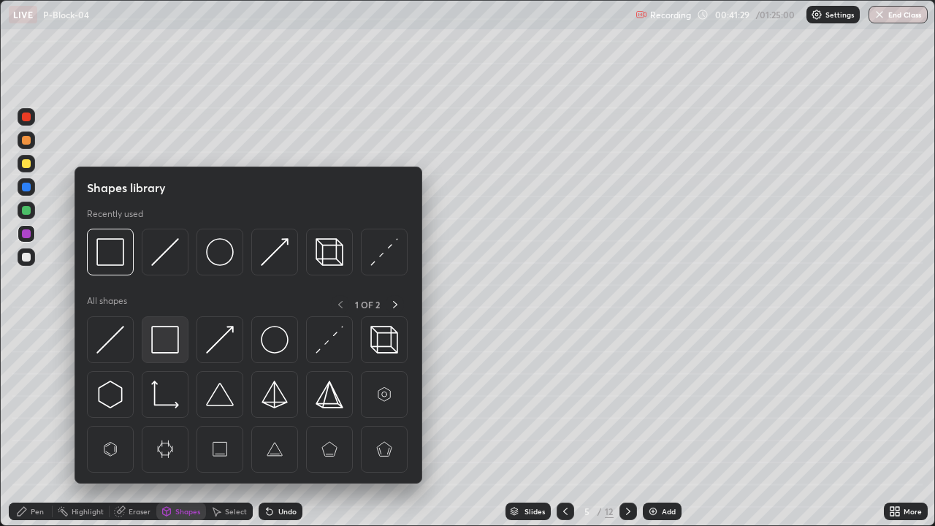
click at [162, 348] on img at bounding box center [165, 340] width 28 height 28
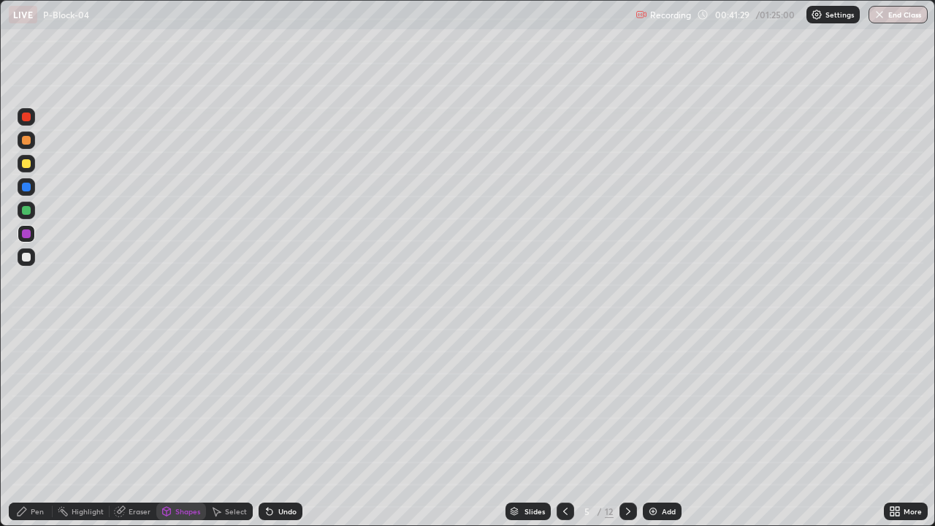
click at [31, 171] on div at bounding box center [27, 164] width 18 height 18
click at [194, 427] on div "Shapes" at bounding box center [187, 511] width 25 height 7
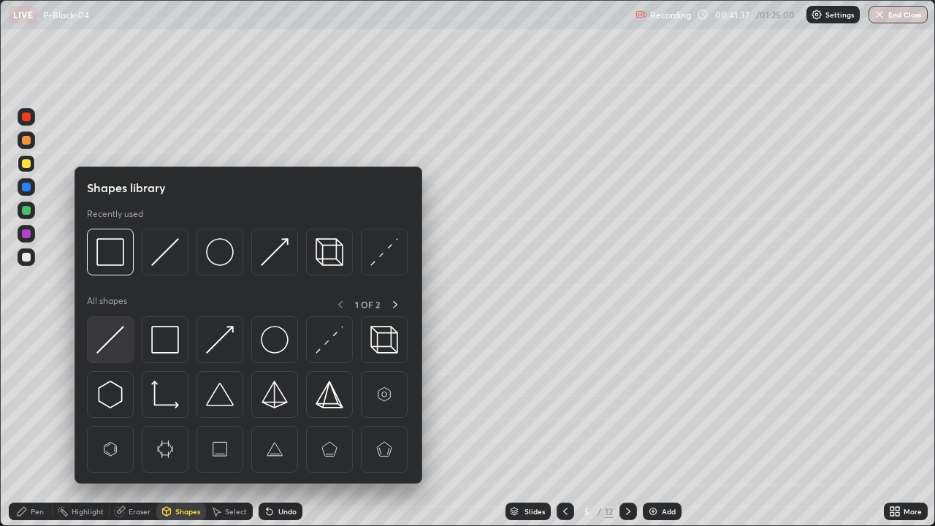
click at [115, 343] on img at bounding box center [110, 340] width 28 height 28
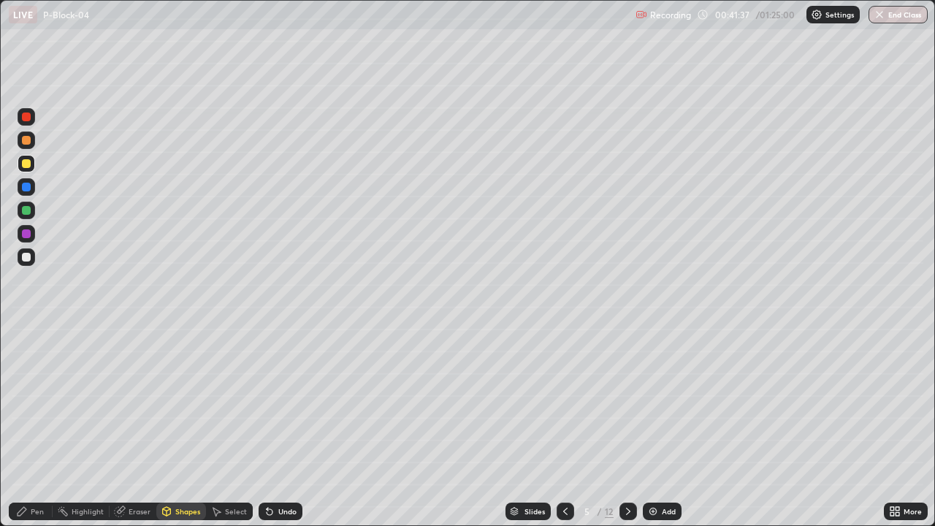
click at [26, 235] on div at bounding box center [26, 233] width 9 height 9
click at [273, 427] on div "Undo" at bounding box center [281, 512] width 44 height 18
click at [22, 164] on div at bounding box center [26, 163] width 9 height 9
click at [20, 262] on div at bounding box center [27, 257] width 18 height 18
click at [281, 427] on div "Undo" at bounding box center [287, 511] width 18 height 7
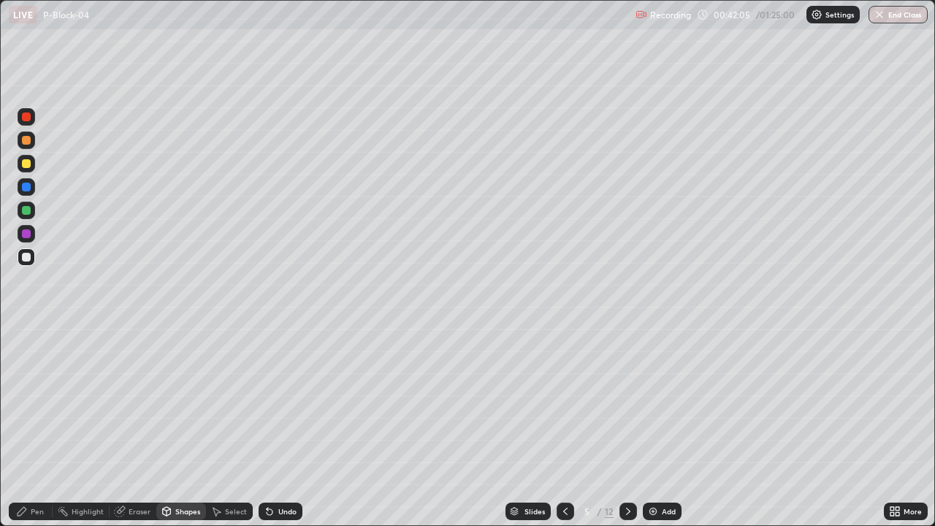
click at [26, 427] on icon at bounding box center [22, 512] width 12 height 12
click at [26, 114] on div at bounding box center [26, 117] width 9 height 9
click at [668, 427] on div "Add" at bounding box center [669, 511] width 14 height 7
click at [188, 427] on div "Shapes" at bounding box center [187, 511] width 25 height 7
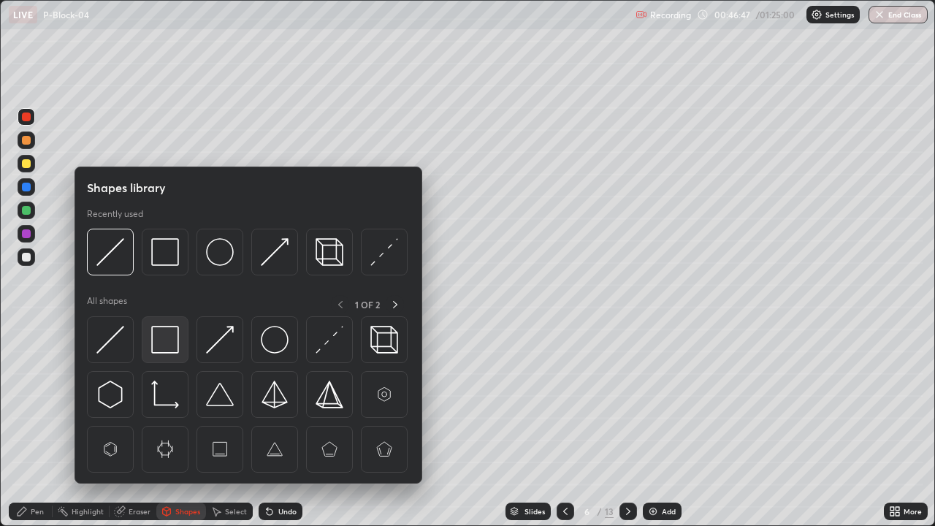
click at [165, 346] on img at bounding box center [165, 340] width 28 height 28
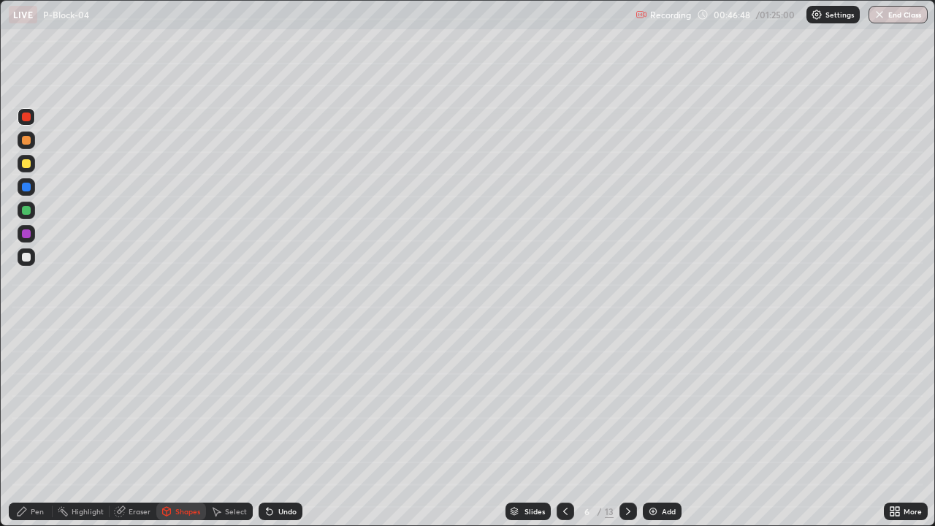
click at [26, 216] on div at bounding box center [27, 211] width 18 height 18
click at [35, 427] on div "Pen" at bounding box center [31, 512] width 44 height 18
click at [193, 427] on div "Shapes" at bounding box center [187, 511] width 25 height 7
click at [37, 427] on div "Pen" at bounding box center [31, 512] width 44 height 18
click at [30, 167] on div at bounding box center [27, 164] width 18 height 18
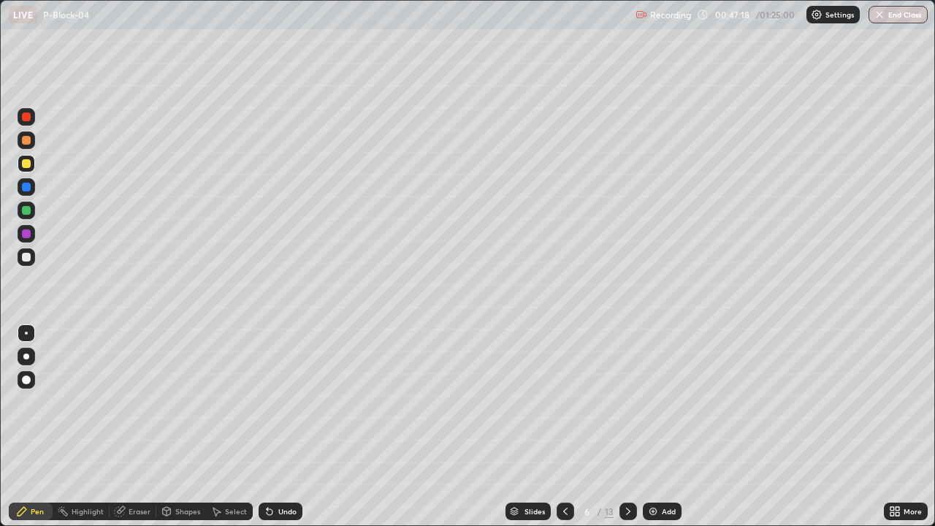
click at [180, 427] on div "Shapes" at bounding box center [181, 512] width 50 height 18
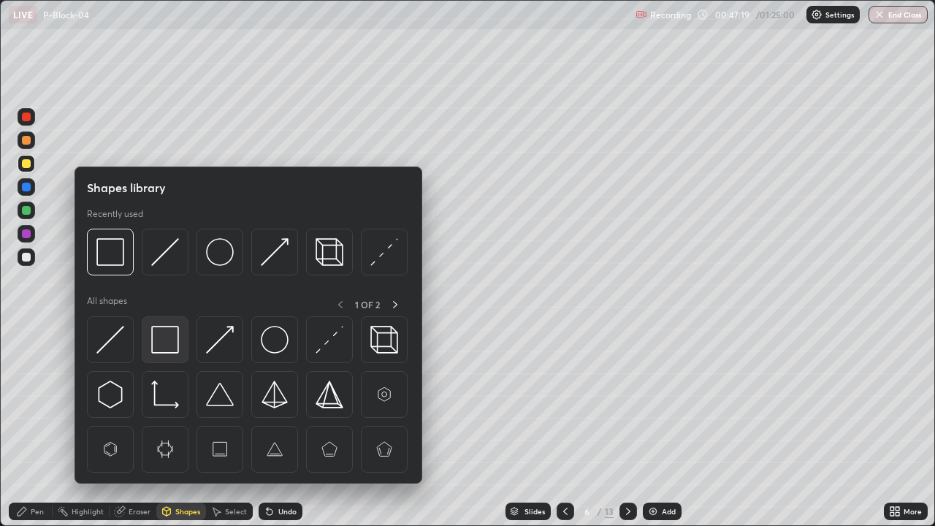
click at [166, 343] on img at bounding box center [165, 340] width 28 height 28
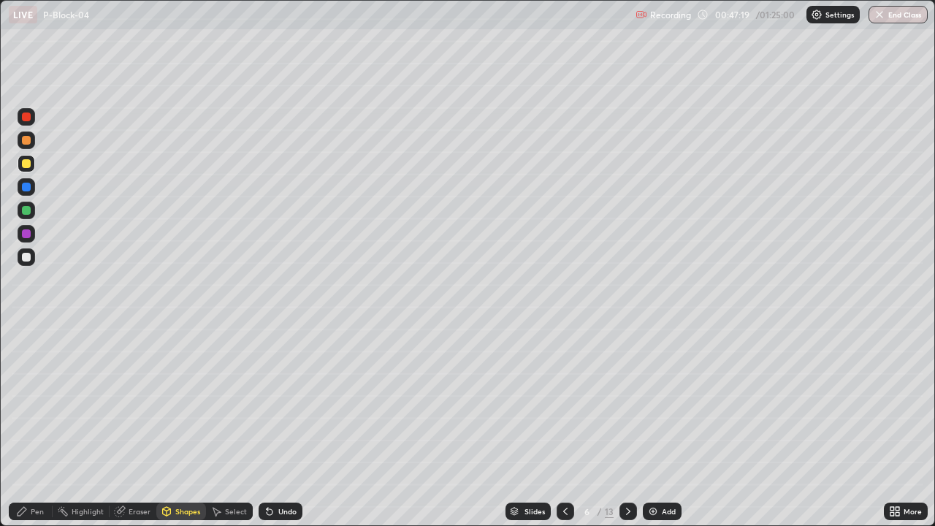
click at [26, 235] on div at bounding box center [26, 233] width 9 height 9
click at [31, 427] on div "Pen" at bounding box center [37, 511] width 13 height 7
click at [26, 164] on div at bounding box center [26, 163] width 9 height 9
click at [188, 427] on div "Shapes" at bounding box center [187, 511] width 25 height 7
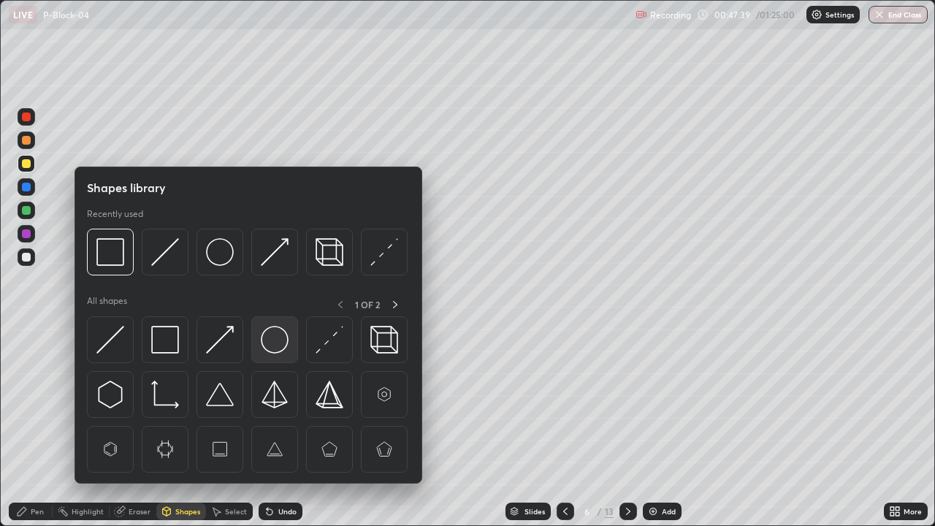
click at [262, 338] on img at bounding box center [275, 340] width 28 height 28
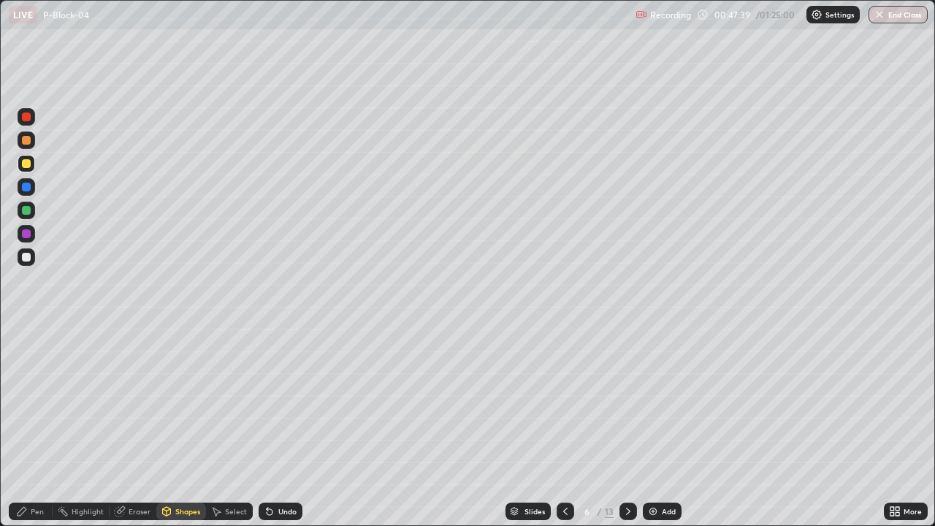
click at [23, 242] on div at bounding box center [27, 234] width 18 height 18
click at [188, 427] on div "Shapes" at bounding box center [187, 511] width 25 height 7
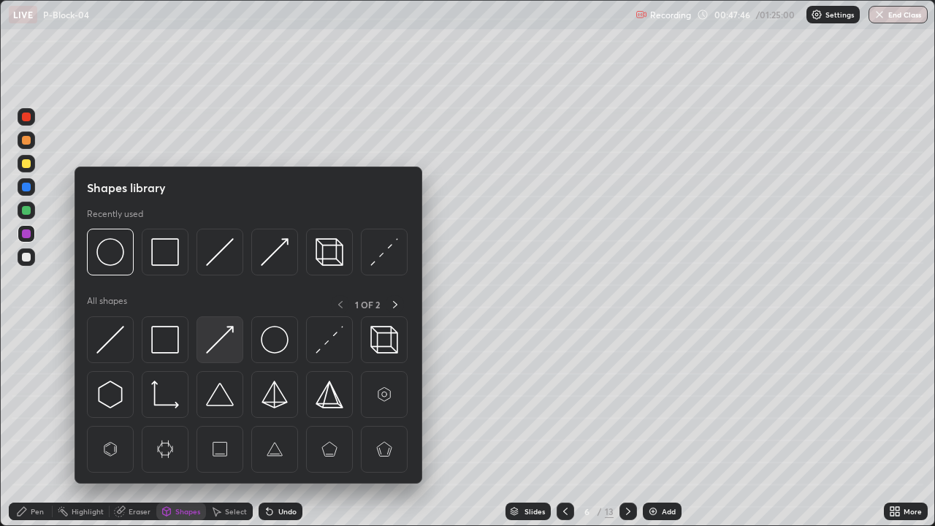
click at [218, 346] on img at bounding box center [220, 340] width 28 height 28
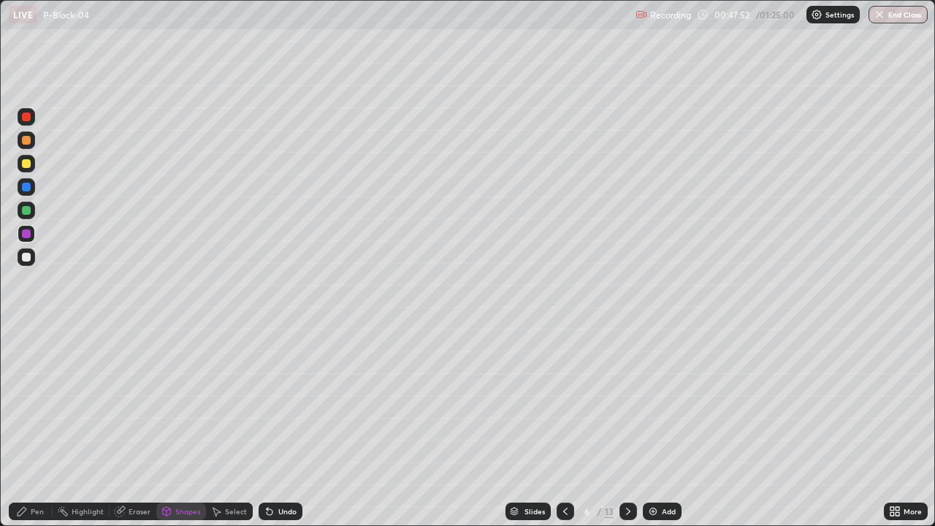
click at [26, 262] on div at bounding box center [27, 257] width 18 height 18
click at [278, 427] on div "Undo" at bounding box center [287, 511] width 18 height 7
click at [284, 427] on div "Undo" at bounding box center [287, 511] width 18 height 7
click at [37, 427] on div "Pen" at bounding box center [37, 511] width 13 height 7
click at [24, 161] on div at bounding box center [26, 163] width 9 height 9
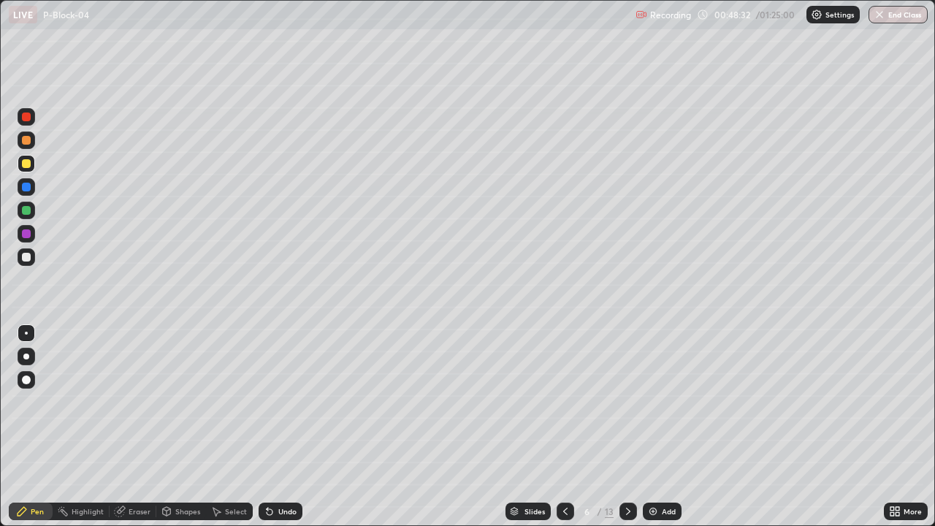
click at [278, 427] on div "Undo" at bounding box center [287, 511] width 18 height 7
click at [281, 427] on div "Undo" at bounding box center [287, 511] width 18 height 7
click at [279, 427] on div "Undo" at bounding box center [287, 511] width 18 height 7
click at [281, 427] on div "Undo" at bounding box center [287, 511] width 18 height 7
click at [20, 240] on div at bounding box center [27, 234] width 18 height 18
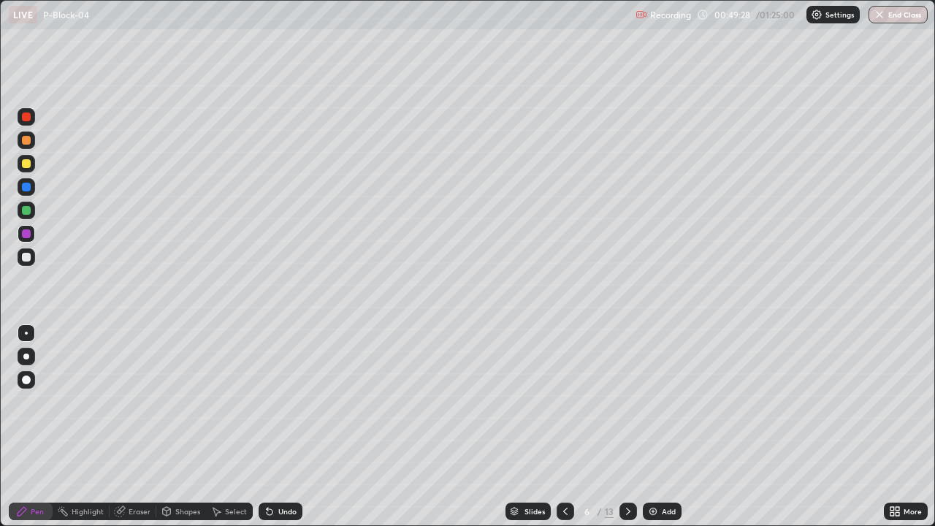
click at [28, 254] on div at bounding box center [26, 257] width 9 height 9
click at [28, 234] on div at bounding box center [26, 233] width 9 height 9
click at [655, 427] on img at bounding box center [653, 512] width 12 height 12
click at [24, 161] on div at bounding box center [26, 163] width 9 height 9
click at [189, 427] on div "Shapes" at bounding box center [187, 511] width 25 height 7
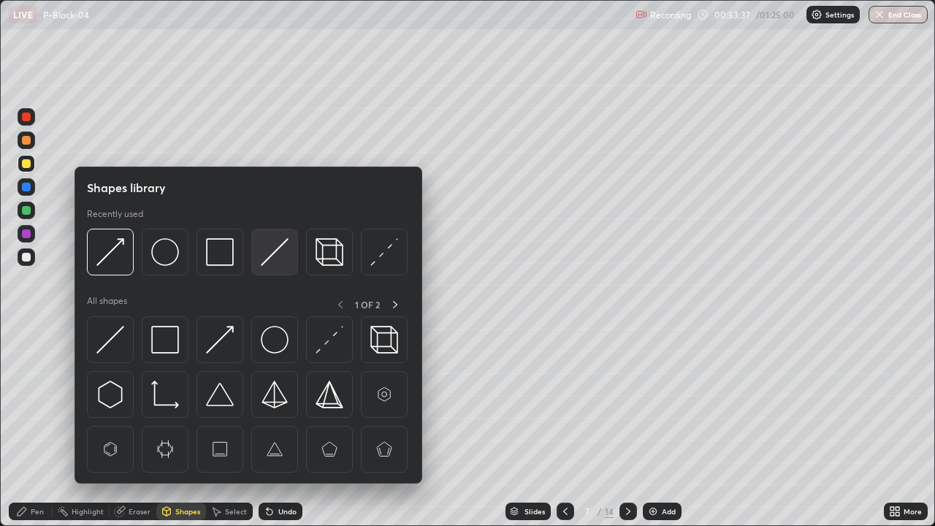
click at [281, 257] on img at bounding box center [275, 252] width 28 height 28
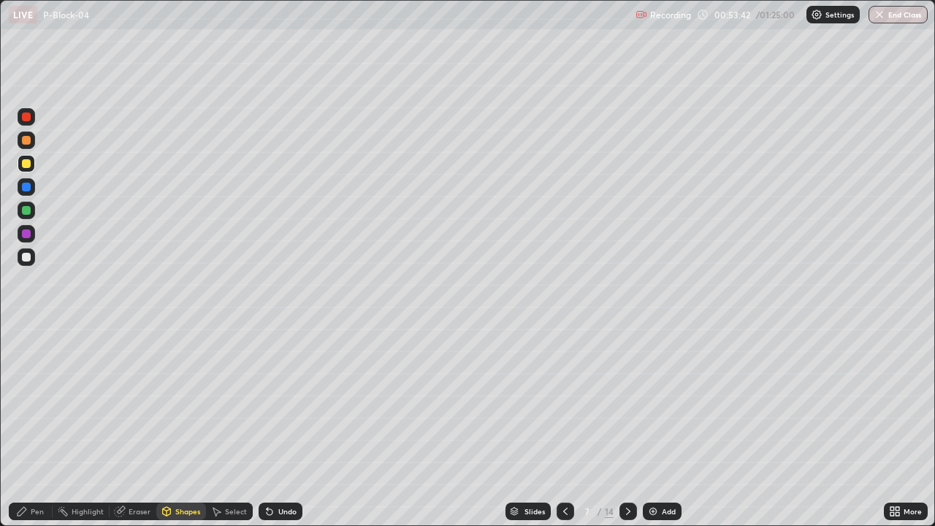
click at [33, 427] on div "Pen" at bounding box center [37, 511] width 13 height 7
click at [188, 427] on div "Shapes" at bounding box center [187, 511] width 25 height 7
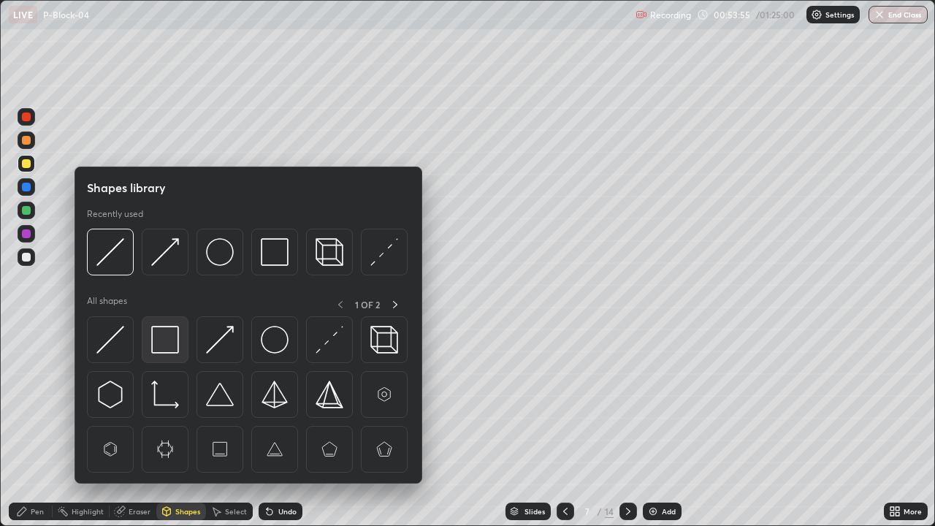
click at [170, 341] on img at bounding box center [165, 340] width 28 height 28
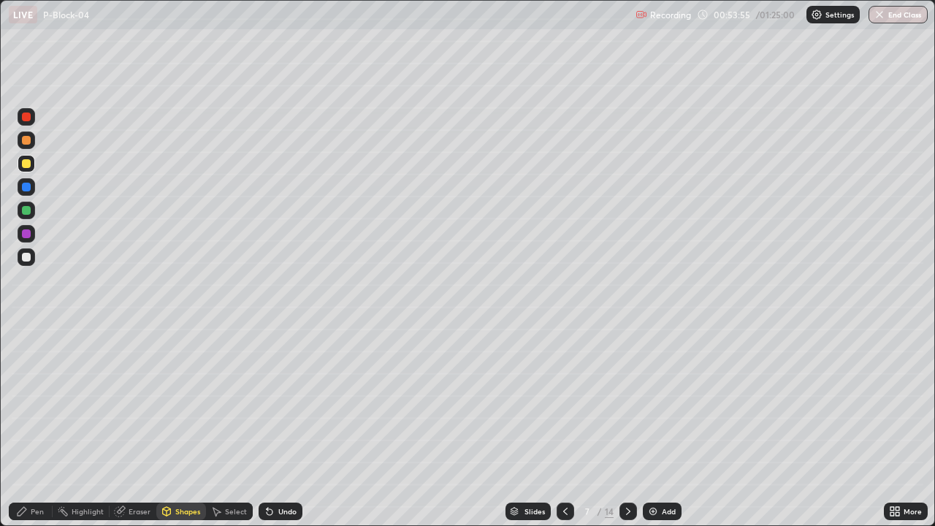
click at [25, 234] on div at bounding box center [26, 233] width 9 height 9
click at [37, 427] on div "Pen" at bounding box center [37, 511] width 13 height 7
click at [24, 164] on div at bounding box center [26, 163] width 9 height 9
click at [26, 235] on div at bounding box center [26, 233] width 9 height 9
click at [183, 427] on div "Shapes" at bounding box center [181, 512] width 50 height 18
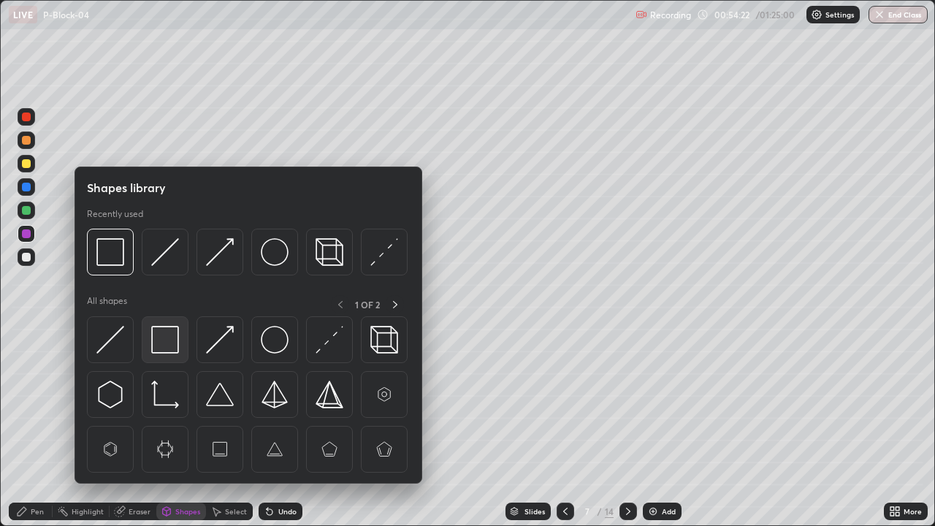
click at [157, 339] on img at bounding box center [165, 340] width 28 height 28
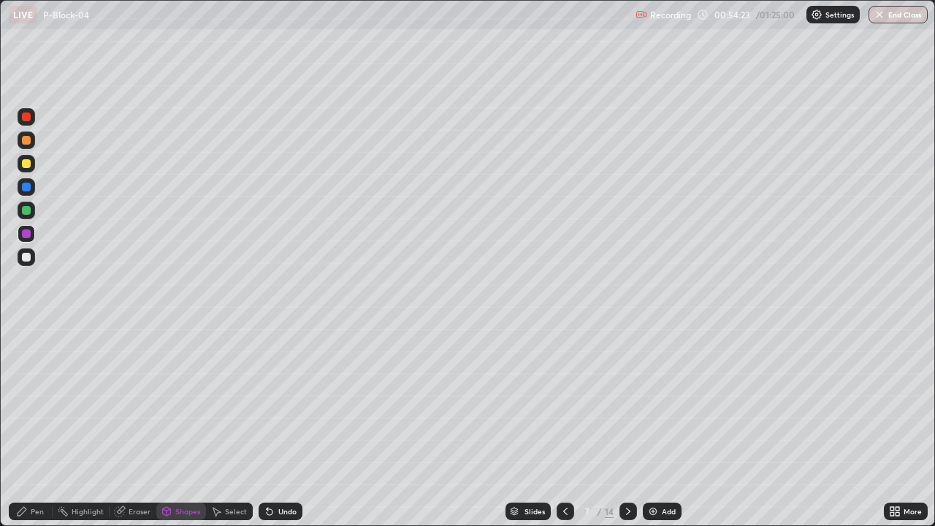
click at [26, 211] on div at bounding box center [26, 210] width 9 height 9
click at [22, 427] on icon at bounding box center [22, 512] width 12 height 12
click at [283, 427] on div "Undo" at bounding box center [287, 511] width 18 height 7
click at [287, 427] on div "Undo" at bounding box center [287, 511] width 18 height 7
click at [288, 427] on div "Undo" at bounding box center [287, 511] width 18 height 7
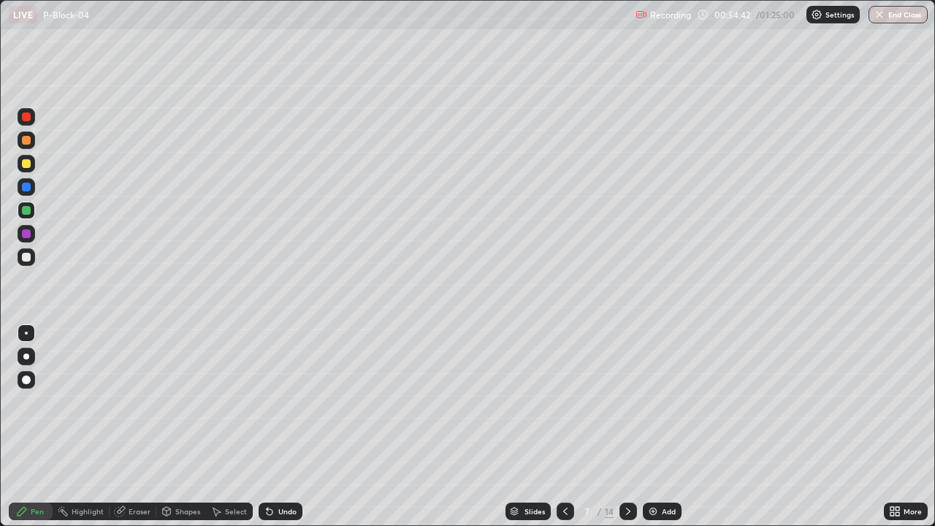
click at [288, 427] on div "Undo" at bounding box center [287, 511] width 18 height 7
click at [291, 427] on div "Undo" at bounding box center [287, 511] width 18 height 7
click at [286, 427] on div "Undo" at bounding box center [287, 511] width 18 height 7
click at [284, 427] on div "Undo" at bounding box center [281, 512] width 44 height 18
click at [287, 427] on div "Undo" at bounding box center [287, 511] width 18 height 7
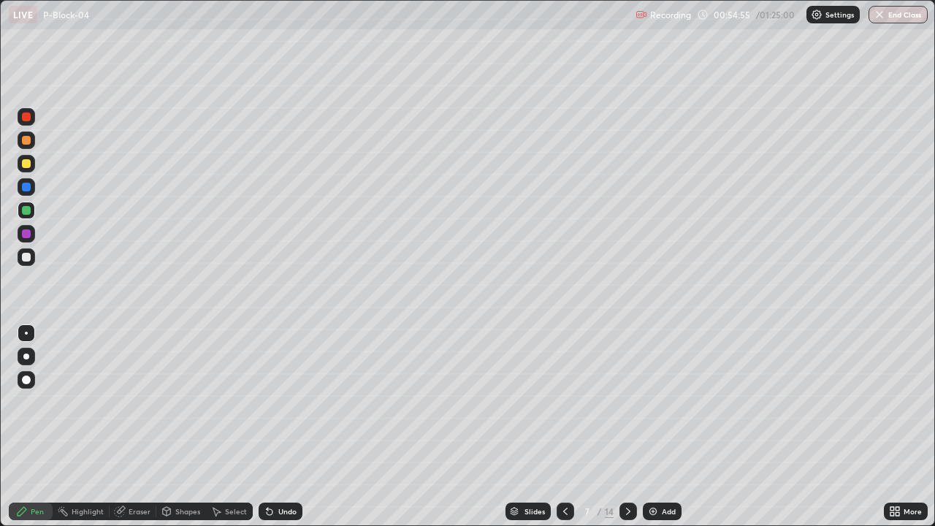
click at [287, 427] on div "Undo" at bounding box center [287, 511] width 18 height 7
click at [286, 427] on div "Undo" at bounding box center [287, 511] width 18 height 7
click at [285, 427] on div "Undo" at bounding box center [287, 511] width 18 height 7
click at [284, 427] on div "Undo" at bounding box center [287, 511] width 18 height 7
click at [283, 427] on div "Undo" at bounding box center [287, 511] width 18 height 7
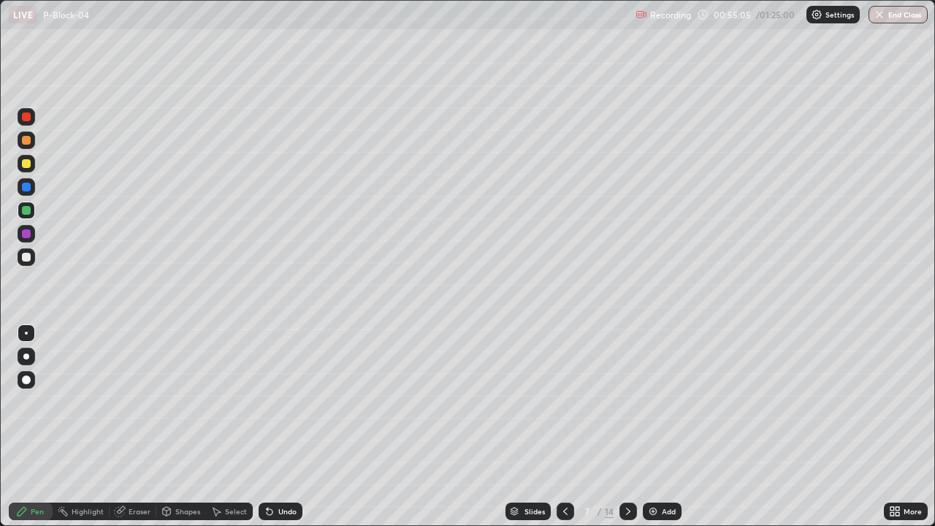
click at [22, 164] on div at bounding box center [26, 163] width 9 height 9
click at [28, 166] on div at bounding box center [26, 163] width 9 height 9
click at [180, 427] on div "Shapes" at bounding box center [187, 511] width 25 height 7
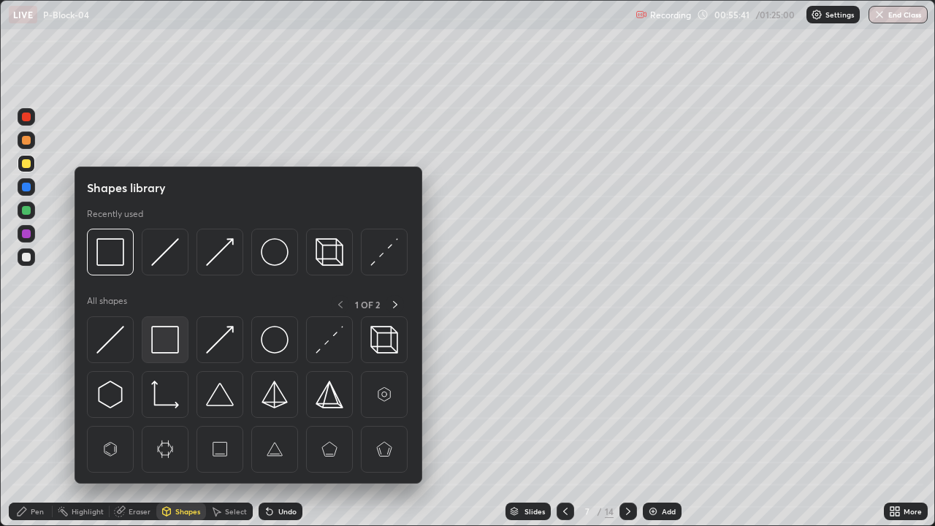
click at [161, 348] on img at bounding box center [165, 340] width 28 height 28
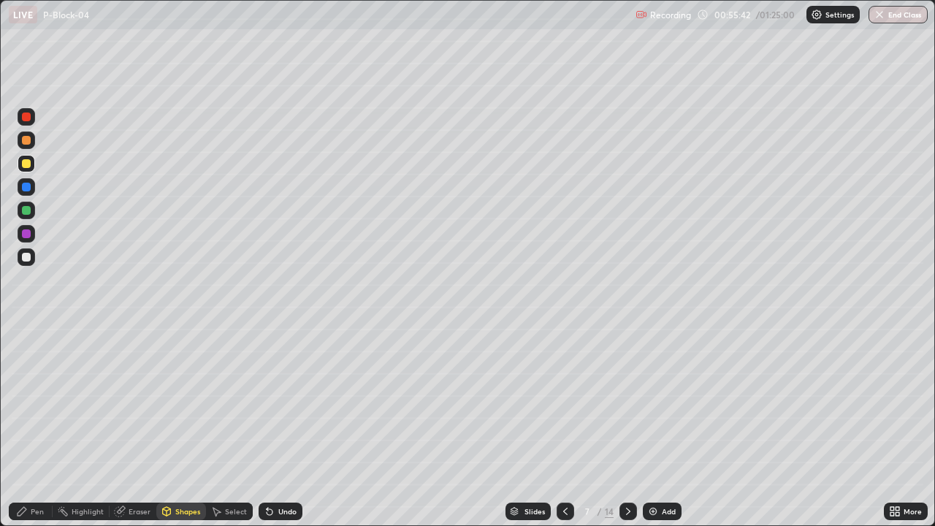
click at [28, 265] on div at bounding box center [27, 257] width 18 height 18
click at [26, 236] on div at bounding box center [26, 233] width 9 height 9
click at [26, 427] on div "Pen" at bounding box center [31, 512] width 44 height 18
click at [20, 171] on div at bounding box center [27, 164] width 18 height 18
click at [26, 261] on div at bounding box center [26, 257] width 9 height 9
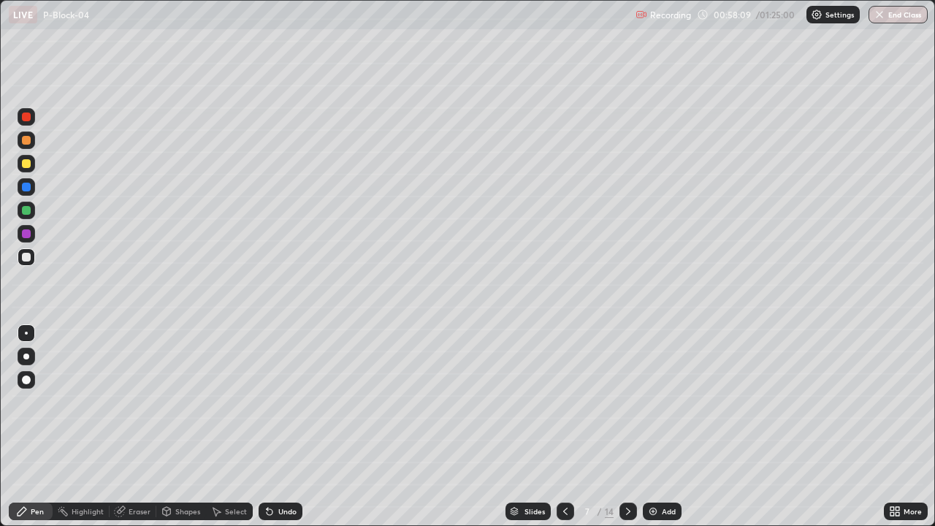
click at [137, 427] on div "Eraser" at bounding box center [140, 511] width 22 height 7
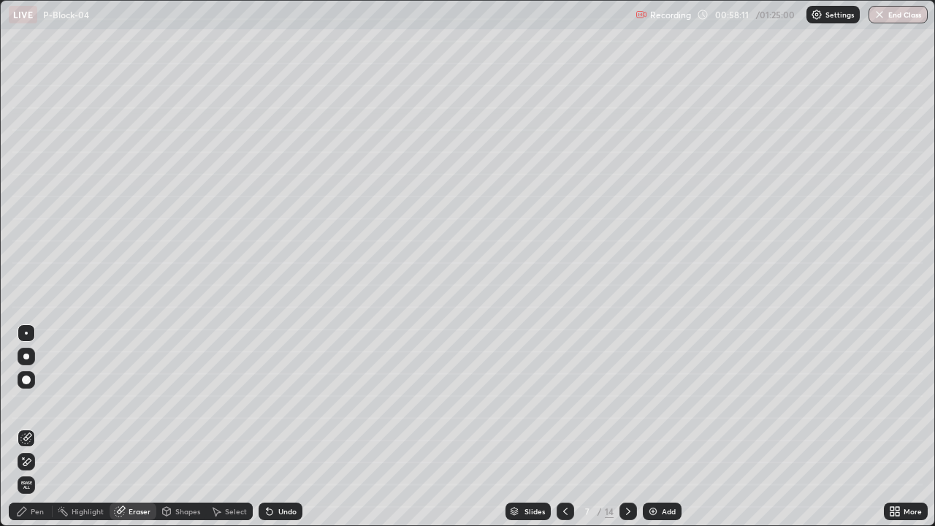
click at [34, 427] on div "Pen" at bounding box center [31, 512] width 44 height 18
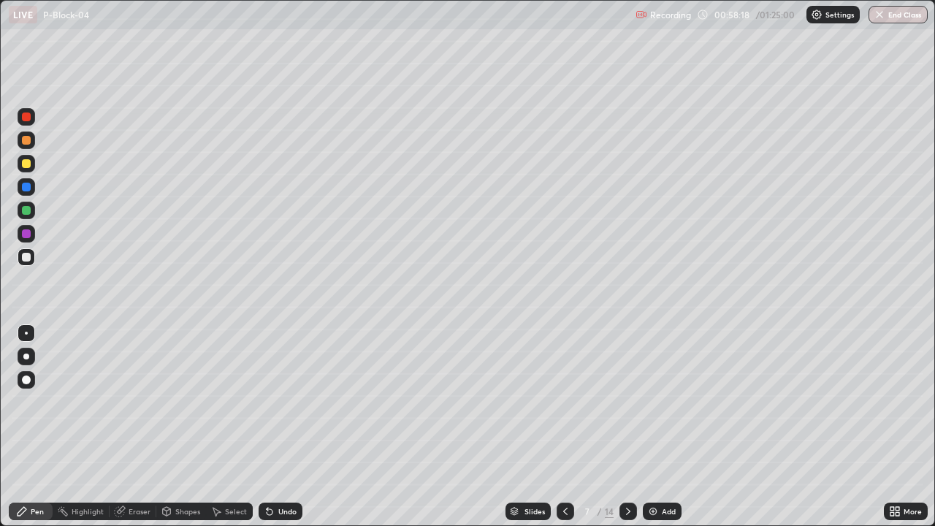
click at [130, 427] on div "Eraser" at bounding box center [140, 511] width 22 height 7
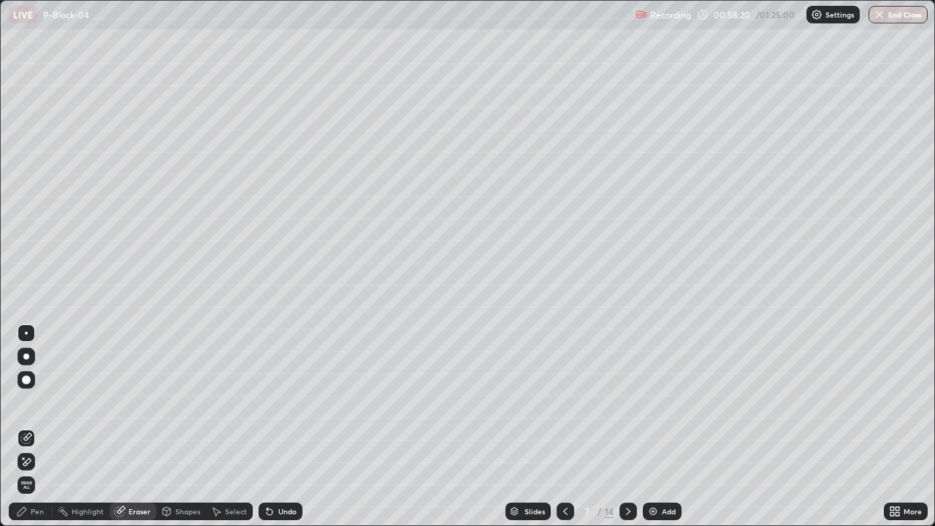
click at [36, 427] on div "Pen" at bounding box center [31, 512] width 44 height 18
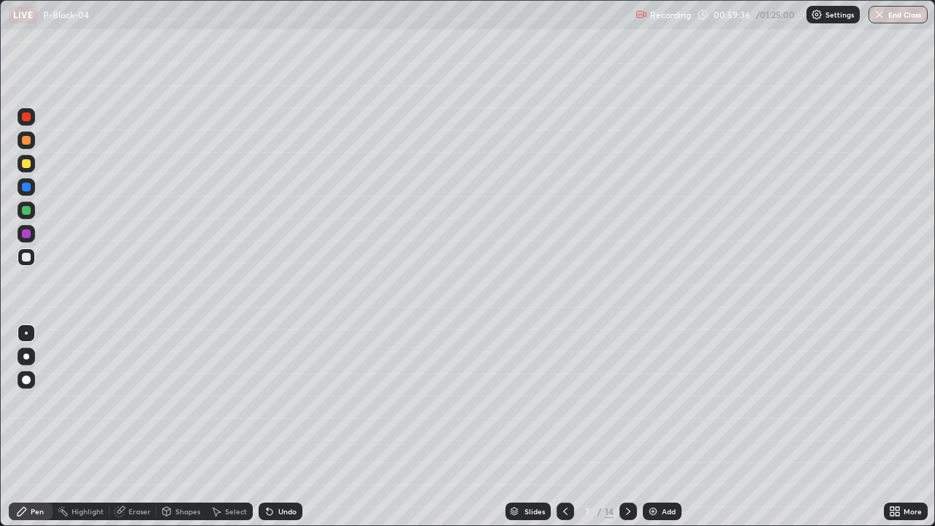
click at [26, 164] on div at bounding box center [26, 163] width 9 height 9
click at [283, 427] on div "Undo" at bounding box center [287, 511] width 18 height 7
click at [281, 427] on div "Undo" at bounding box center [287, 511] width 18 height 7
click at [279, 427] on div "Undo" at bounding box center [287, 511] width 18 height 7
click at [280, 427] on div "Undo" at bounding box center [281, 512] width 44 height 18
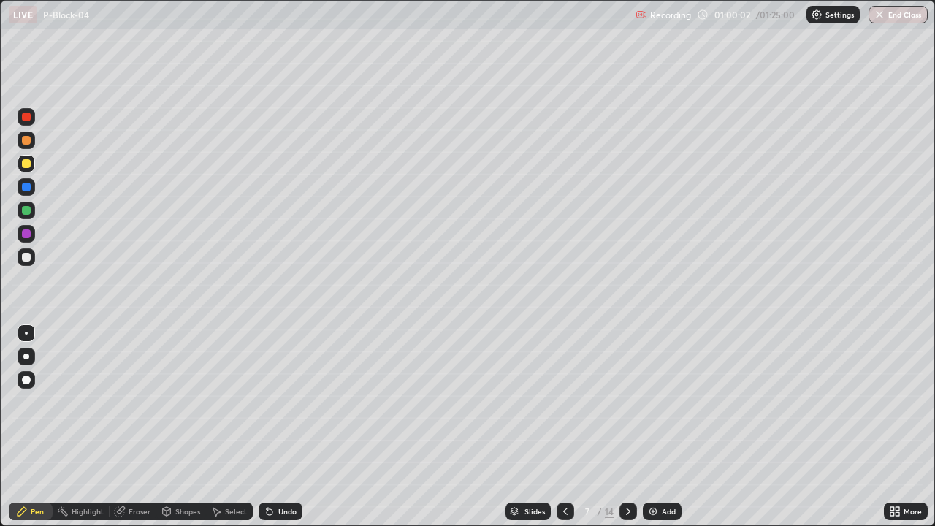
click at [278, 427] on div "Undo" at bounding box center [287, 511] width 18 height 7
click at [660, 427] on div "Add" at bounding box center [662, 512] width 39 height 18
click at [23, 258] on div at bounding box center [26, 257] width 9 height 9
click at [30, 121] on div at bounding box center [27, 117] width 18 height 18
click at [278, 427] on div "Undo" at bounding box center [281, 512] width 44 height 18
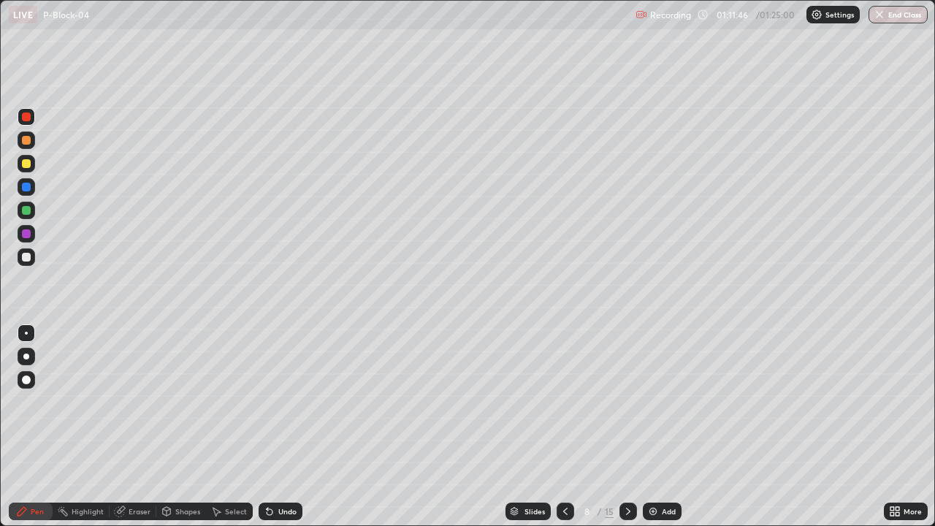
click at [285, 427] on div "Undo" at bounding box center [281, 512] width 44 height 18
click at [282, 427] on div "Undo" at bounding box center [287, 511] width 18 height 7
click at [280, 427] on div "Undo" at bounding box center [287, 511] width 18 height 7
click at [283, 427] on div "Undo" at bounding box center [287, 511] width 18 height 7
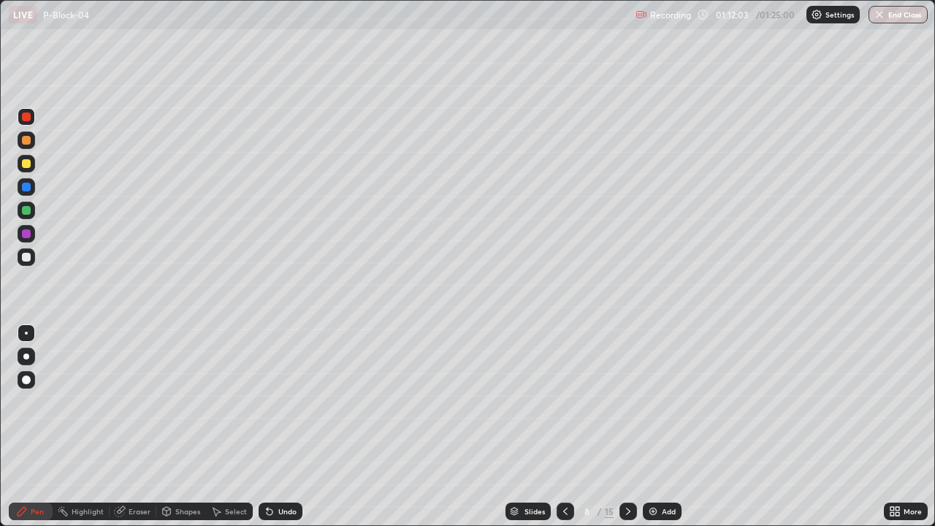
click at [281, 427] on div "Undo" at bounding box center [287, 511] width 18 height 7
click at [284, 427] on div "Undo" at bounding box center [287, 511] width 18 height 7
click at [292, 427] on div "Undo" at bounding box center [287, 511] width 18 height 7
click at [267, 427] on icon at bounding box center [270, 512] width 6 height 6
click at [270, 427] on icon at bounding box center [270, 512] width 6 height 6
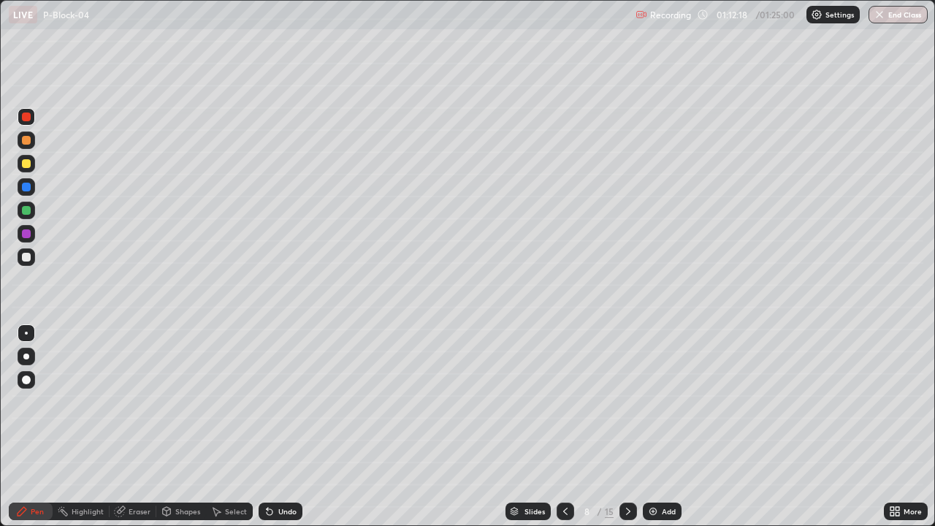
click at [286, 427] on div "Undo" at bounding box center [287, 511] width 18 height 7
click at [284, 427] on div "Undo" at bounding box center [287, 511] width 18 height 7
click at [290, 427] on div "Undo" at bounding box center [287, 511] width 18 height 7
click at [289, 427] on div "Undo" at bounding box center [287, 511] width 18 height 7
click at [292, 427] on div "Undo" at bounding box center [281, 512] width 44 height 18
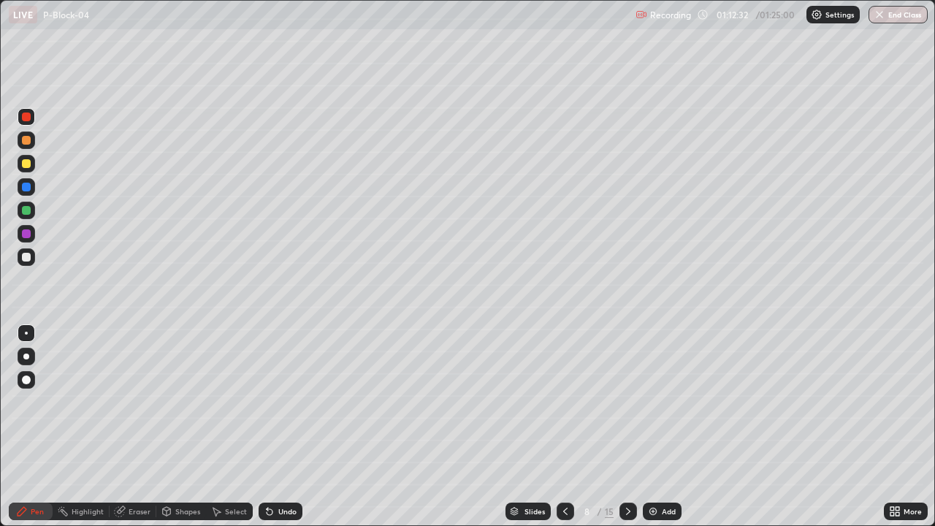
click at [291, 427] on div "Undo" at bounding box center [281, 512] width 44 height 18
click at [278, 427] on div "Undo" at bounding box center [287, 511] width 18 height 7
click at [908, 21] on button "End Class" at bounding box center [898, 15] width 59 height 18
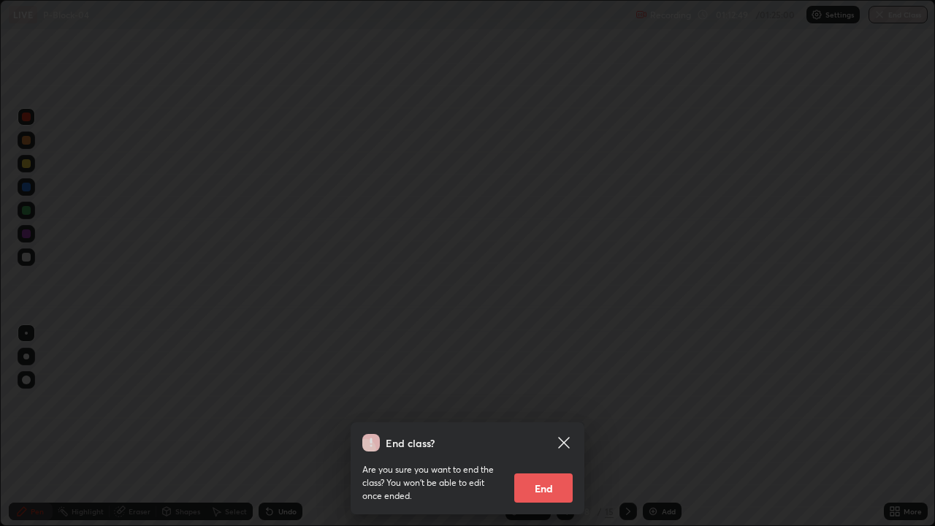
click at [560, 427] on button "End" at bounding box center [543, 488] width 58 height 29
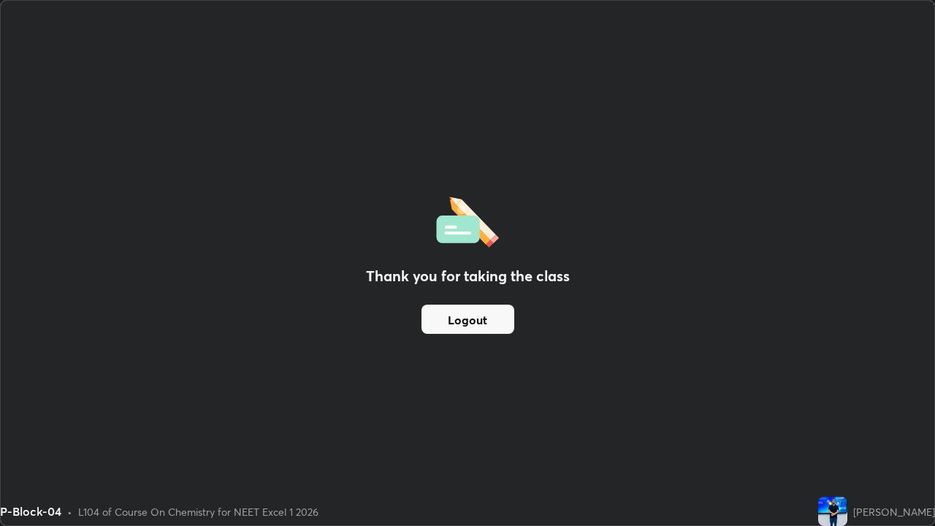
click at [197, 427] on div "Thank you for taking the class Logout" at bounding box center [468, 263] width 934 height 525
click at [484, 69] on div "Thank you for taking the class Logout" at bounding box center [468, 263] width 934 height 525
click at [469, 55] on div "Thank you for taking the class Logout" at bounding box center [468, 263] width 934 height 525
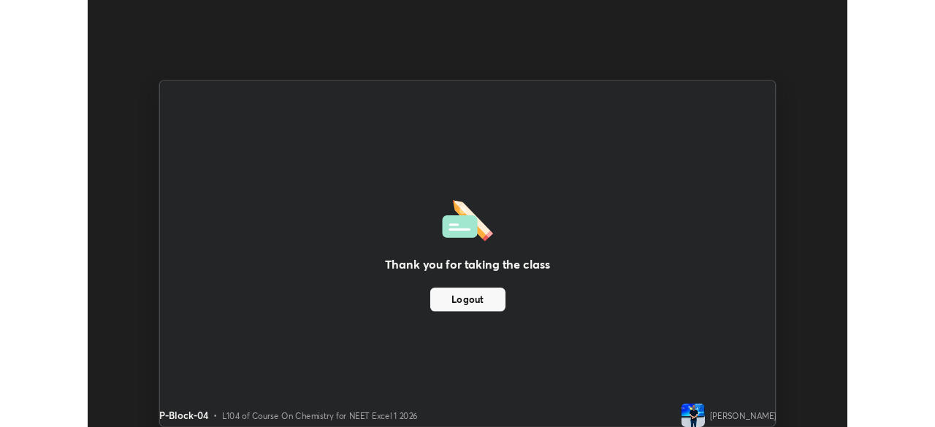
scroll to position [72648, 72140]
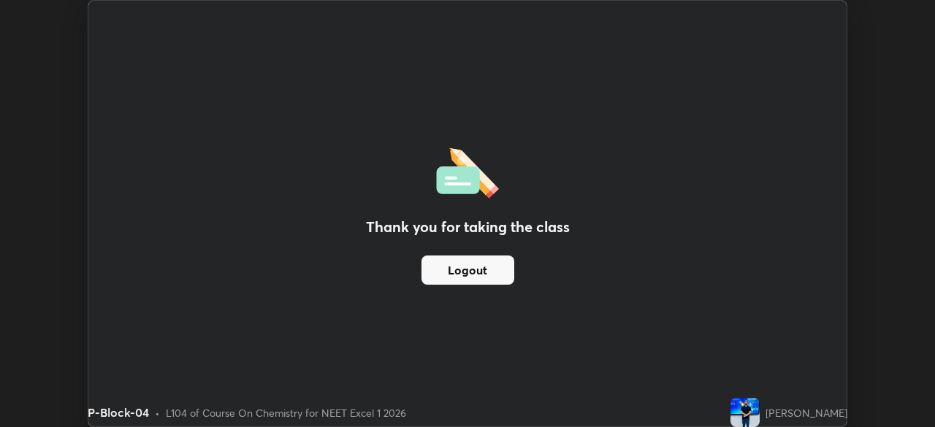
click at [457, 281] on button "Logout" at bounding box center [468, 270] width 93 height 29
click at [460, 267] on button "Logout" at bounding box center [468, 270] width 93 height 29
click at [455, 278] on button "Logout" at bounding box center [468, 270] width 93 height 29
click at [440, 267] on button "Logout" at bounding box center [468, 270] width 93 height 29
click at [449, 283] on button "Logout" at bounding box center [468, 270] width 93 height 29
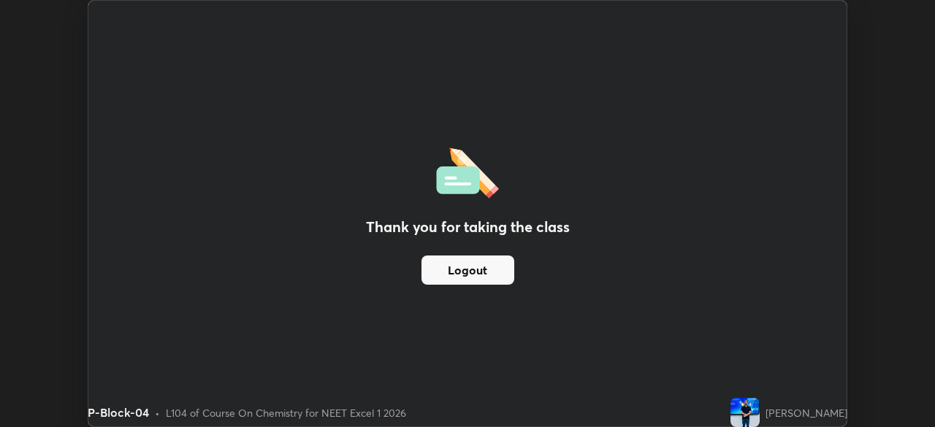
click at [447, 282] on button "Logout" at bounding box center [468, 270] width 93 height 29
click at [447, 292] on div "Thank you for taking the class Logout" at bounding box center [467, 214] width 759 height 426
click at [446, 294] on div "Thank you for taking the class Logout" at bounding box center [467, 214] width 759 height 426
click at [444, 298] on div "Thank you for taking the class Logout" at bounding box center [467, 214] width 759 height 426
click at [444, 306] on div "Thank you for taking the class Logout" at bounding box center [467, 214] width 759 height 426
